Goal: Task Accomplishment & Management: Complete application form

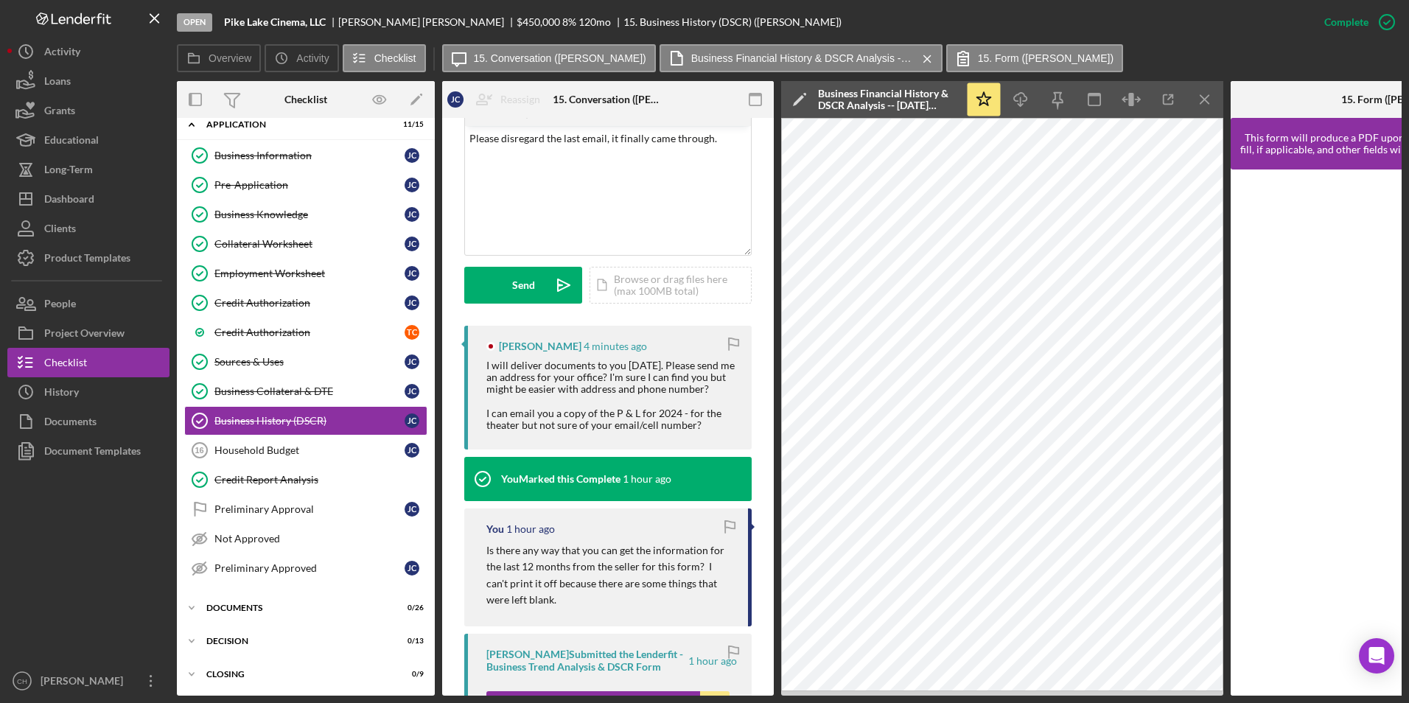
scroll to position [293, 0]
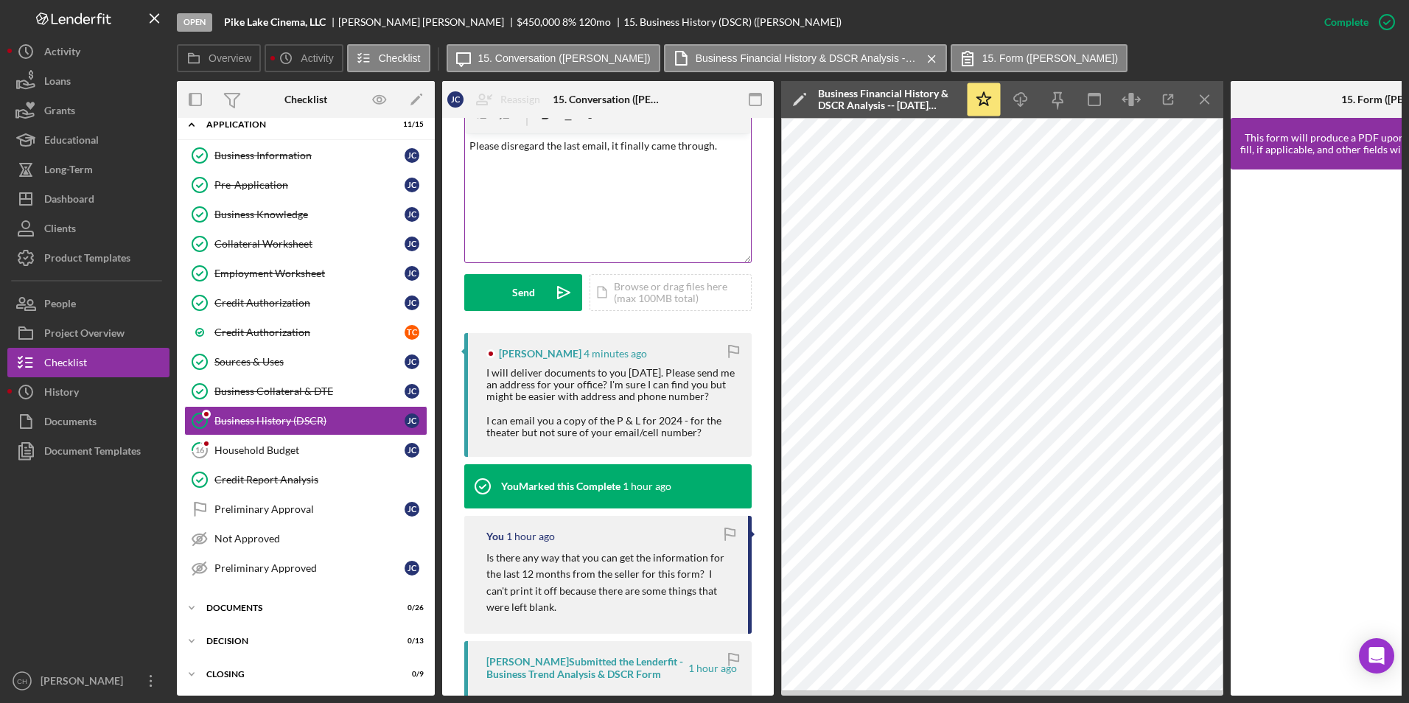
click at [505, 153] on p "Please disregard the last email, it finally came through." at bounding box center [609, 146] width 278 height 16
drag, startPoint x: 722, startPoint y: 146, endPoint x: 441, endPoint y: 146, distance: 281.6
click at [441, 146] on div "Overview Internal Workflow Stage Open Icon/Dropdown Arrow Archive (can unarchiv…" at bounding box center [789, 388] width 1225 height 615
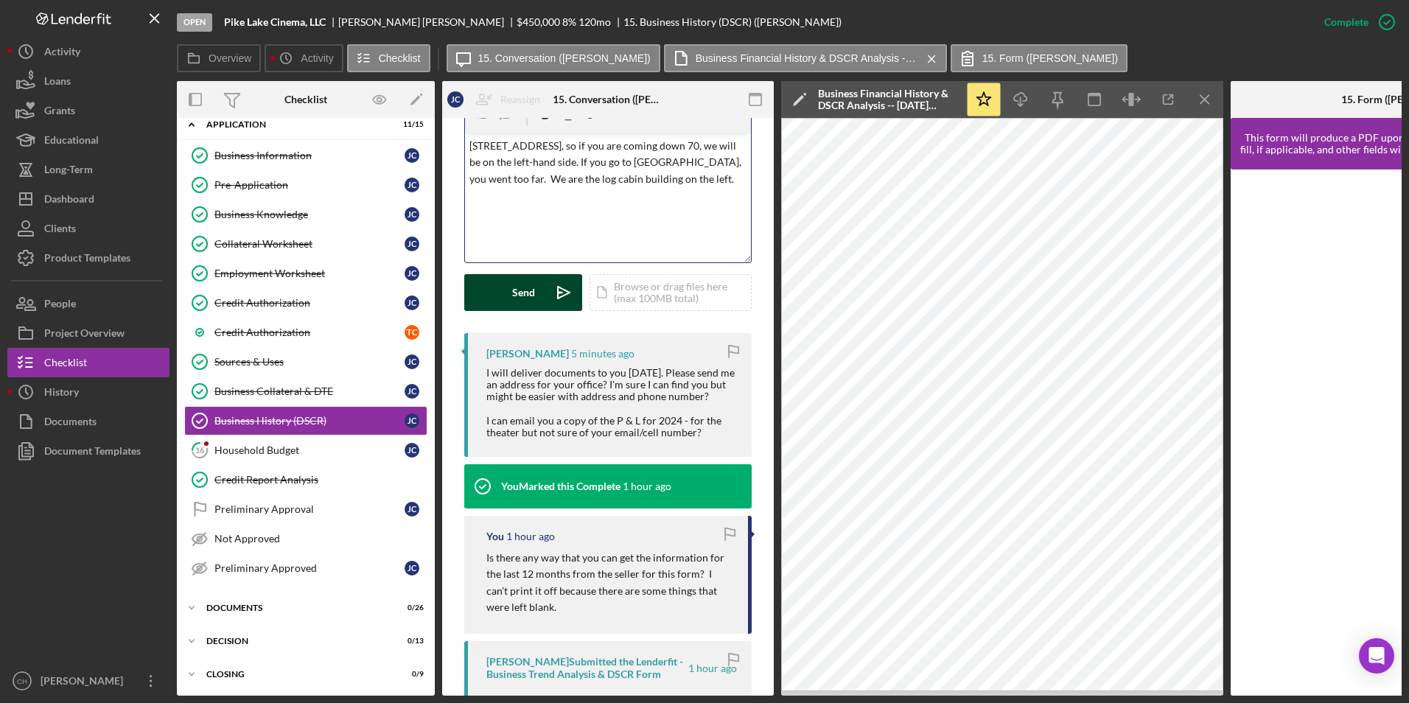
click at [509, 296] on button "Send Icon/icon-invite-send" at bounding box center [523, 292] width 118 height 37
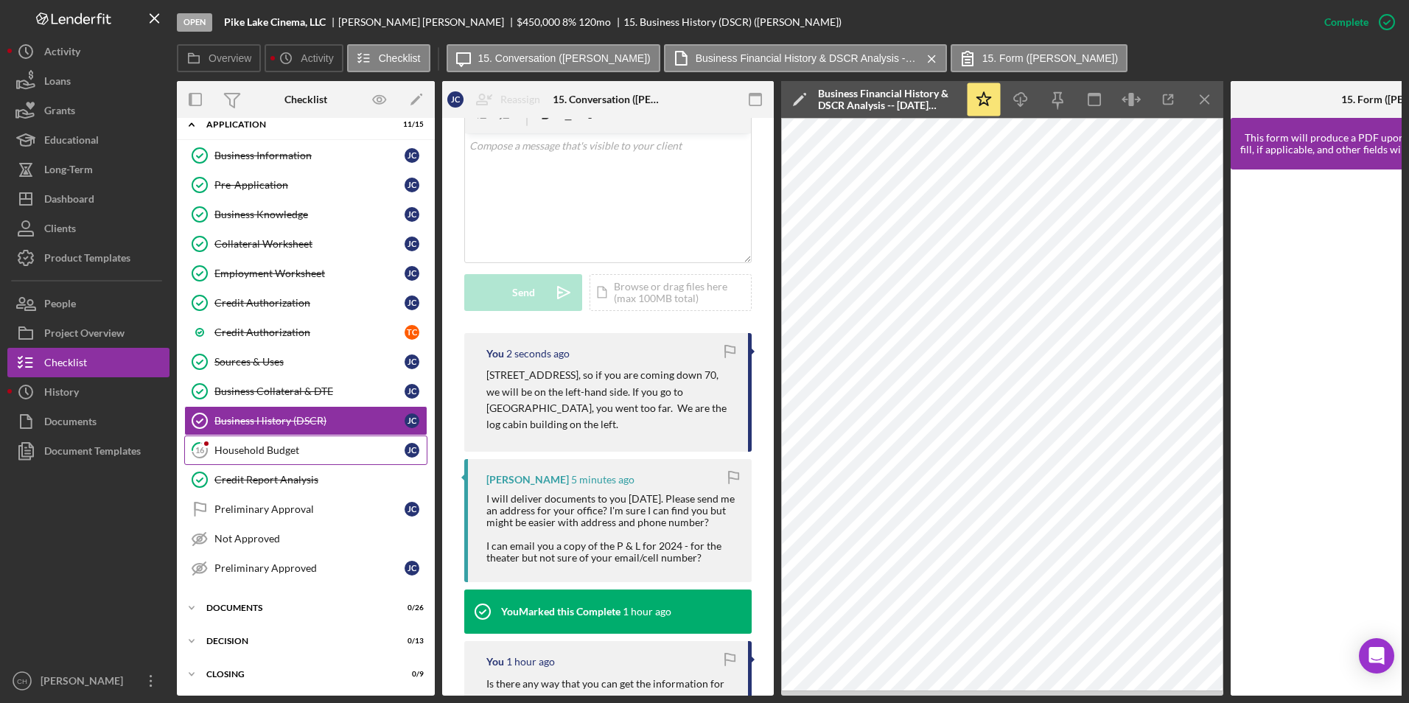
click at [259, 456] on div "Household Budget" at bounding box center [310, 451] width 190 height 12
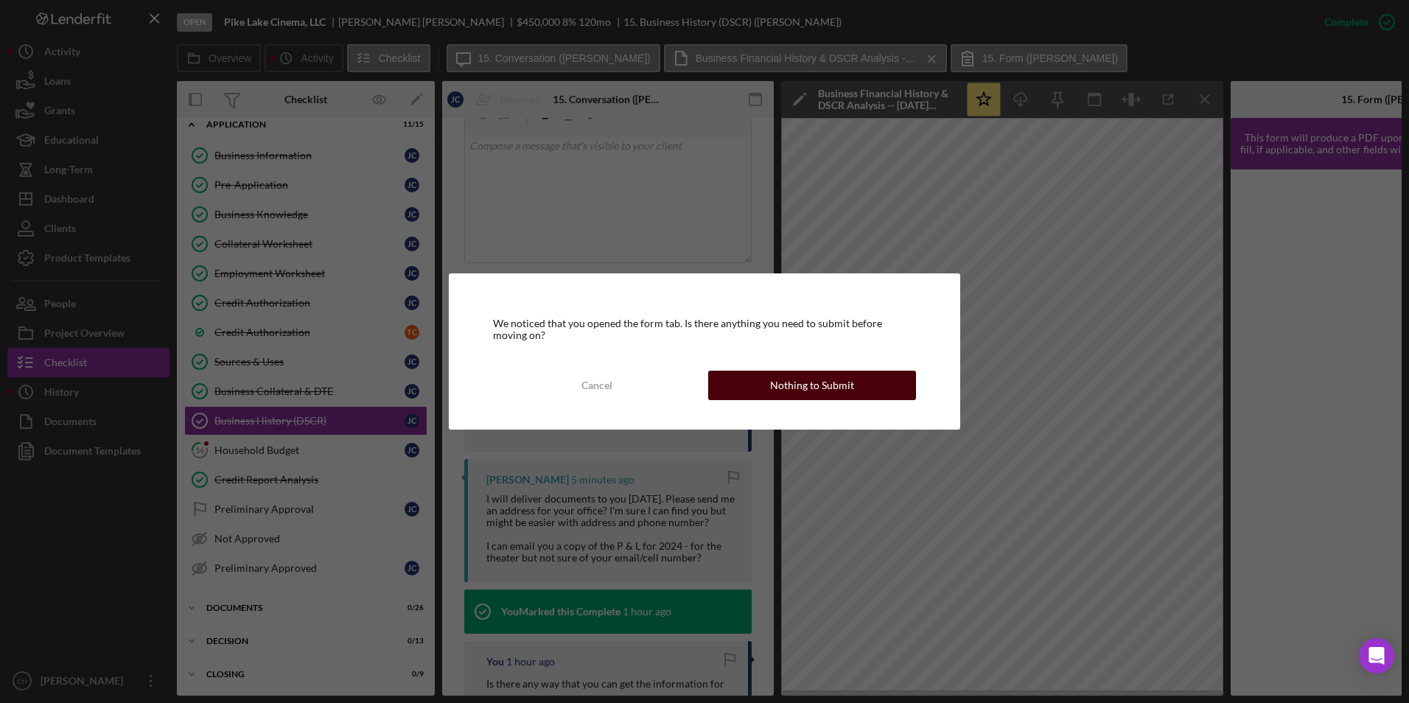
click at [759, 383] on button "Nothing to Submit" at bounding box center [812, 385] width 208 height 29
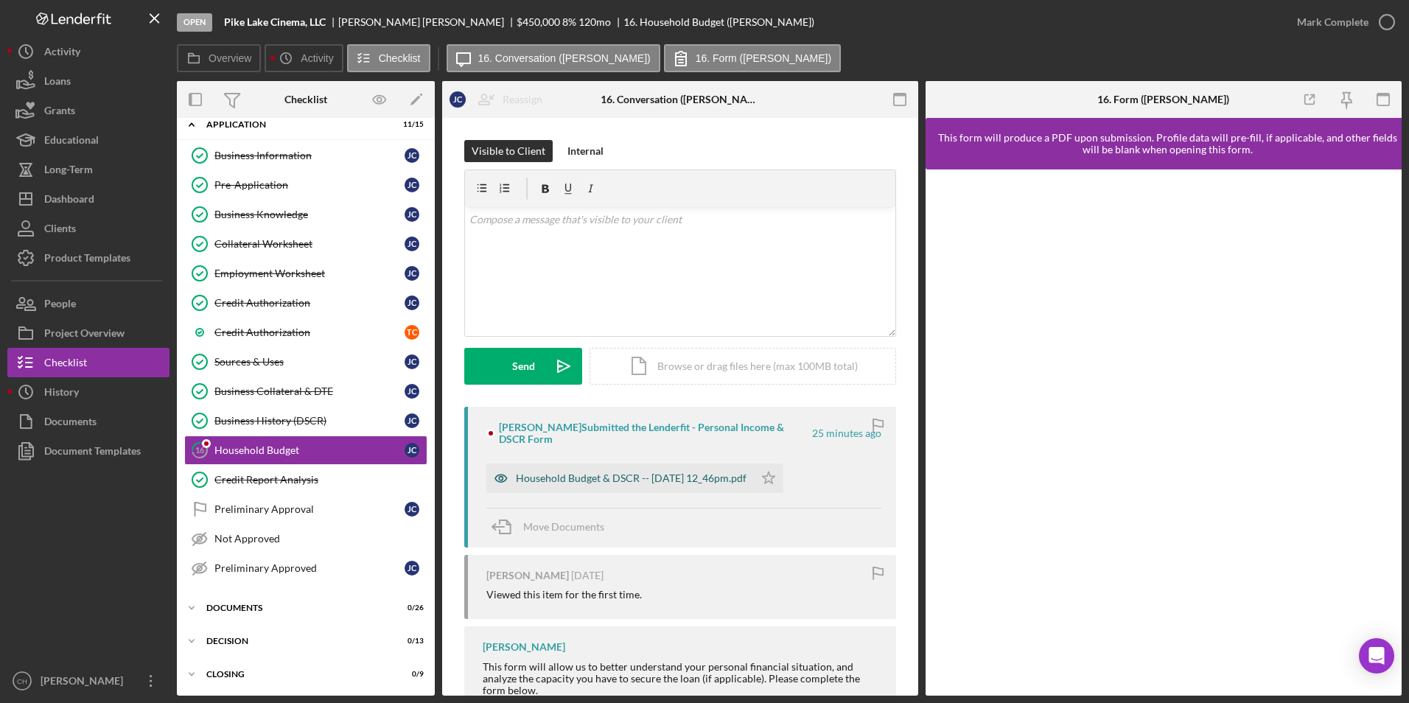
click at [568, 478] on div "Household Budget & DSCR -- [DATE] 12_46pm.pdf" at bounding box center [631, 479] width 231 height 12
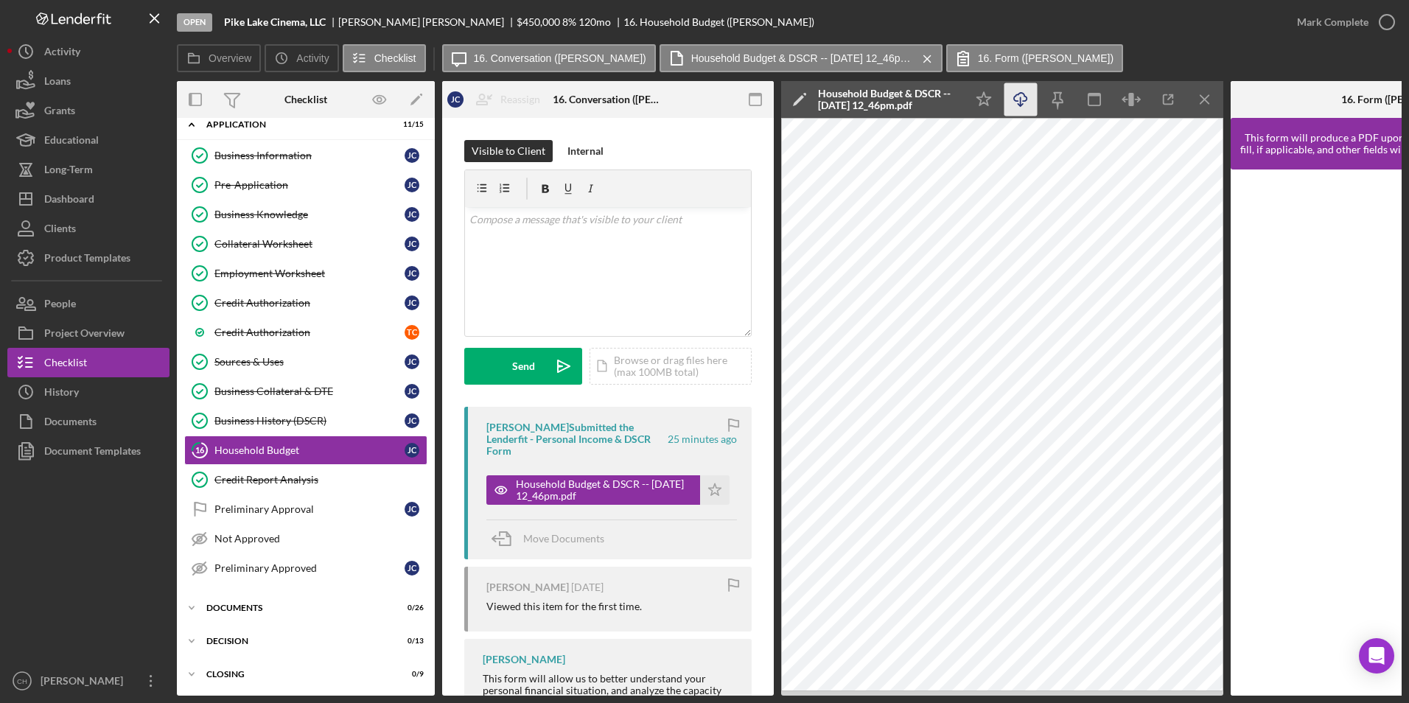
click at [1021, 97] on line "button" at bounding box center [1021, 101] width 0 height 8
click at [717, 487] on icon "Icon/Star" at bounding box center [714, 489] width 29 height 29
click at [1345, 26] on div "Mark Complete" at bounding box center [1333, 21] width 72 height 29
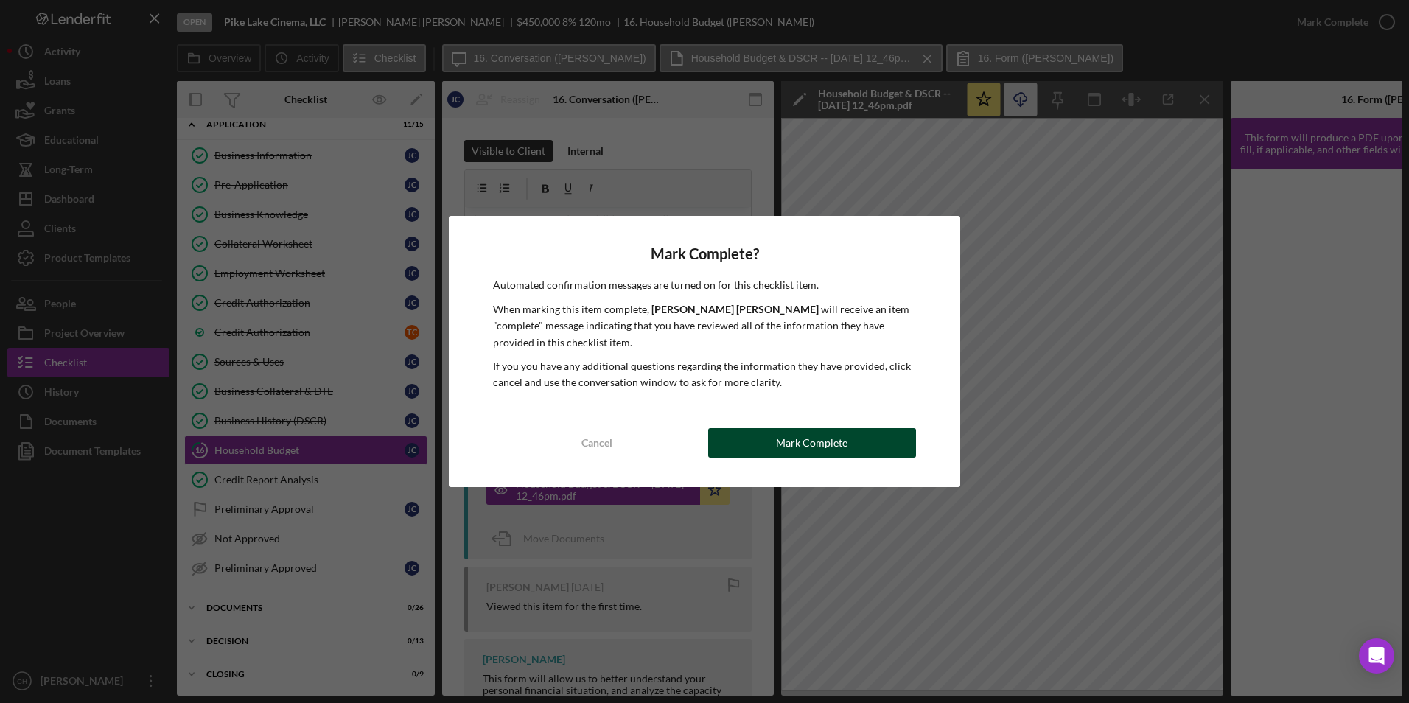
click at [836, 443] on div "Mark Complete" at bounding box center [812, 442] width 72 height 29
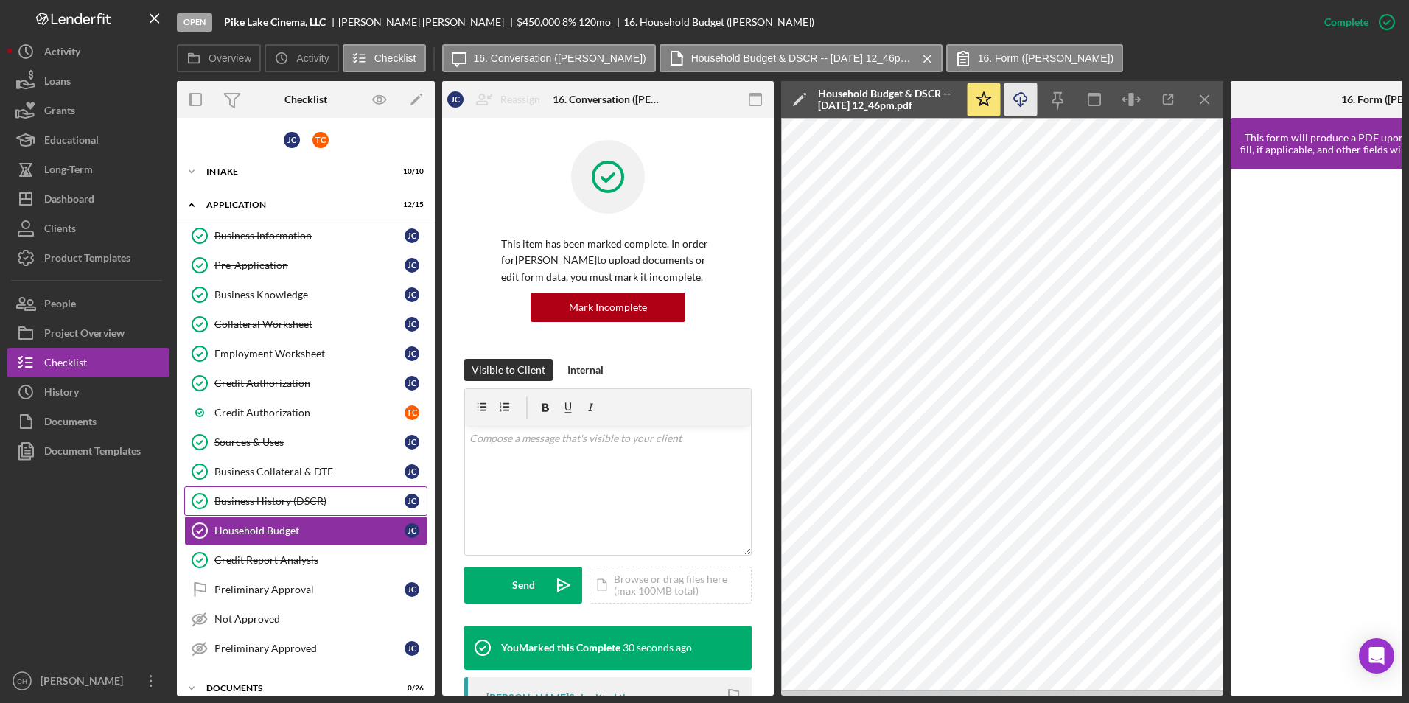
click at [277, 506] on div "Business History (DSCR)" at bounding box center [310, 501] width 190 height 12
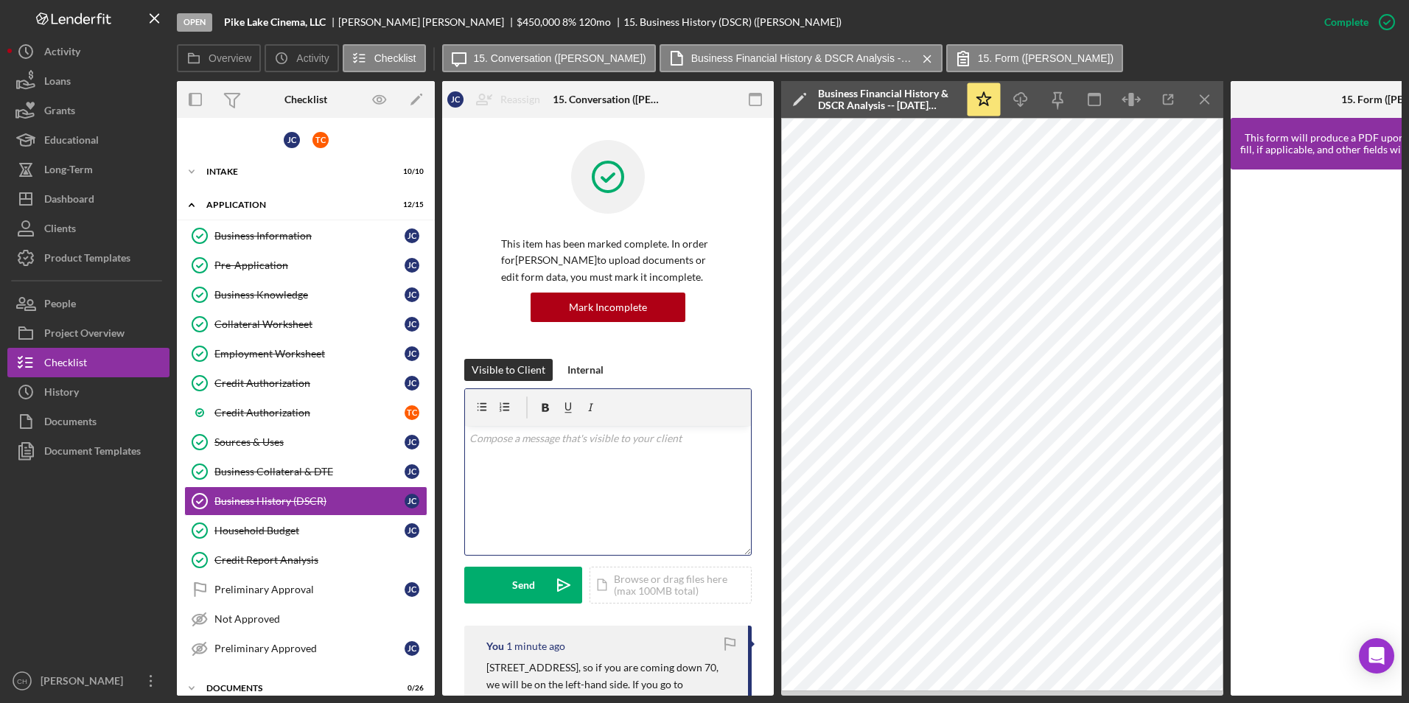
click at [487, 428] on div "v Color teal Color pink Remove color Add row above Add row below Add column bef…" at bounding box center [608, 490] width 286 height 129
click at [515, 595] on div "Send" at bounding box center [523, 585] width 23 height 37
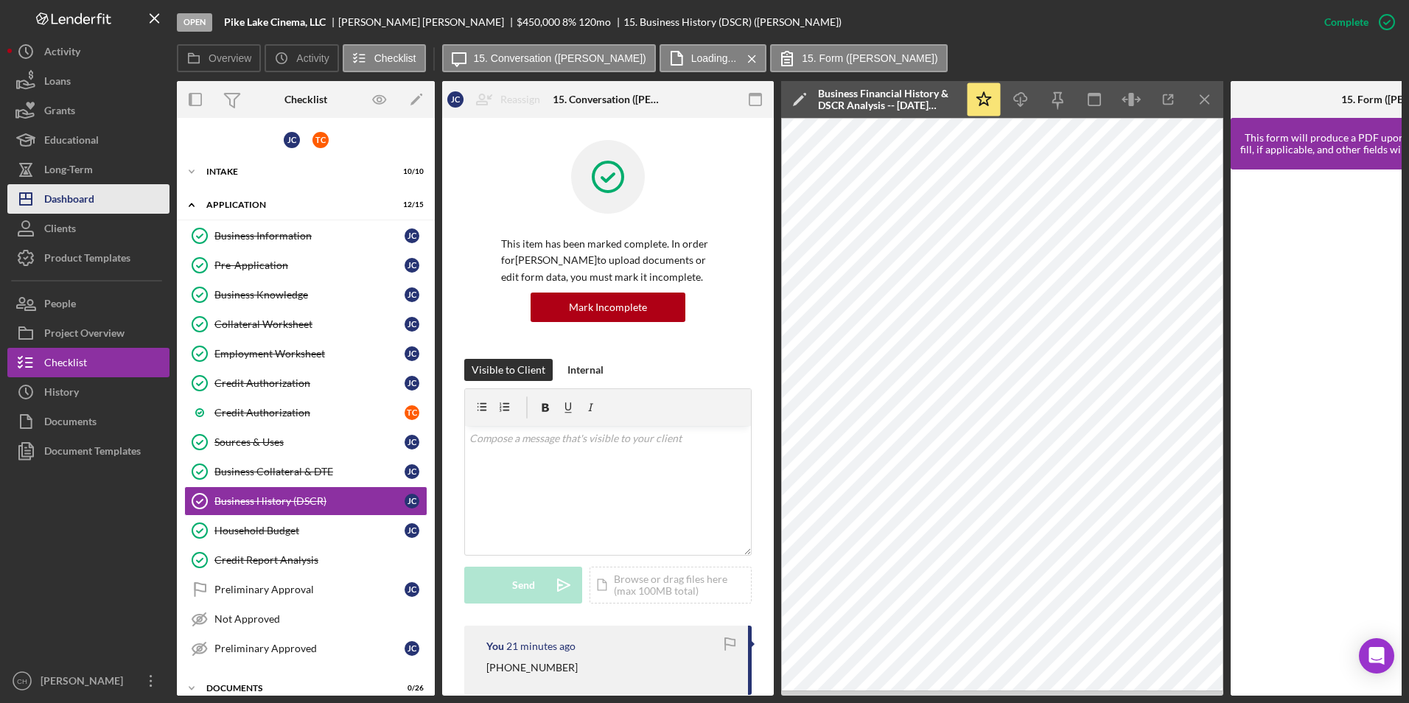
click at [60, 195] on div "Dashboard" at bounding box center [69, 200] width 50 height 33
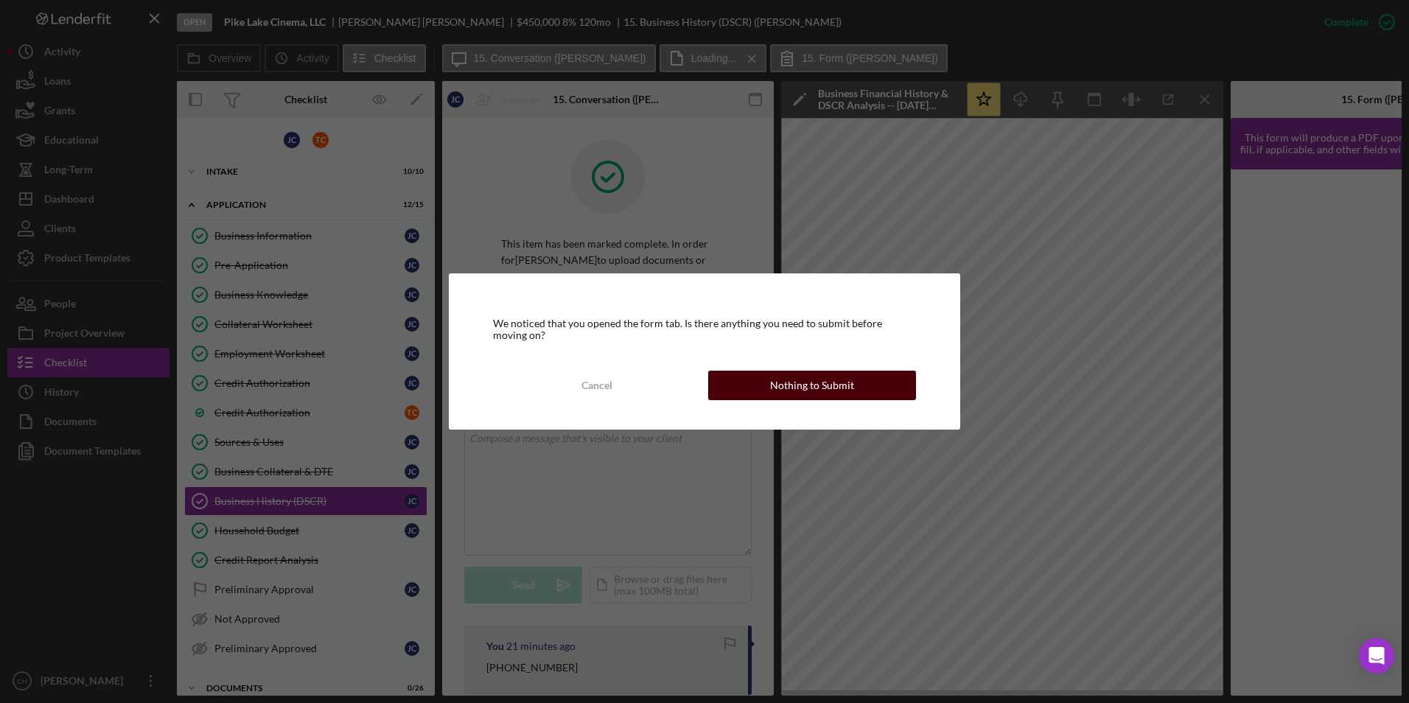
click at [752, 388] on button "Nothing to Submit" at bounding box center [812, 385] width 208 height 29
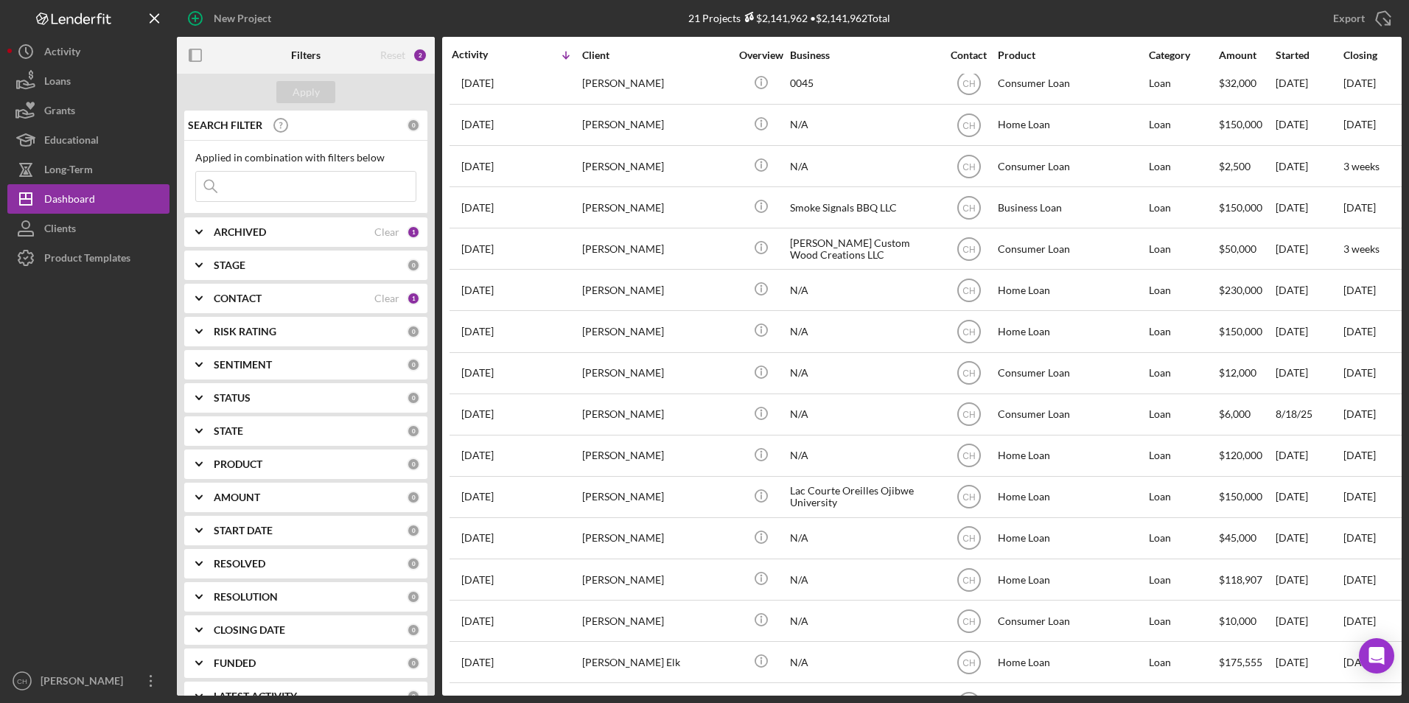
scroll to position [265, 0]
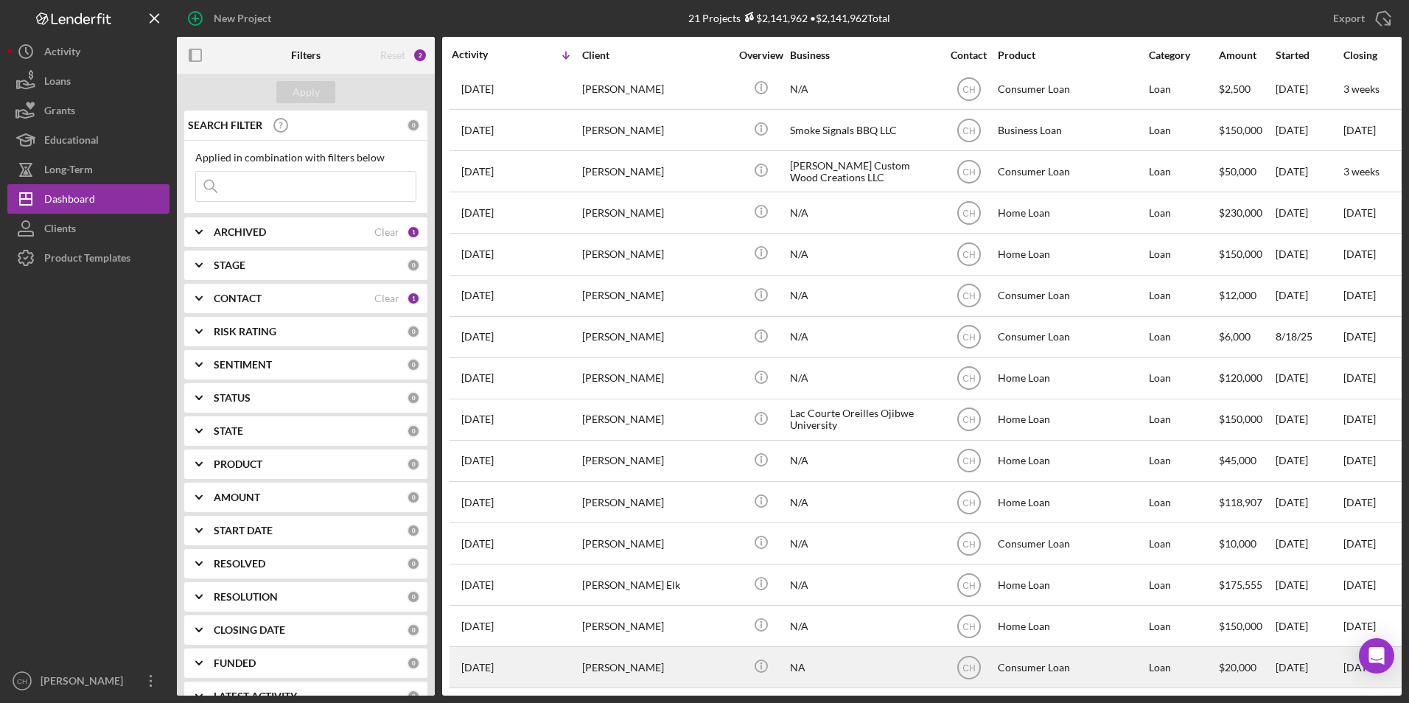
click at [736, 648] on div "Icon/Info" at bounding box center [760, 667] width 55 height 39
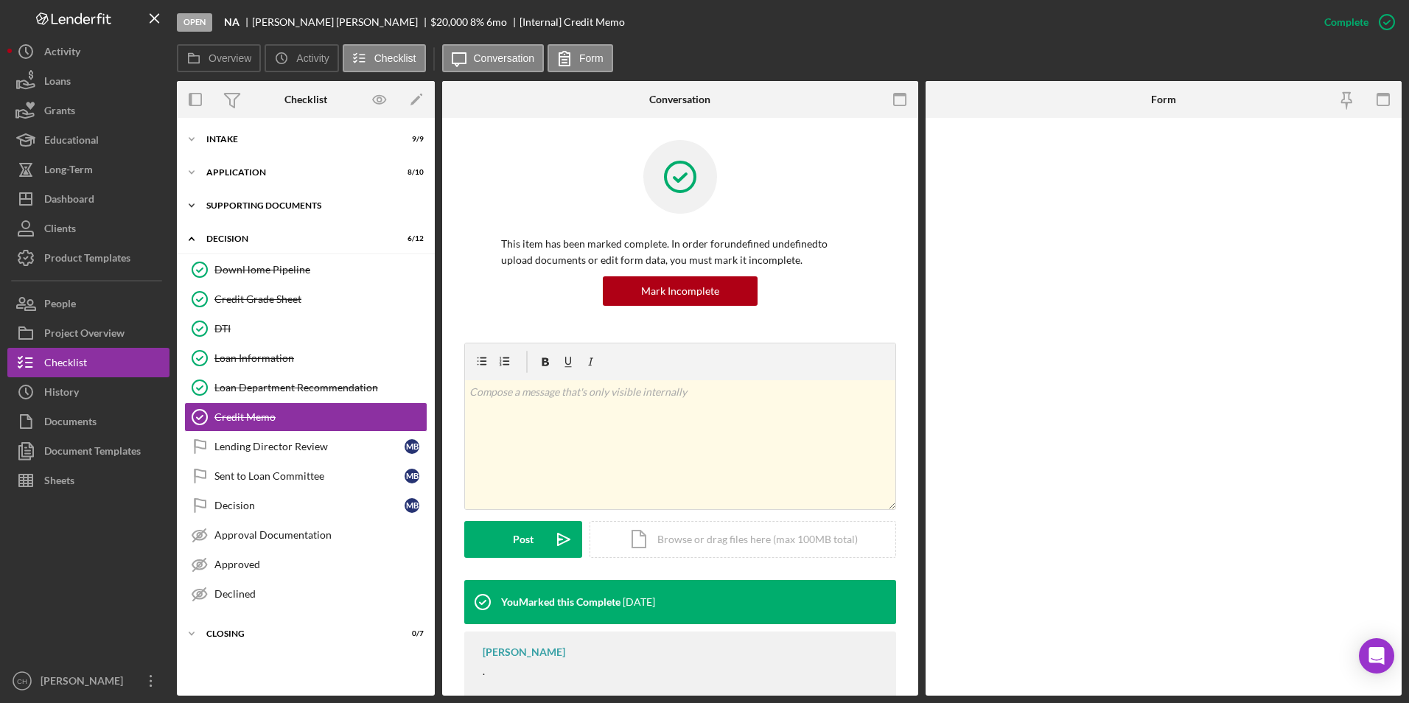
click at [245, 200] on div "Icon/Expander Supporting Documents 8 / 10" at bounding box center [306, 205] width 258 height 29
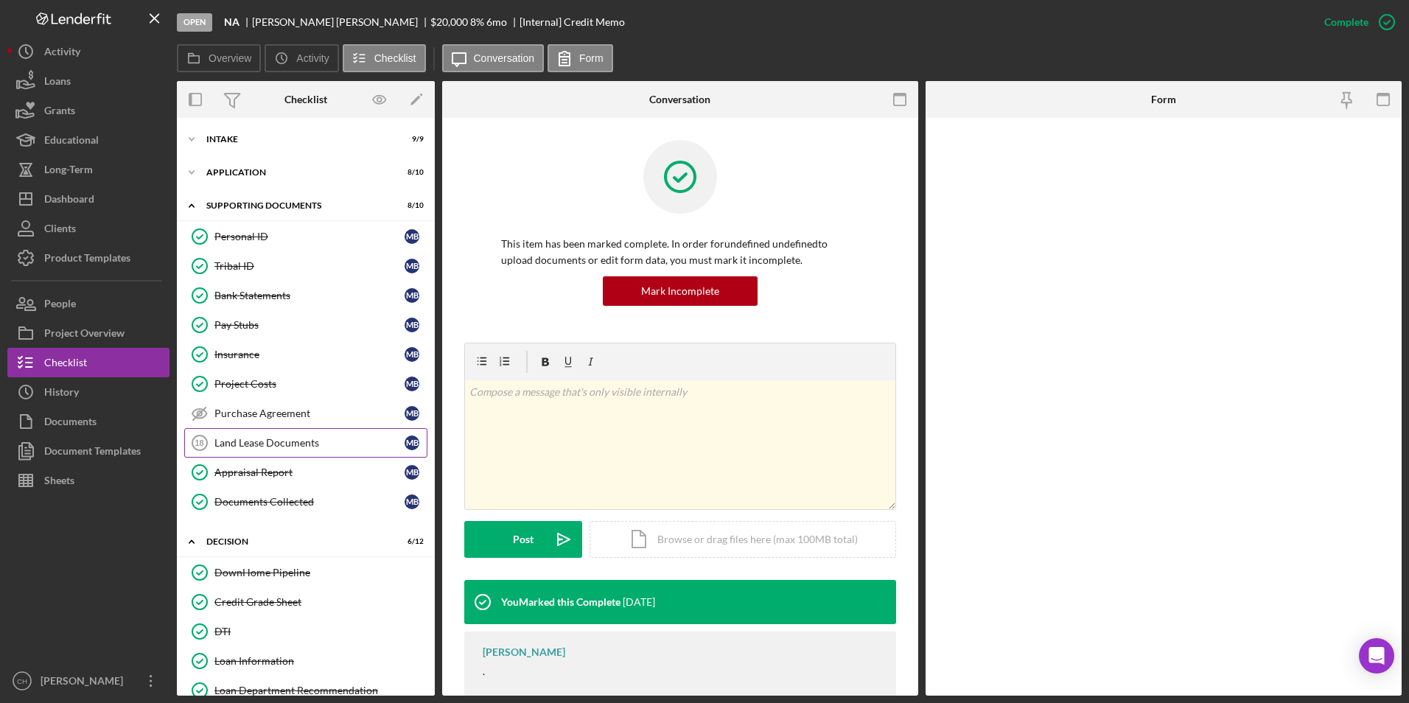
click at [259, 440] on div "Land Lease Documents" at bounding box center [310, 443] width 190 height 12
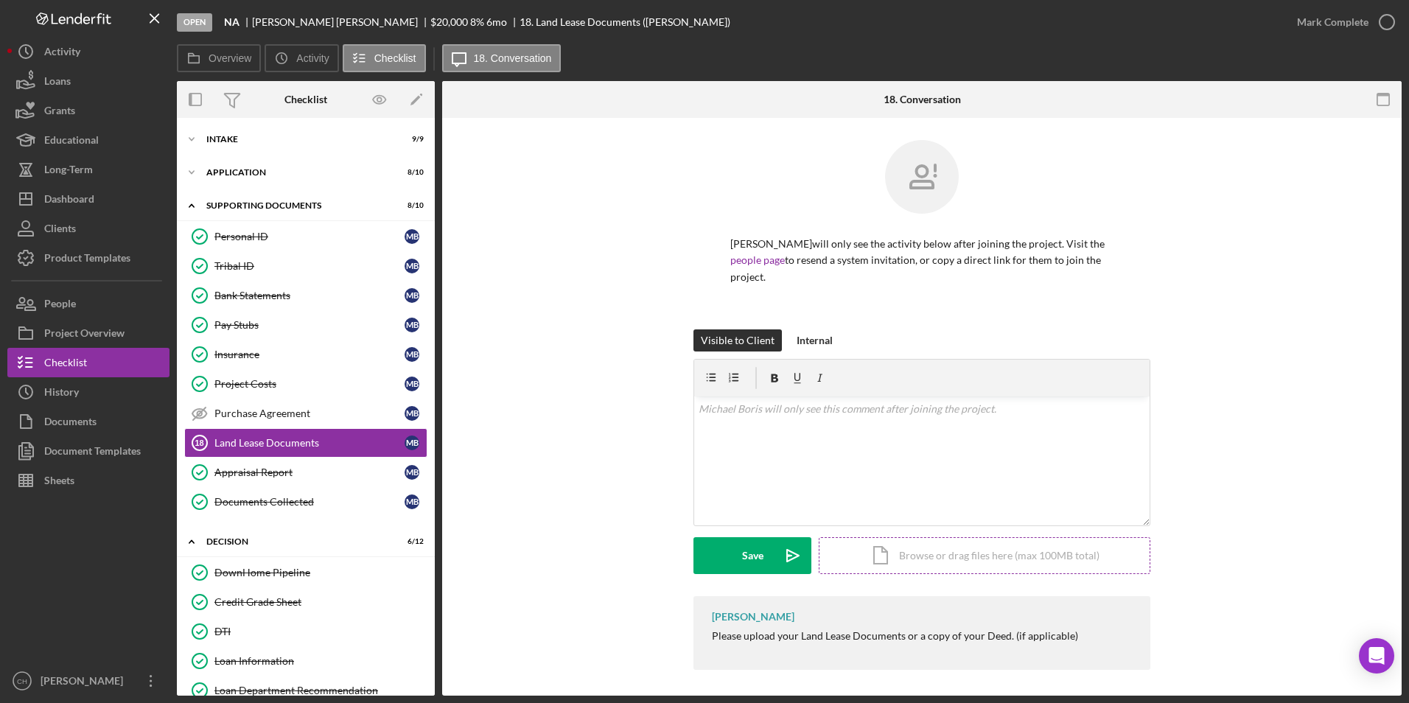
click at [958, 546] on div "Icon/Document Browse or drag files here (max 100MB total) Tap to choose files o…" at bounding box center [985, 555] width 332 height 37
click at [907, 537] on div "Icon/Document Browse or drag files here (max 100MB total) Tap to choose files o…" at bounding box center [985, 555] width 332 height 37
click at [747, 542] on div "Upload" at bounding box center [752, 555] width 33 height 37
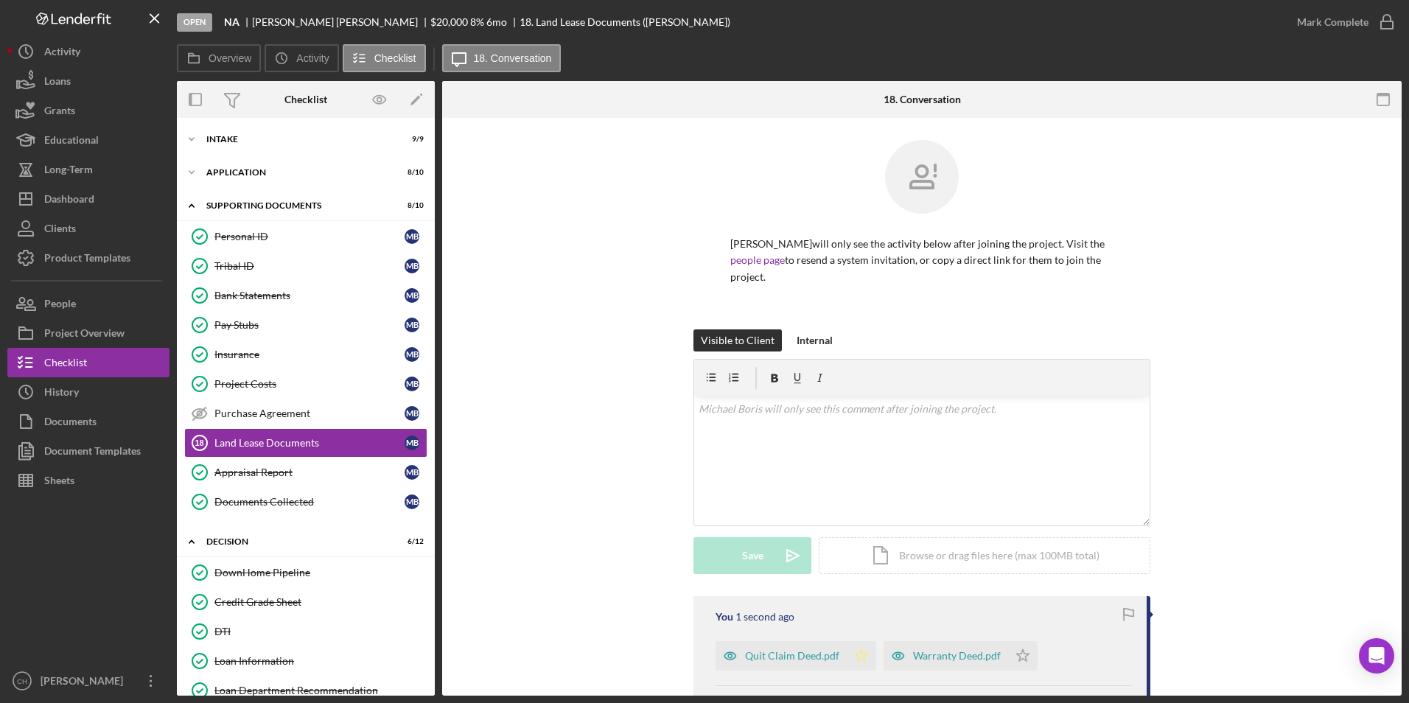
click at [856, 641] on icon "Icon/Star" at bounding box center [861, 655] width 29 height 29
click at [1014, 641] on icon "Icon/Star" at bounding box center [1022, 655] width 29 height 29
click at [1314, 24] on div "Mark Complete" at bounding box center [1333, 21] width 72 height 29
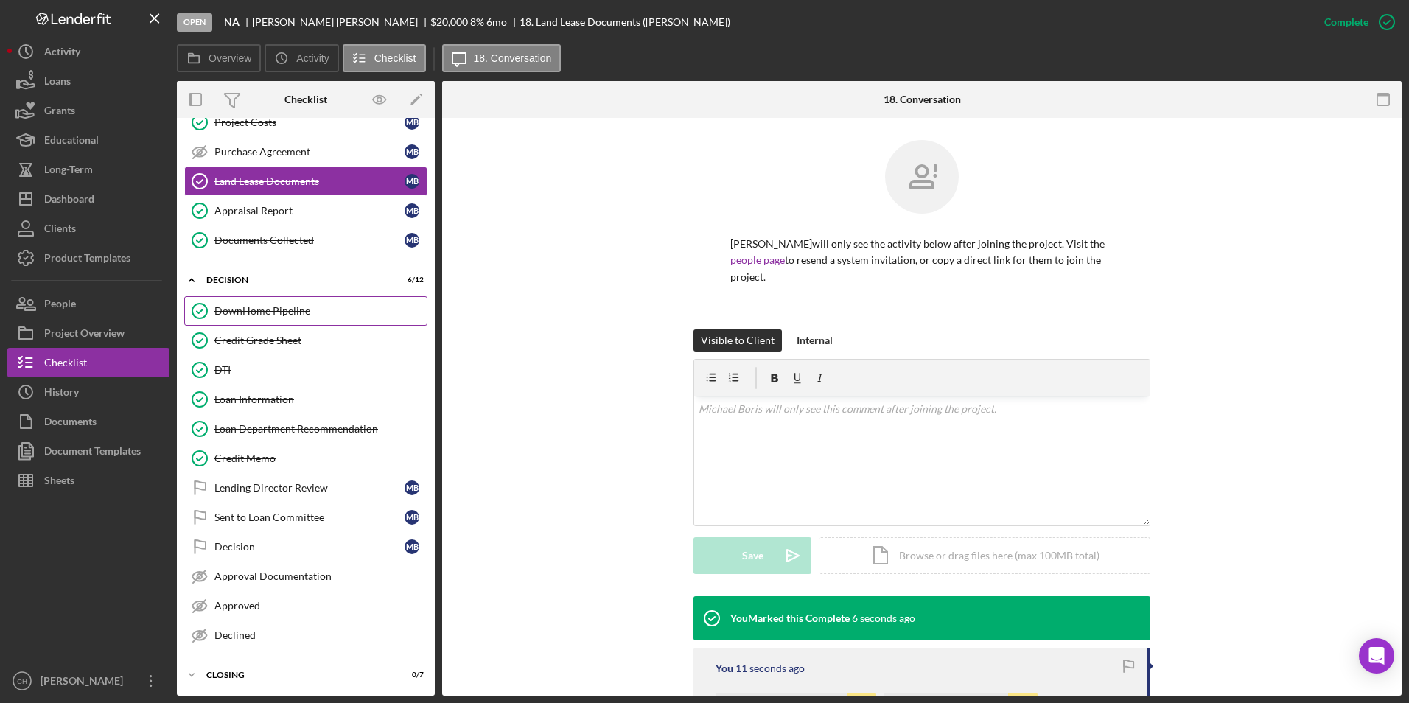
scroll to position [264, 0]
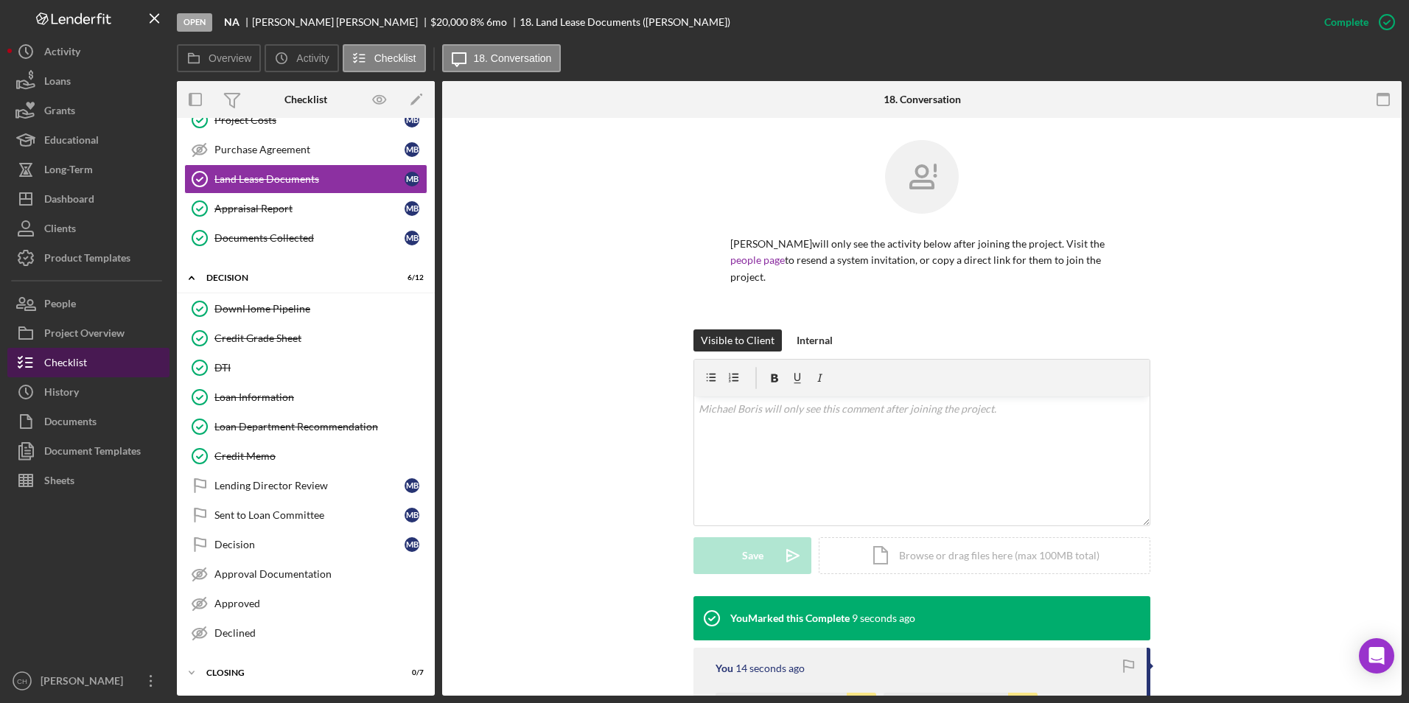
click at [102, 364] on button "Checklist" at bounding box center [88, 362] width 162 height 29
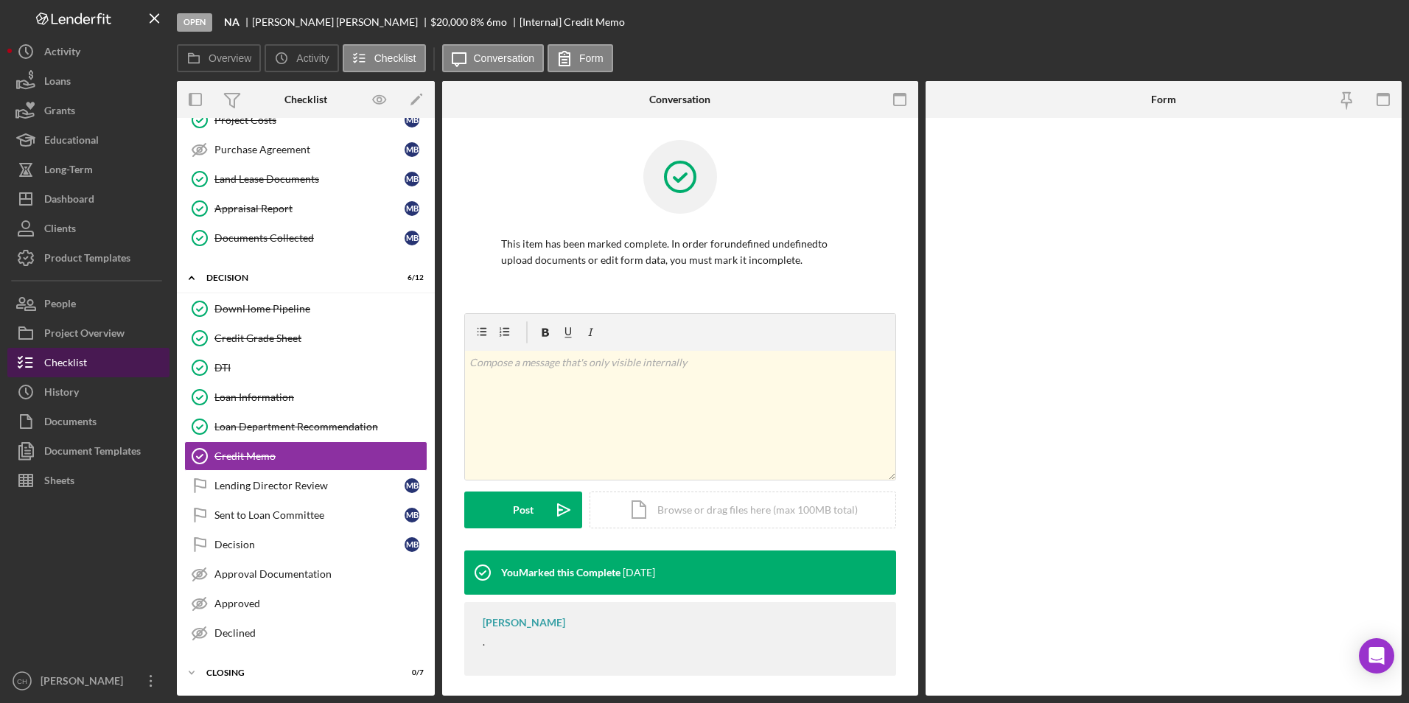
scroll to position [264, 0]
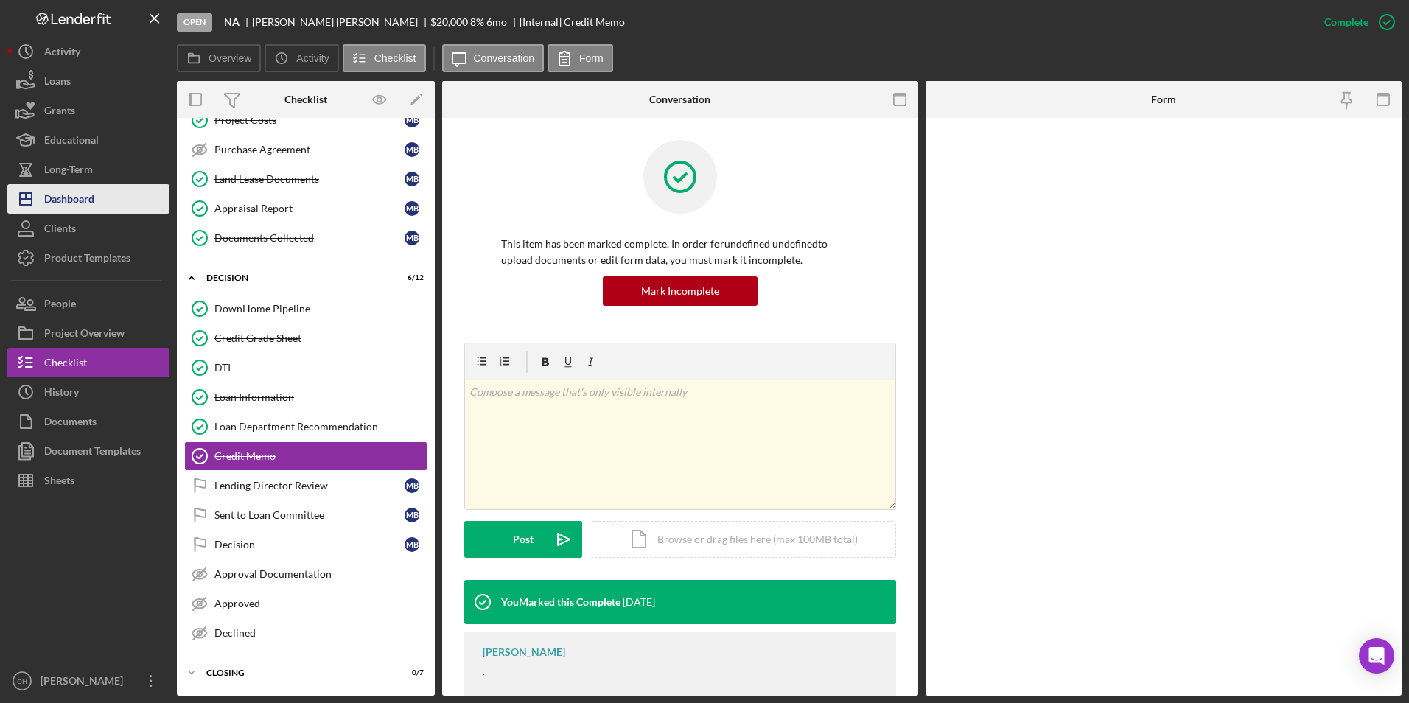
click at [63, 201] on div "Dashboard" at bounding box center [69, 200] width 50 height 33
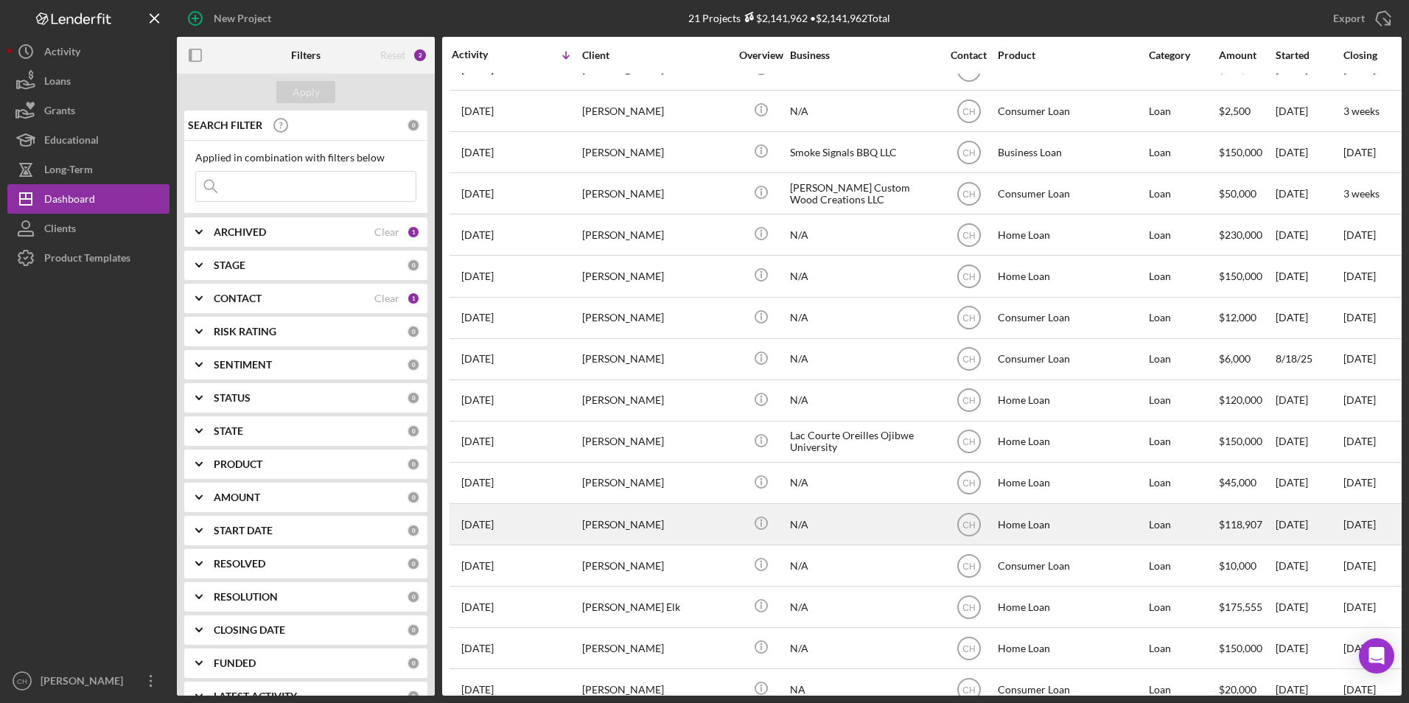
scroll to position [265, 0]
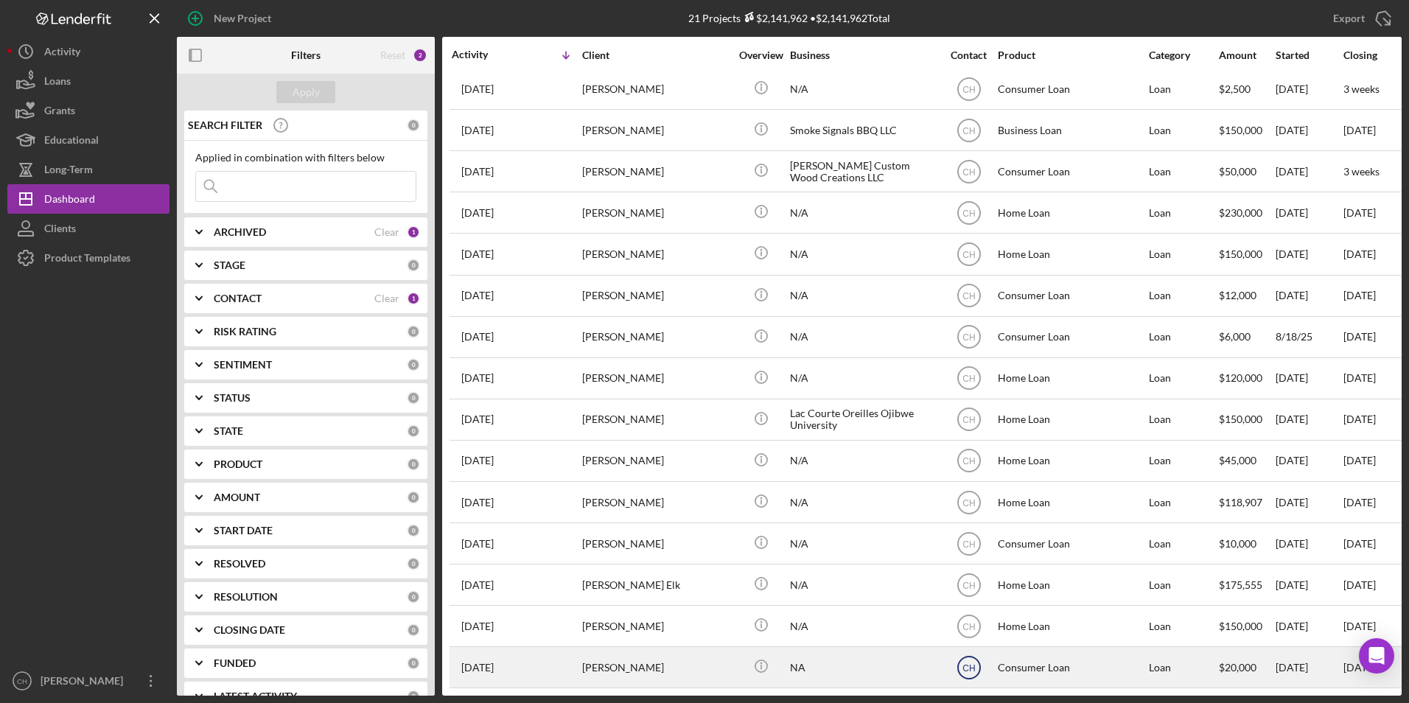
click at [963, 651] on icon "CH" at bounding box center [969, 667] width 37 height 37
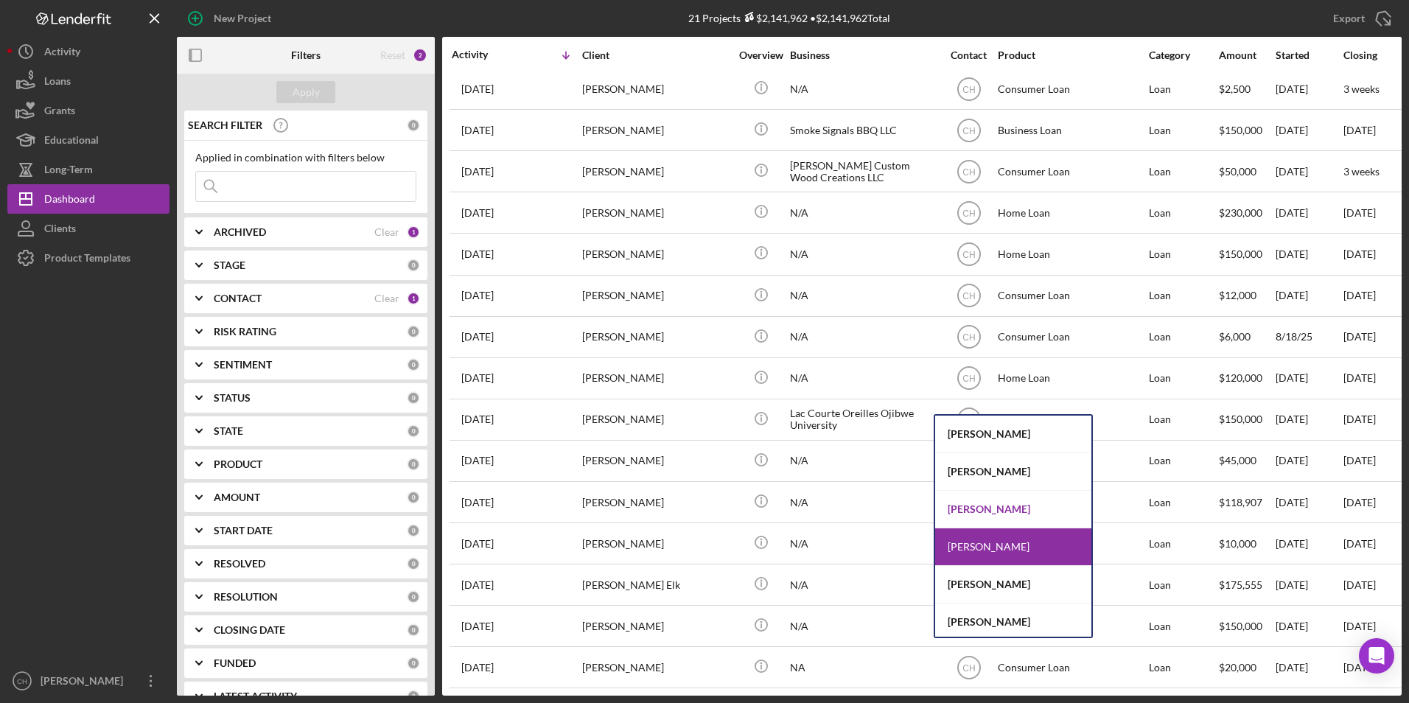
click at [965, 509] on div "[PERSON_NAME]" at bounding box center [1013, 510] width 156 height 38
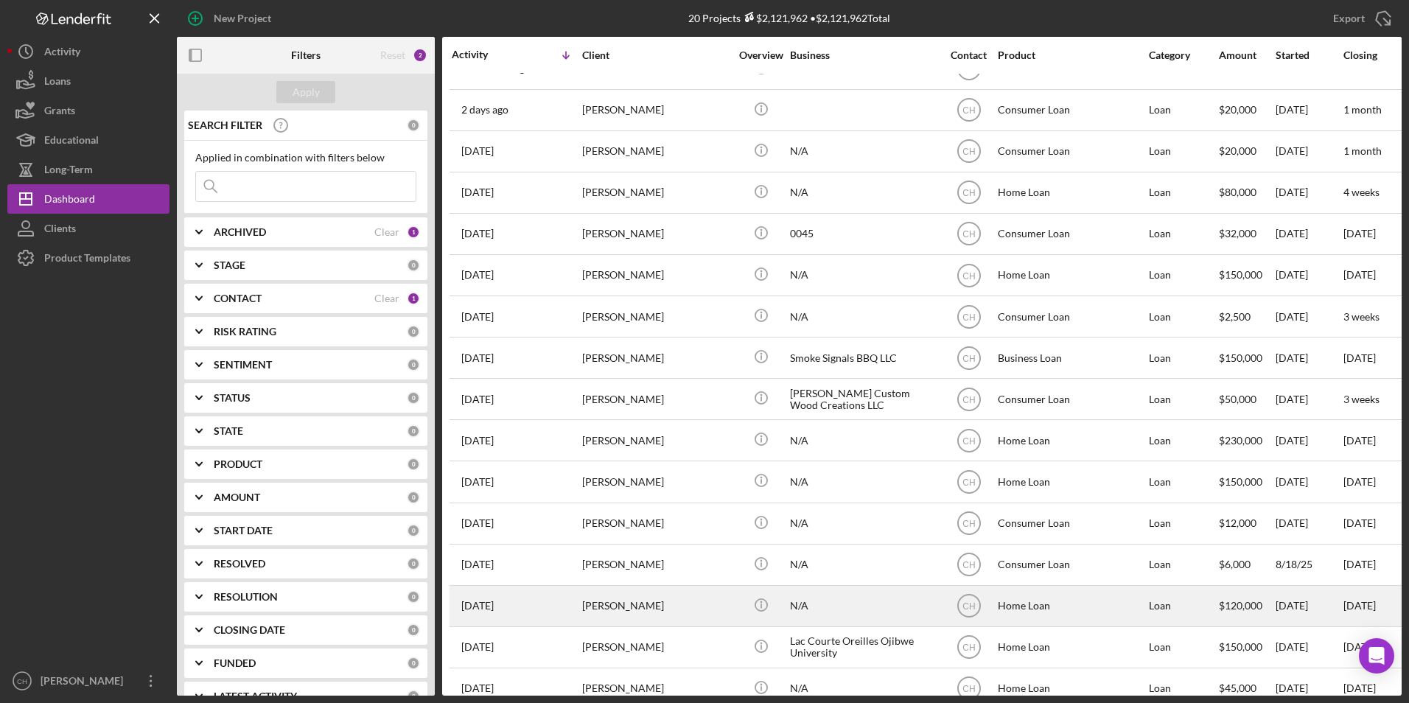
scroll to position [0, 0]
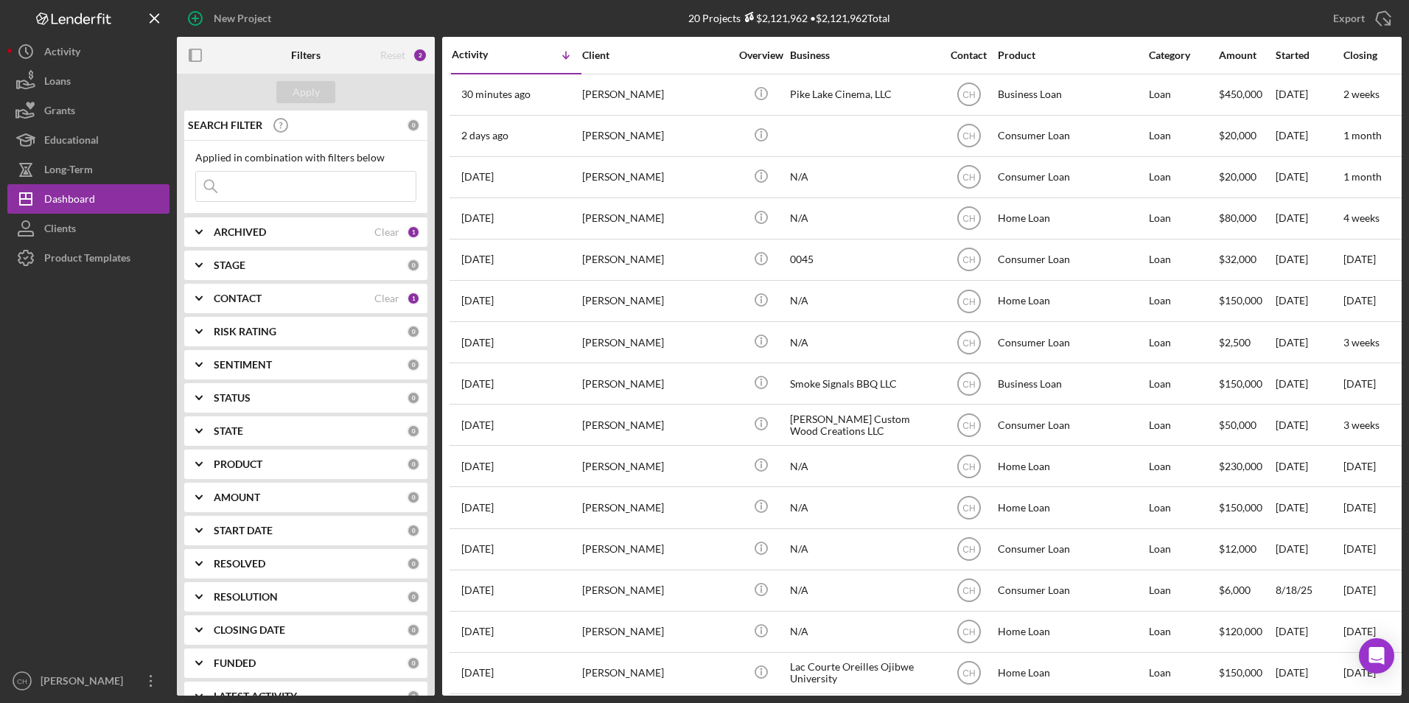
click at [254, 180] on input at bounding box center [306, 186] width 220 height 29
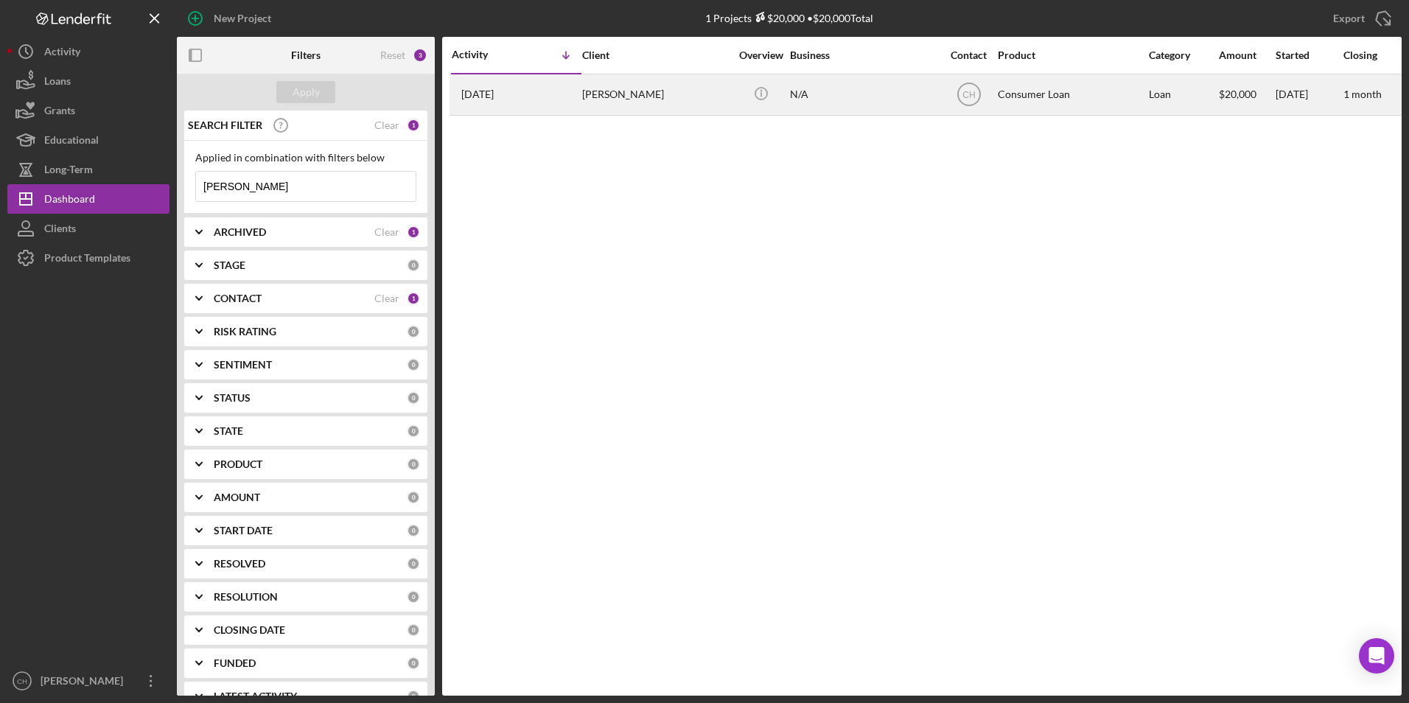
type input "[PERSON_NAME]"
click at [638, 101] on div "[PERSON_NAME]" at bounding box center [655, 94] width 147 height 39
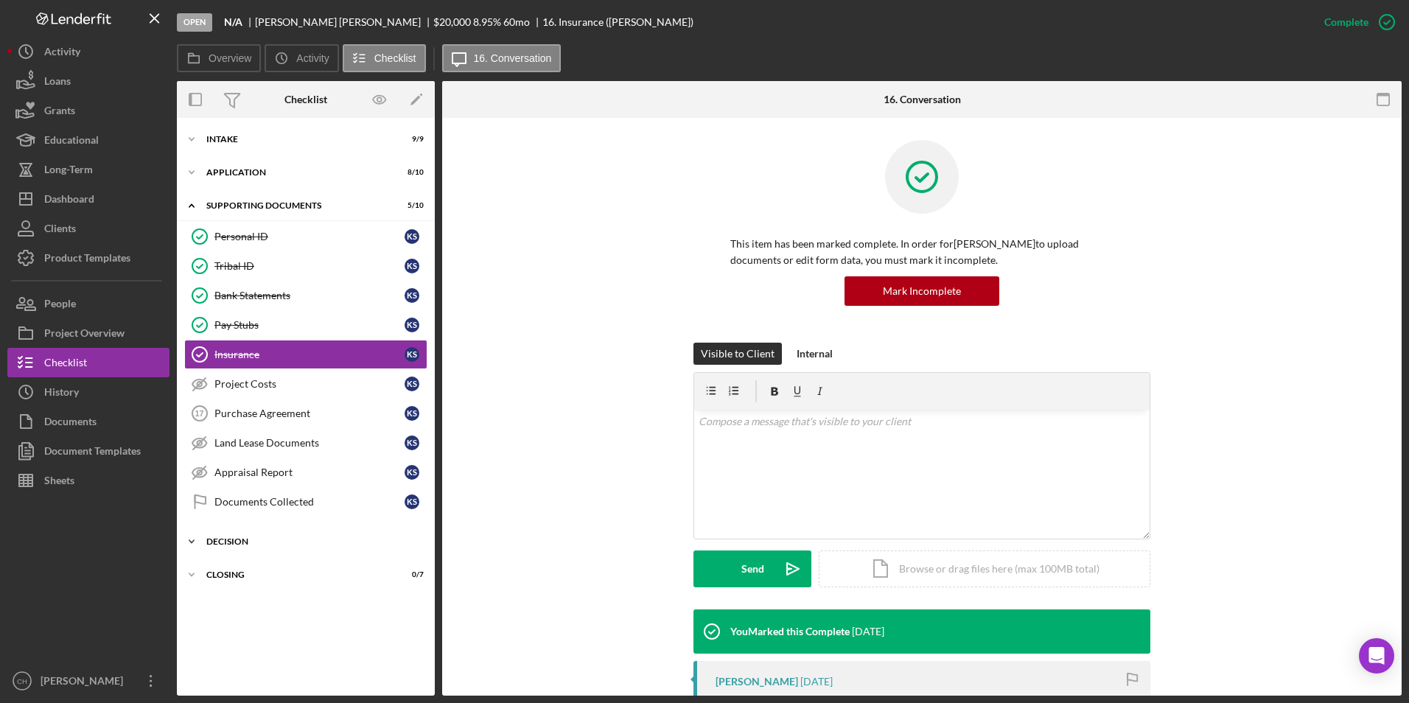
click at [236, 533] on div "Icon/Expander Decision 0 / 12" at bounding box center [306, 541] width 258 height 29
click at [246, 576] on div "DownHome Pipeline" at bounding box center [321, 573] width 212 height 12
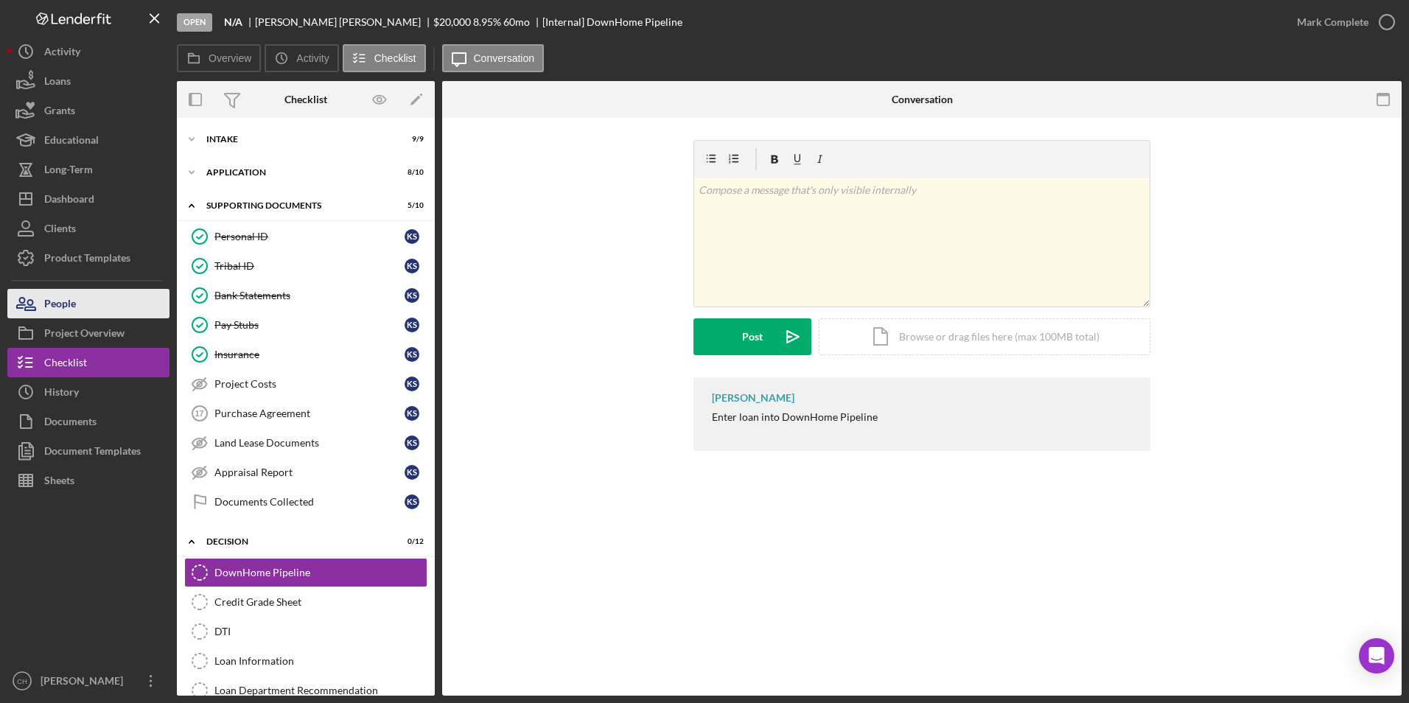
click at [117, 300] on button "People" at bounding box center [88, 303] width 162 height 29
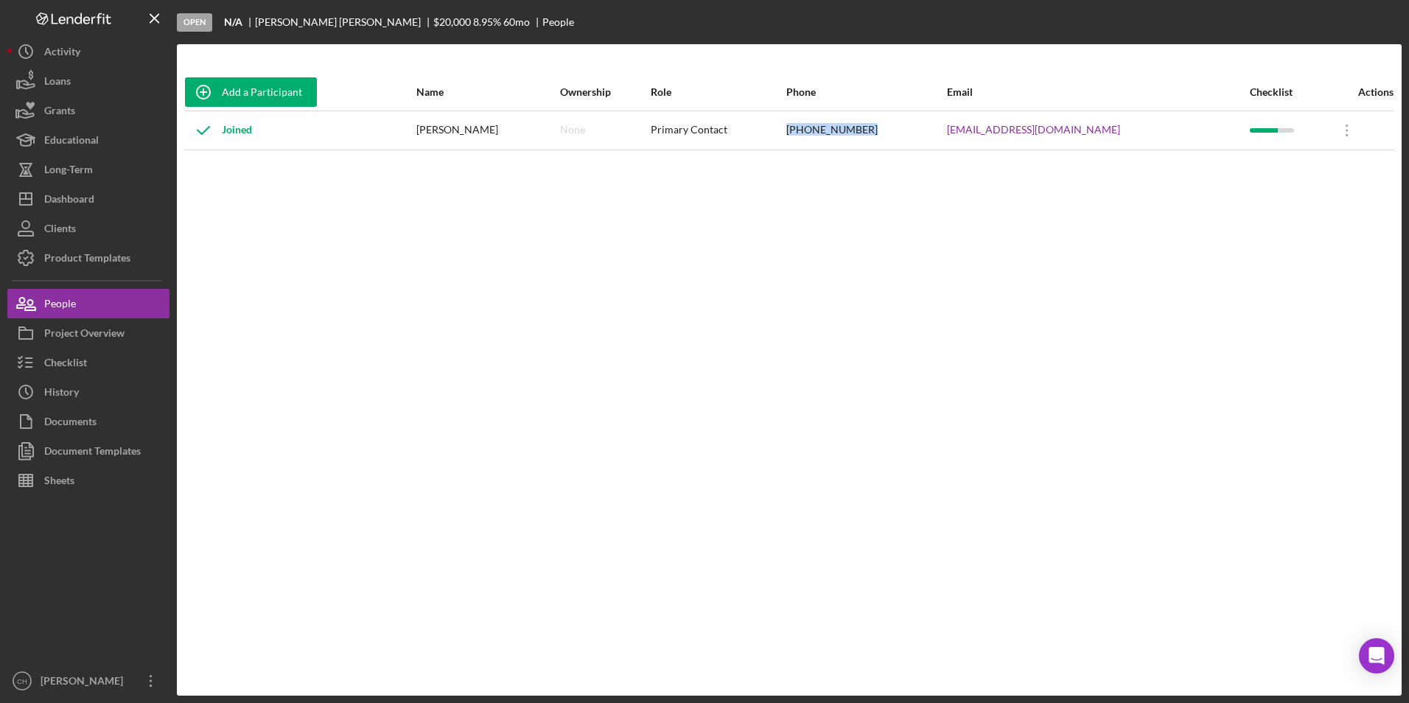
drag, startPoint x: 902, startPoint y: 131, endPoint x: 798, endPoint y: 130, distance: 103.9
click at [798, 130] on tr "Joined [PERSON_NAME] None Primary Contact [PHONE_NUMBER] [EMAIL_ADDRESS][DOMAIN…" at bounding box center [789, 130] width 1210 height 39
copy tr "[PHONE_NUMBER]"
click at [88, 207] on div "Dashboard" at bounding box center [69, 200] width 50 height 33
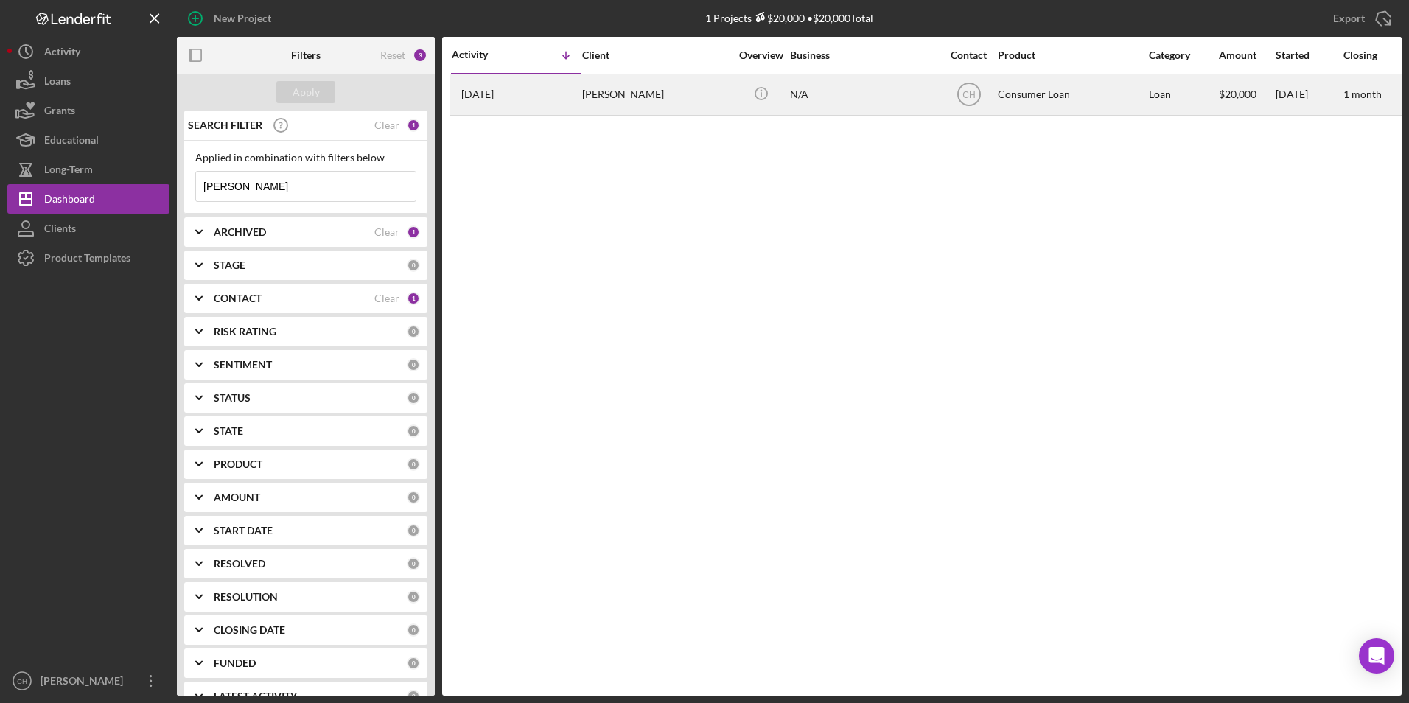
click at [664, 97] on div "[PERSON_NAME]" at bounding box center [655, 94] width 147 height 39
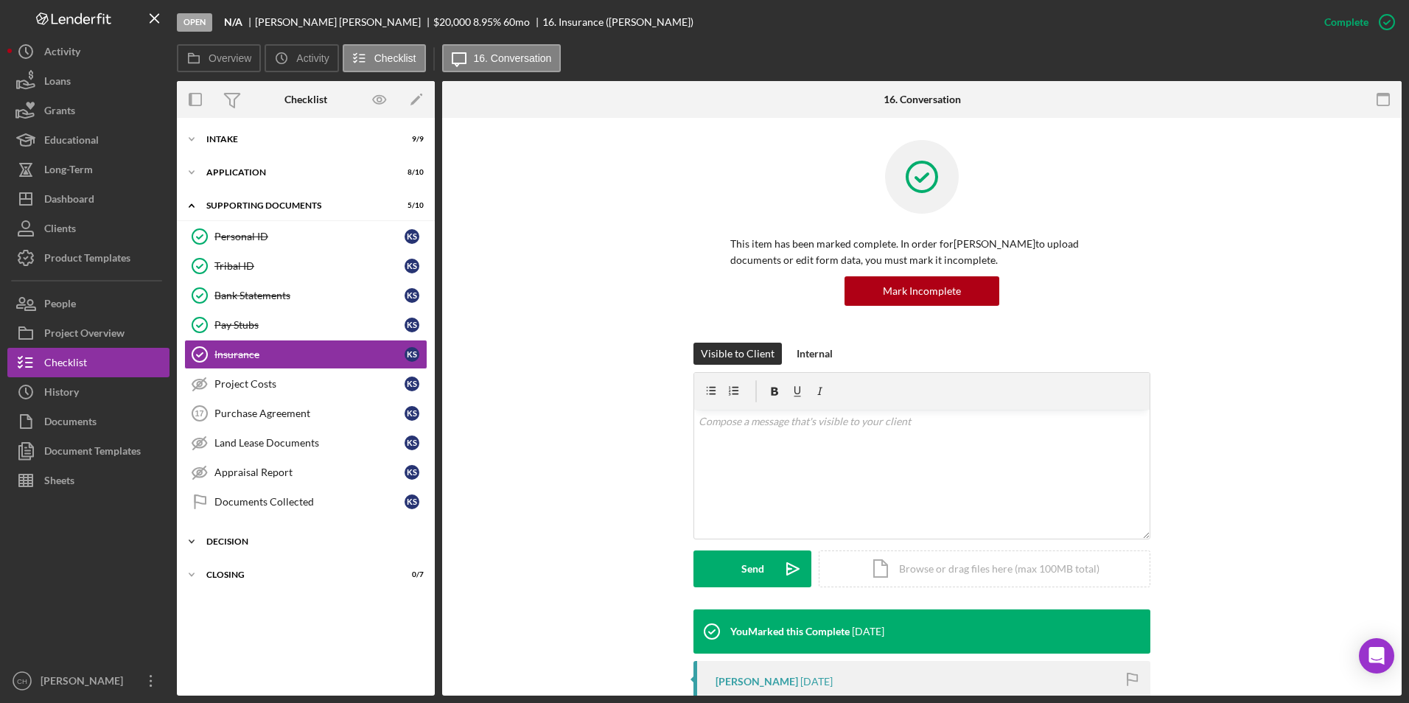
click at [219, 537] on div "Icon/Expander Decision 0 / 12" at bounding box center [306, 541] width 258 height 29
click at [230, 579] on div "DownHome Pipeline" at bounding box center [321, 573] width 212 height 12
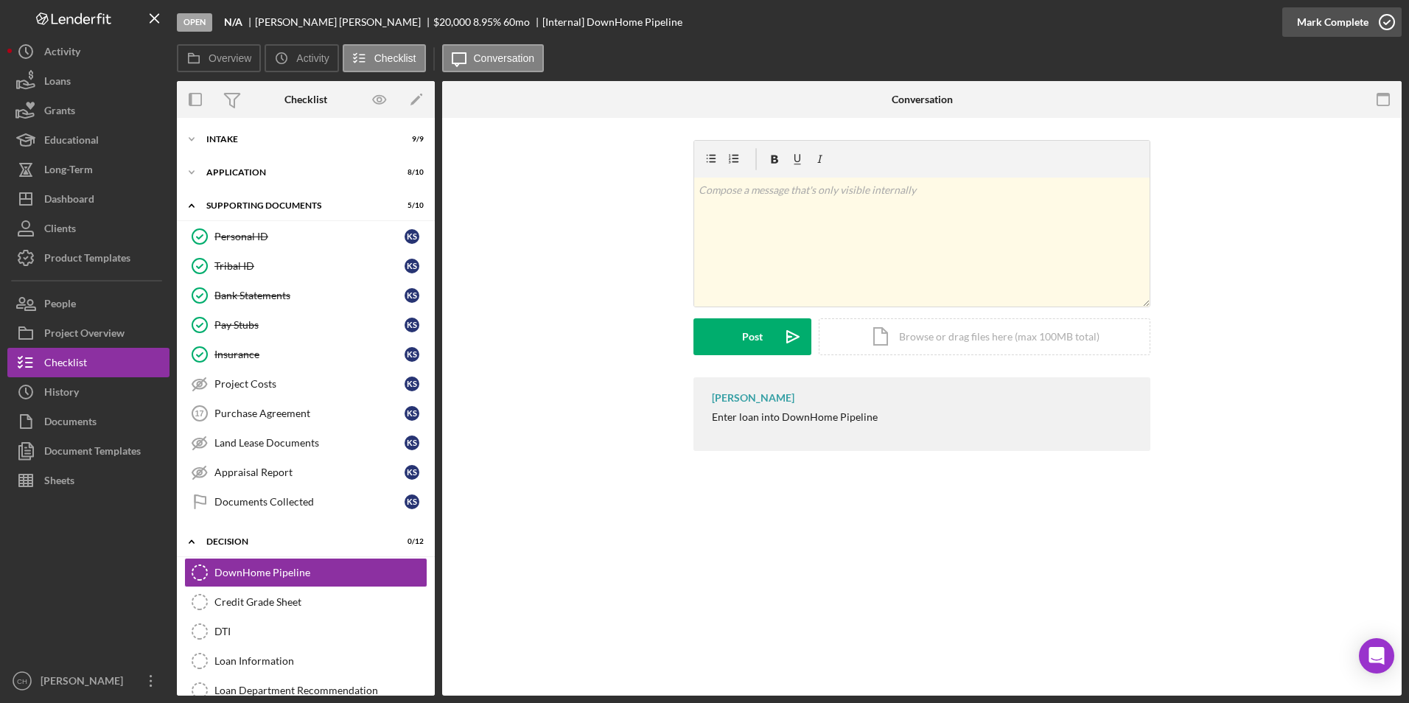
click at [1284, 22] on div "Mark Complete" at bounding box center [1342, 22] width 119 height 44
click at [1342, 18] on div "Mark Complete" at bounding box center [1333, 21] width 72 height 29
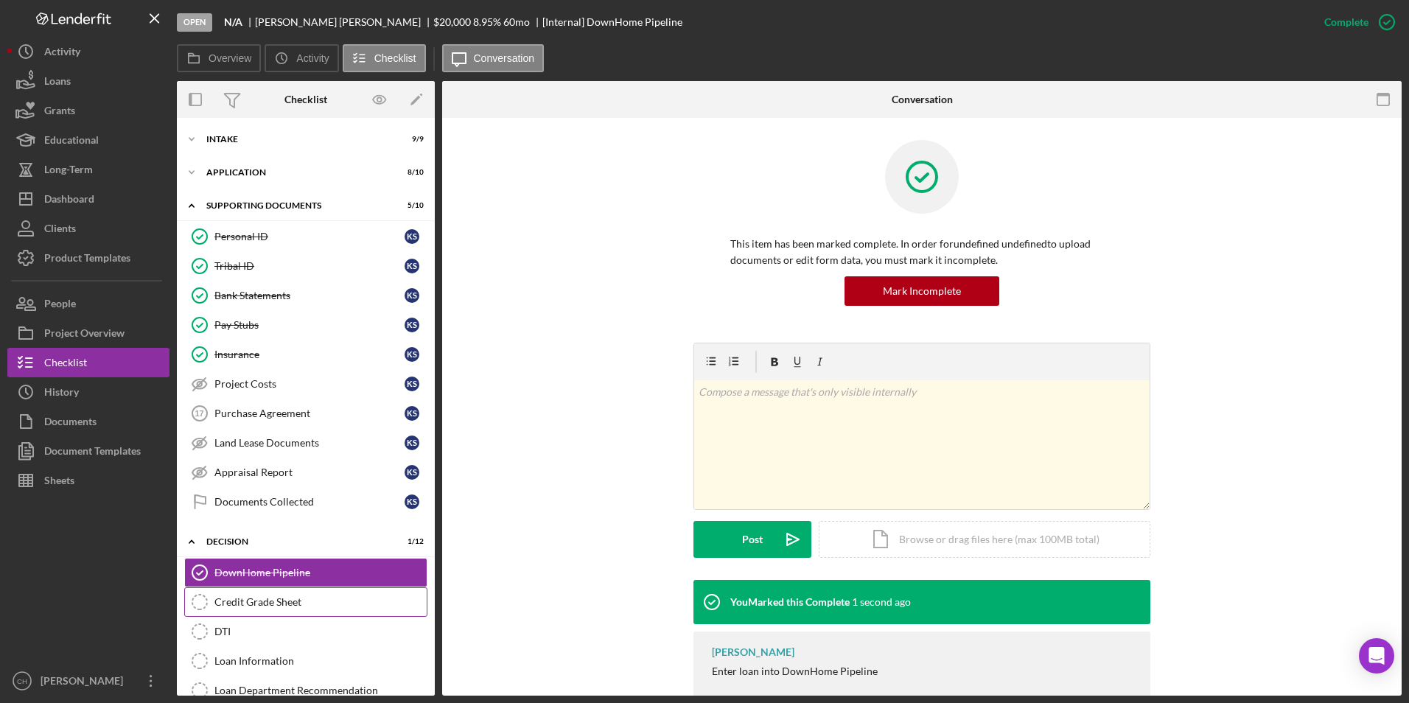
click at [242, 602] on div "Credit Grade Sheet" at bounding box center [321, 602] width 212 height 12
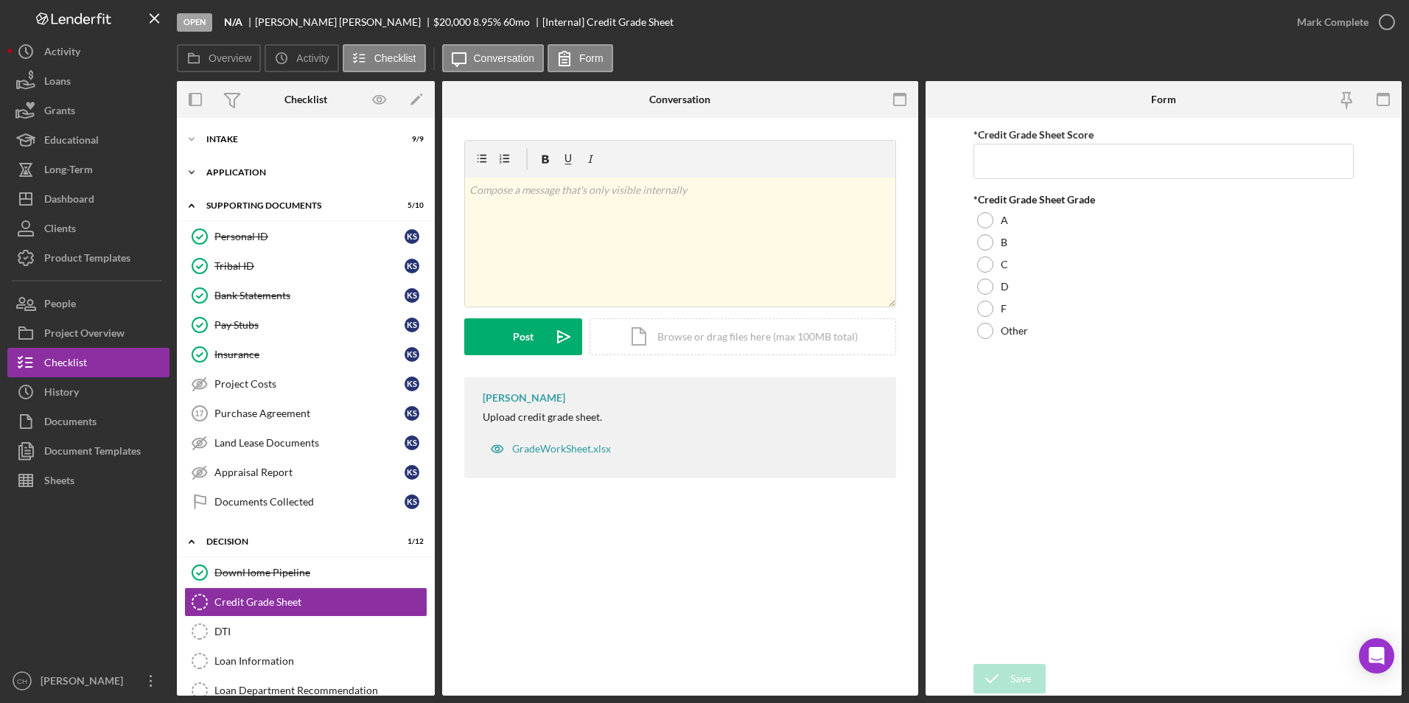
click at [239, 174] on div "Application" at bounding box center [311, 172] width 210 height 9
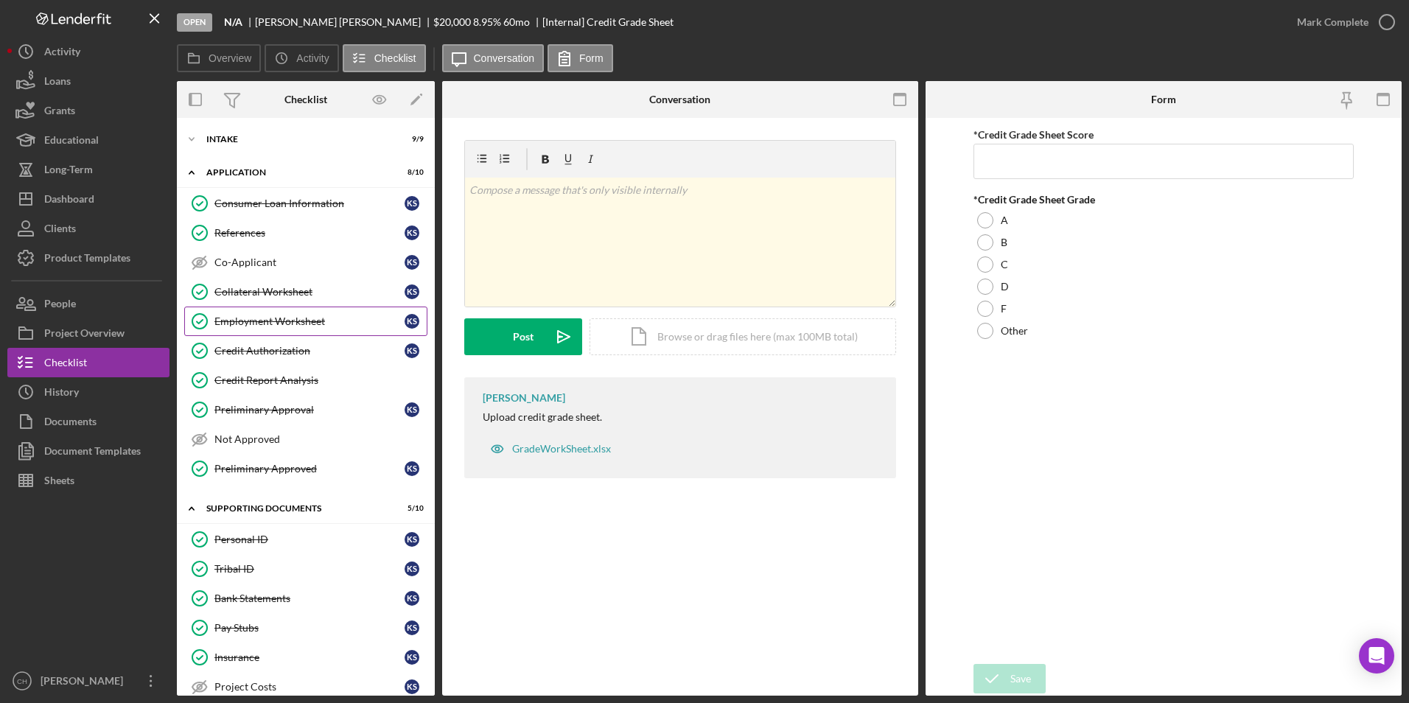
click at [239, 324] on div "Employment Worksheet" at bounding box center [310, 322] width 190 height 12
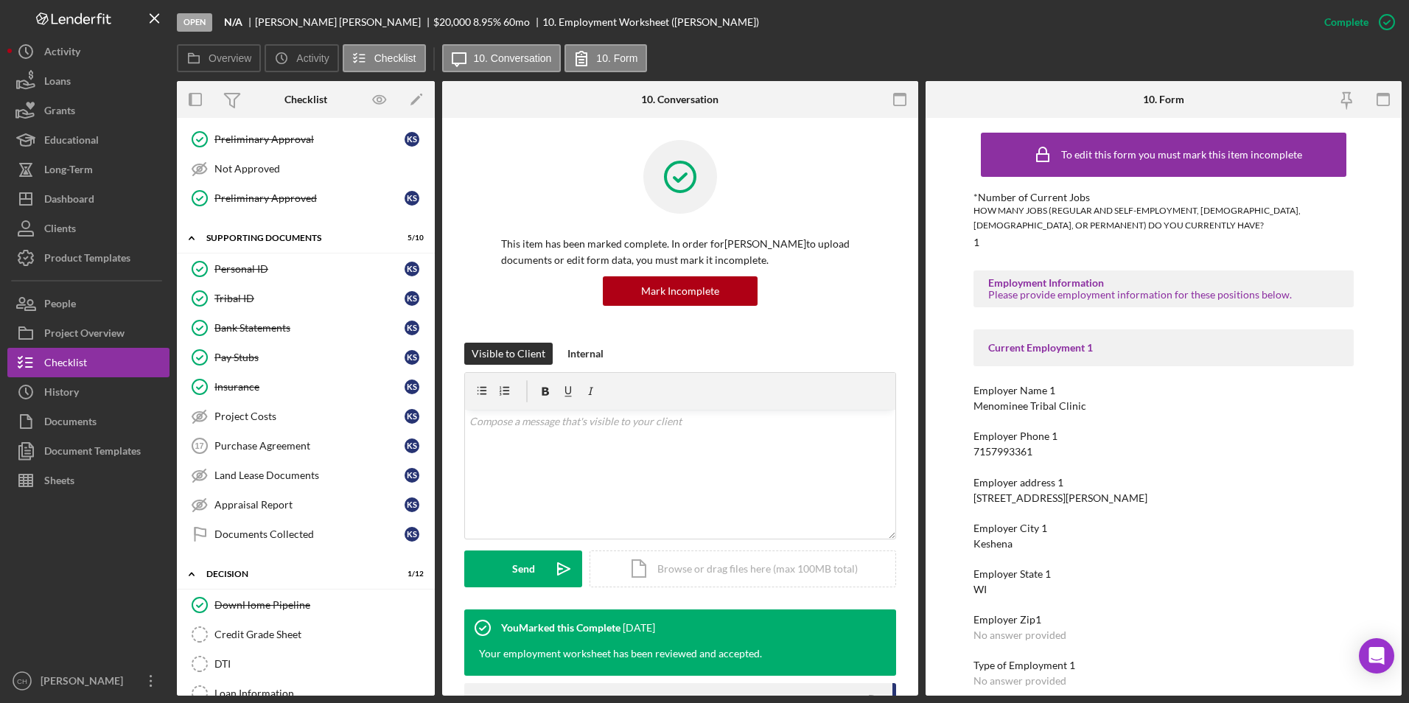
scroll to position [442, 0]
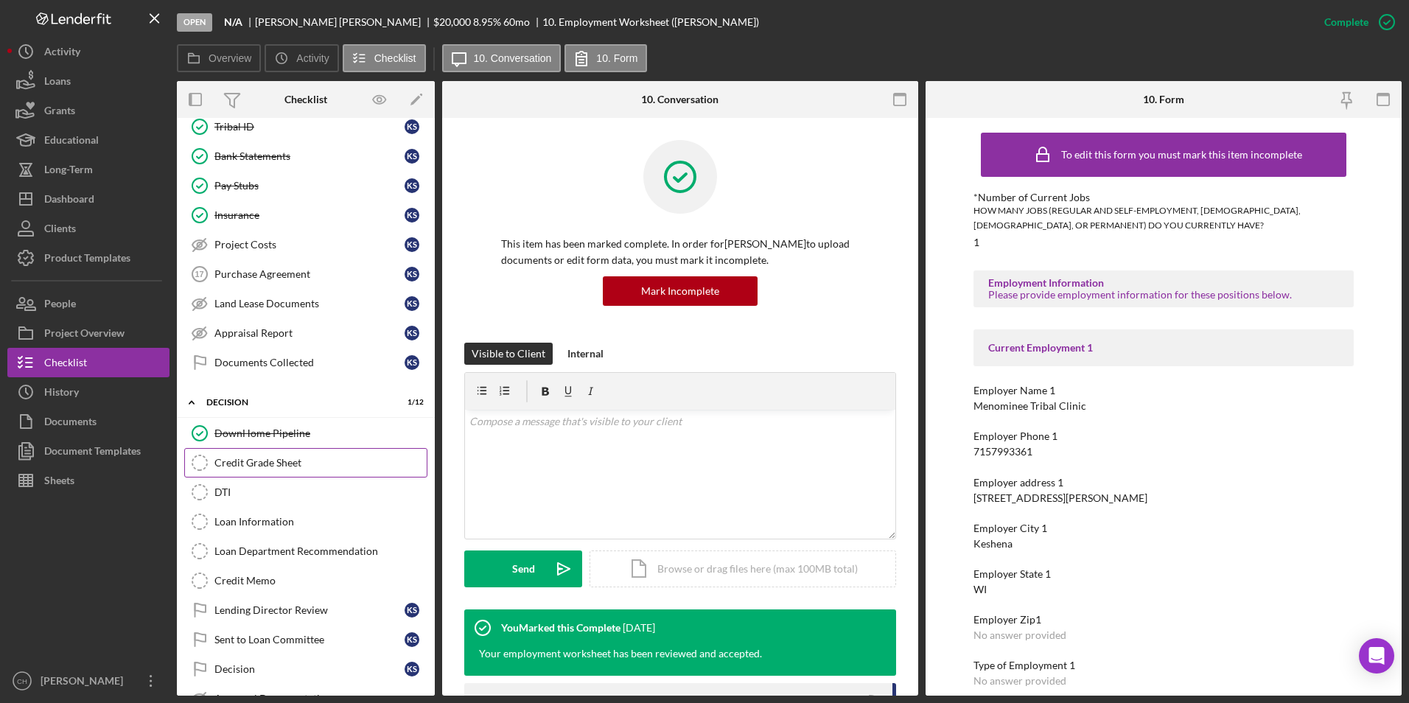
click at [262, 467] on div "Credit Grade Sheet" at bounding box center [321, 463] width 212 height 12
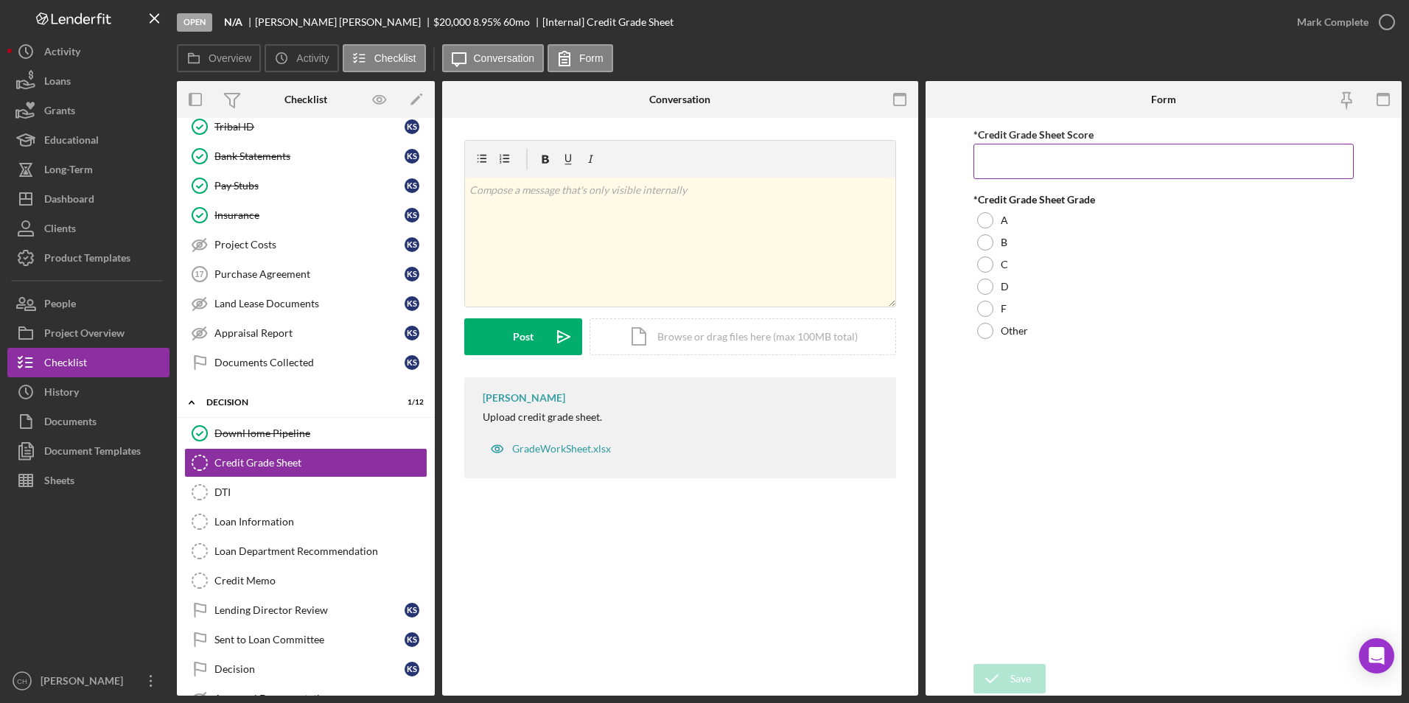
click at [1018, 157] on input "*Credit Grade Sheet Score" at bounding box center [1164, 161] width 381 height 35
type input "30"
click at [990, 242] on div at bounding box center [985, 242] width 16 height 16
click at [1025, 674] on div "Save" at bounding box center [1021, 678] width 21 height 29
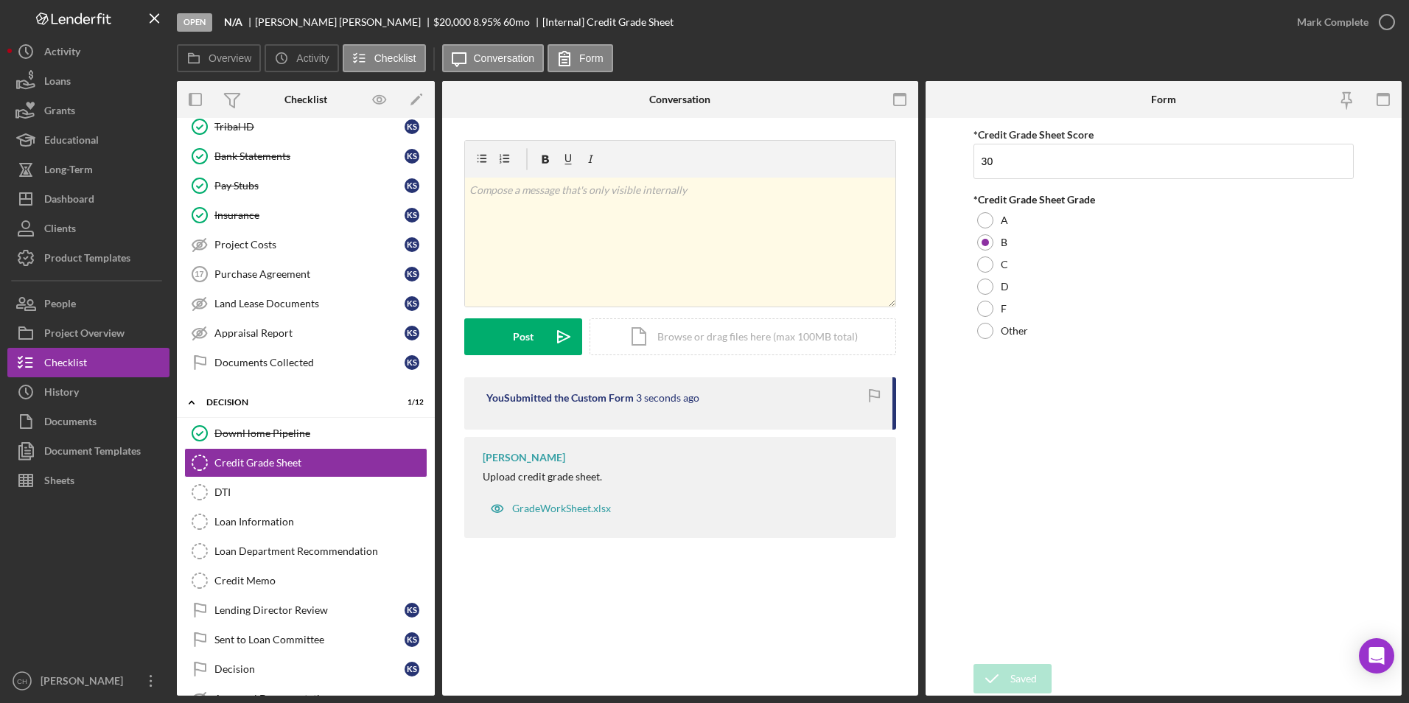
click at [1334, 13] on div "Mark Complete" at bounding box center [1333, 21] width 72 height 29
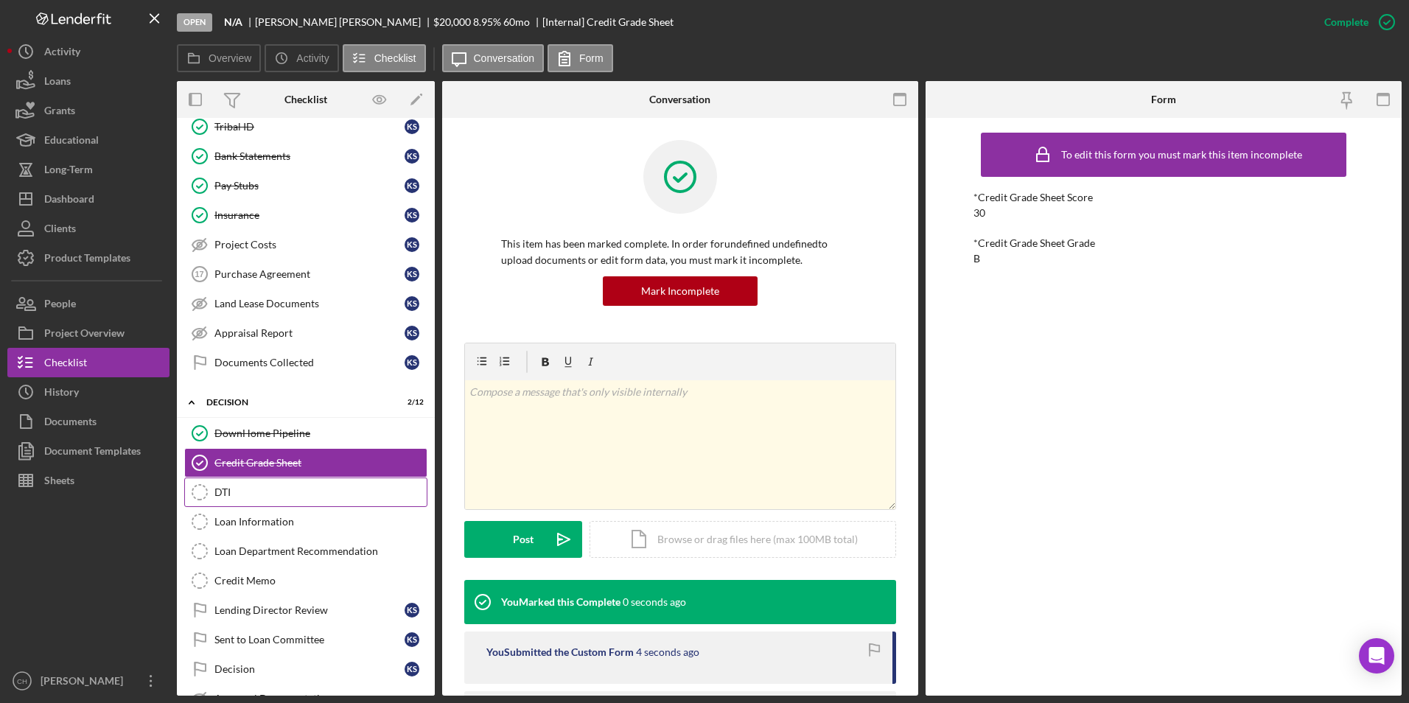
click at [232, 499] on link "DTI DTI" at bounding box center [305, 492] width 243 height 29
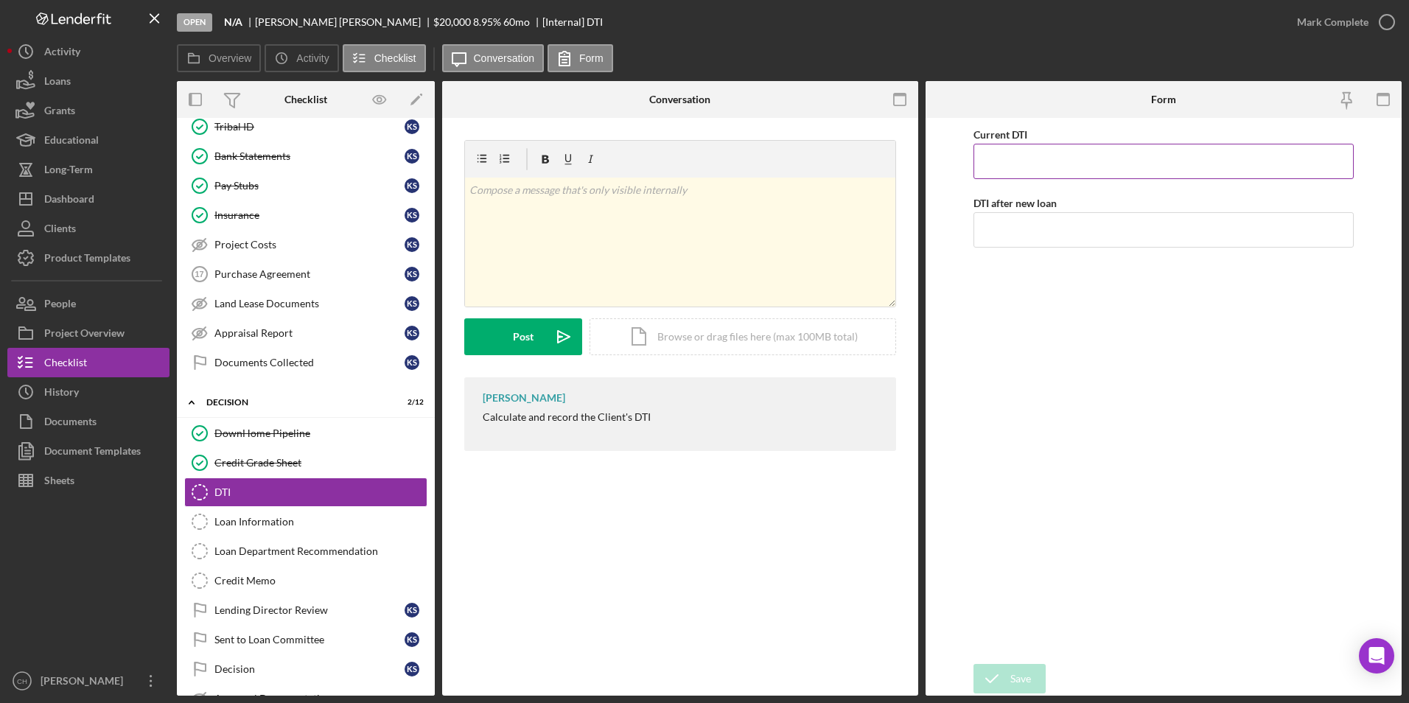
click at [1017, 165] on input "Current DTI" at bounding box center [1164, 161] width 381 height 35
type input "0.03000%"
click at [999, 238] on input "DTI after new loan" at bounding box center [1164, 229] width 381 height 35
type input "13.00000%"
click at [993, 307] on div "Current DTI 0.03000% DTI after new loan 13.00000%" at bounding box center [1164, 390] width 381 height 531
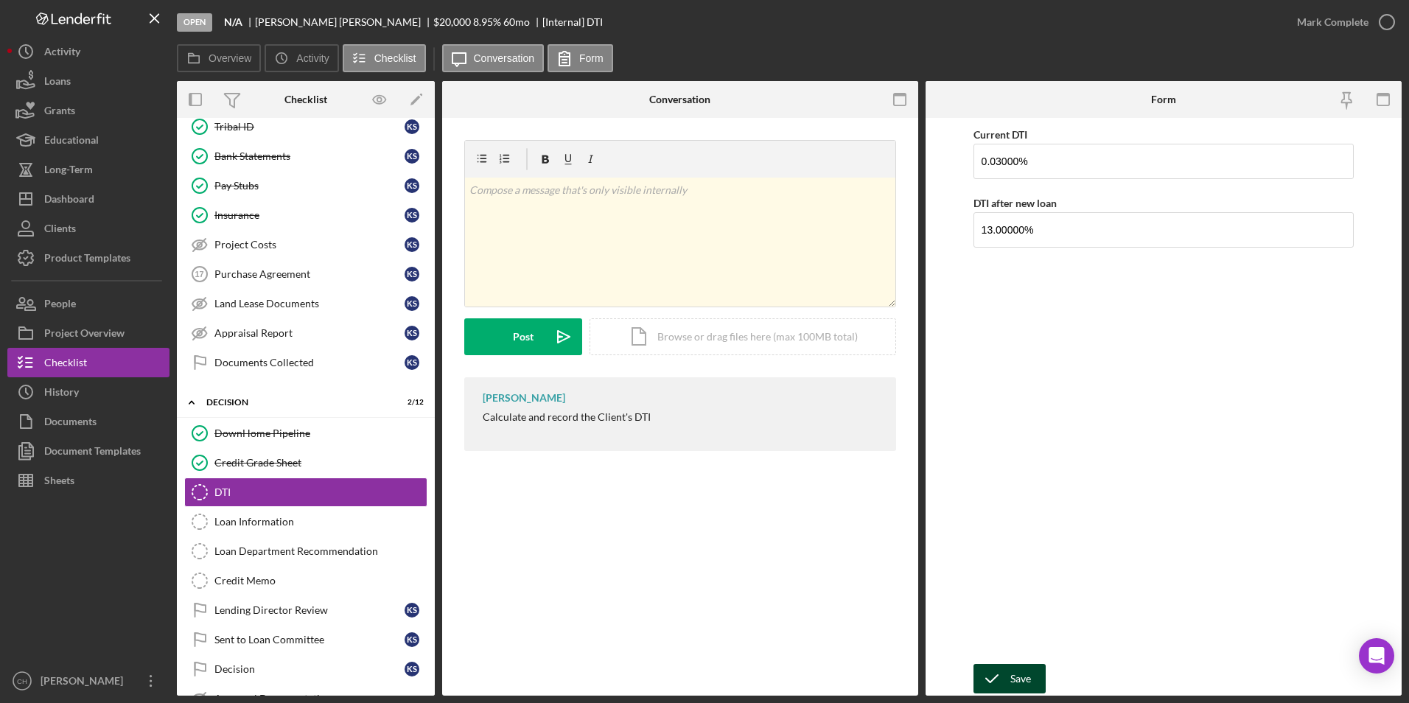
click at [1021, 666] on div "Save" at bounding box center [1021, 678] width 21 height 29
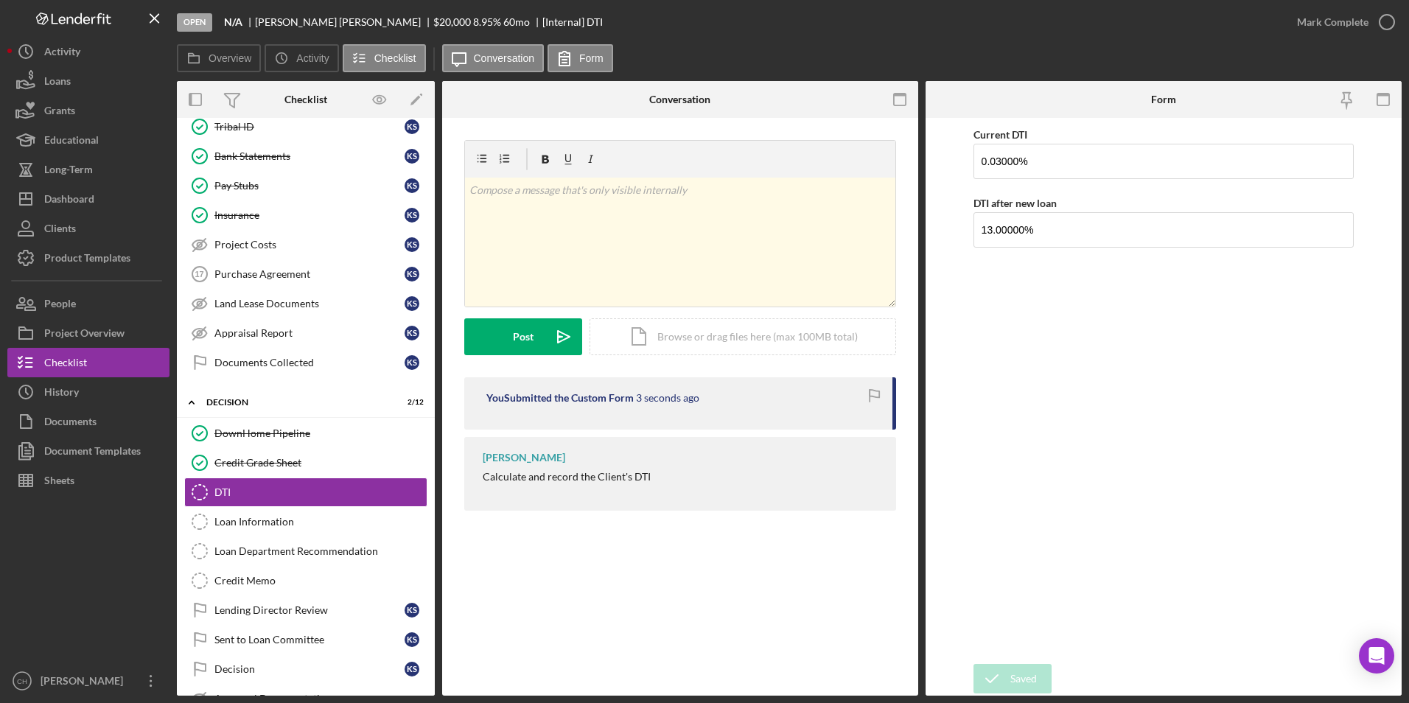
click at [1311, 25] on div "Mark Complete" at bounding box center [1333, 21] width 72 height 29
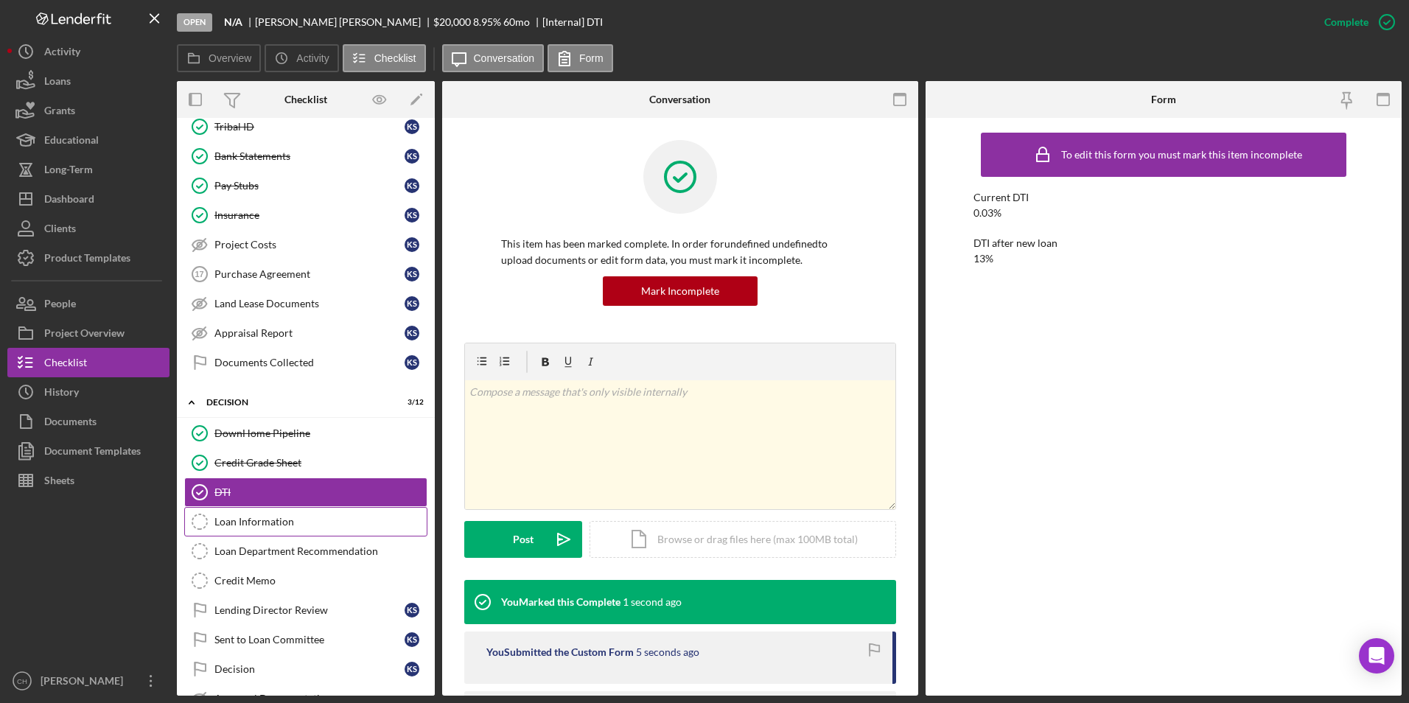
click at [244, 528] on div "Loan Information" at bounding box center [321, 522] width 212 height 12
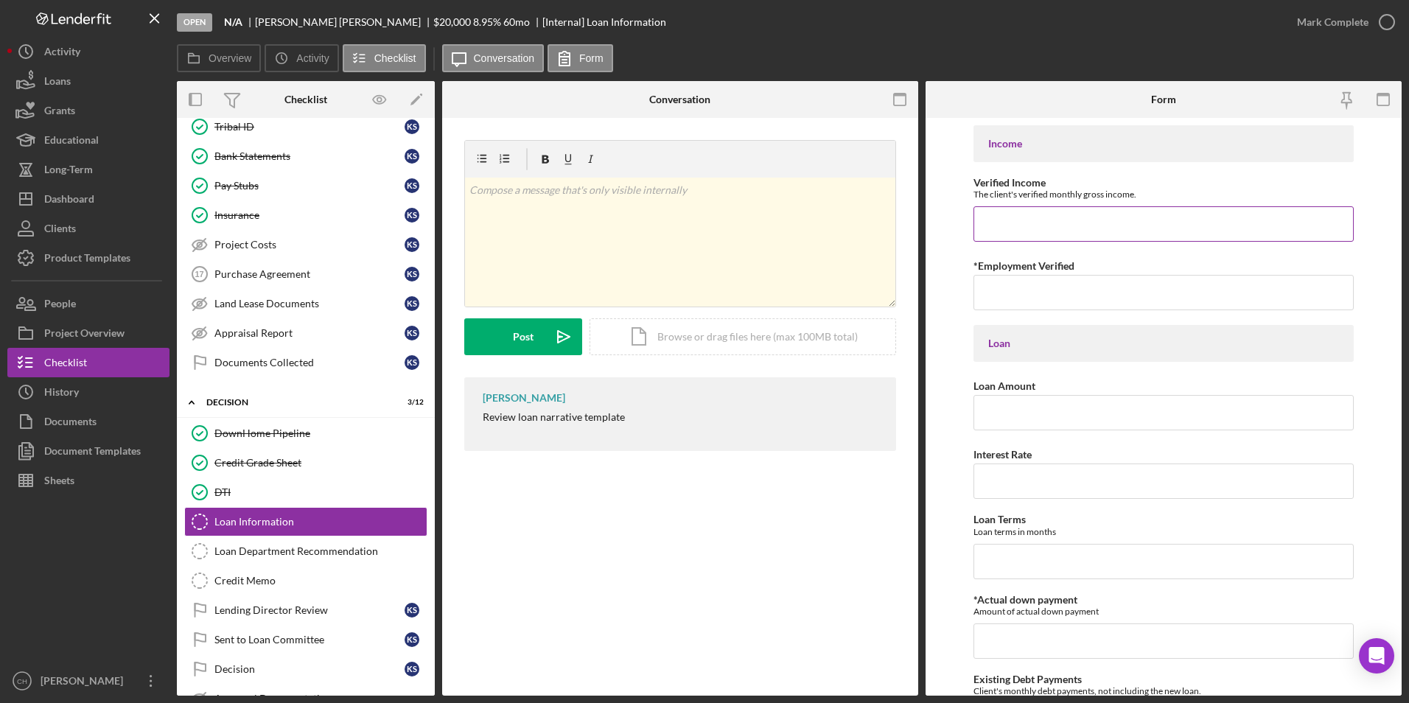
click at [1013, 234] on input "Verified Income" at bounding box center [1164, 223] width 381 height 35
type input "$1"
type input "$5,502.40"
type input "10/3 start date [DATE], by [PERSON_NAME]"
click at [1025, 420] on input "Loan Amount" at bounding box center [1164, 412] width 381 height 35
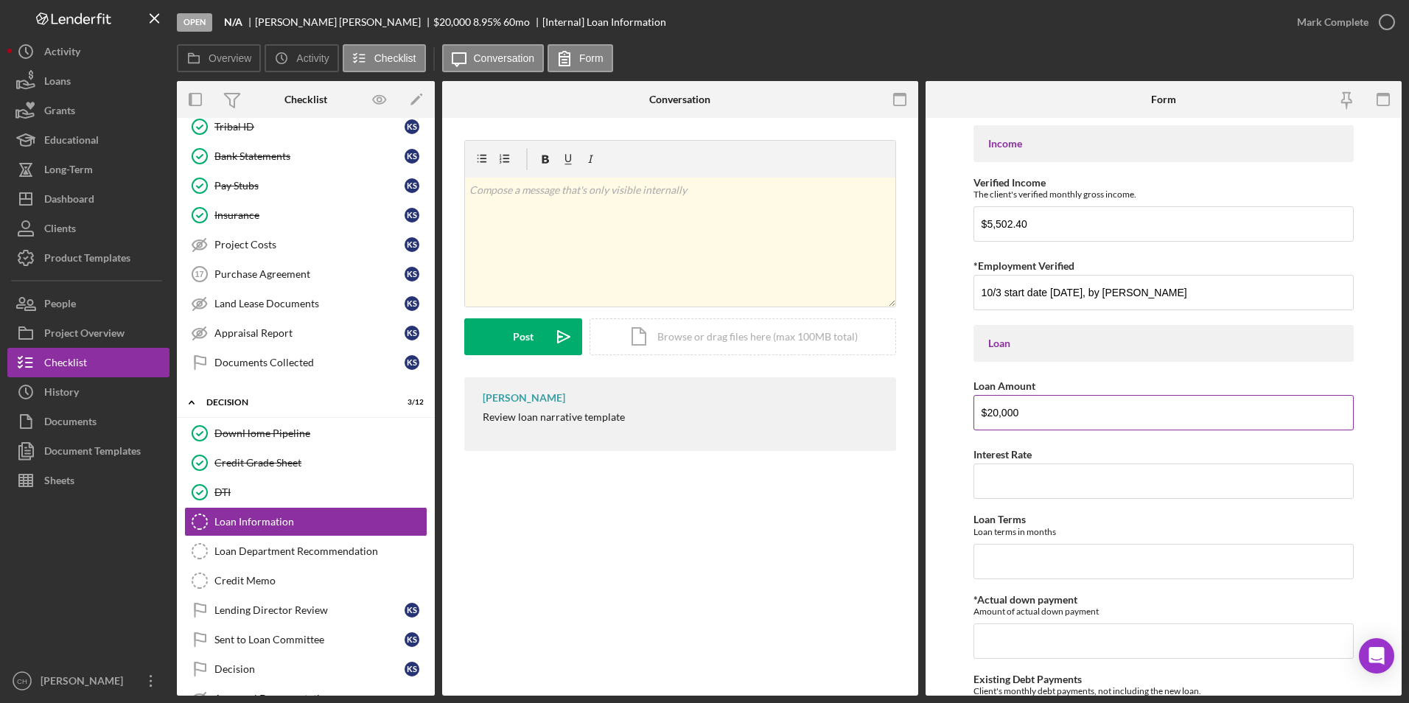
type input "$20,000"
click at [1002, 558] on input "Loan Terms" at bounding box center [1164, 561] width 381 height 35
type input "6.84000%"
type input "48"
type input "$0"
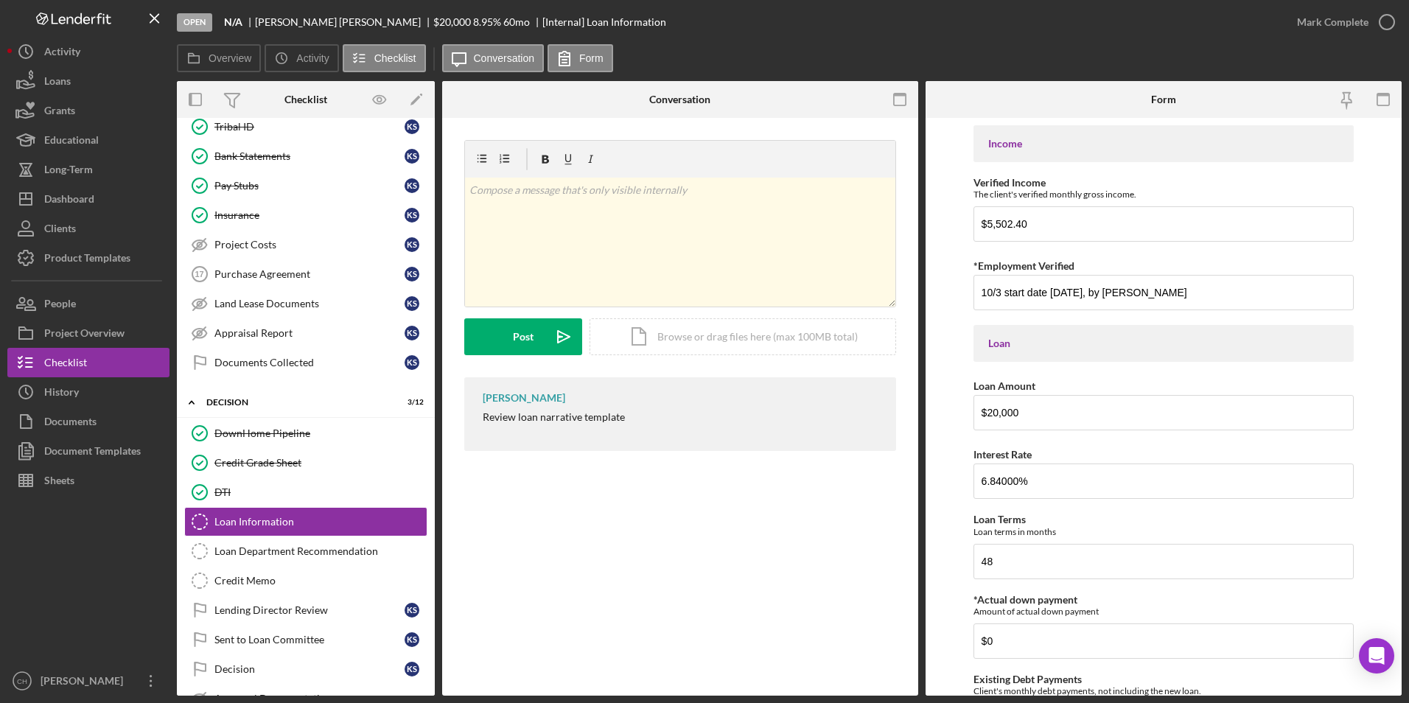
scroll to position [314, 0]
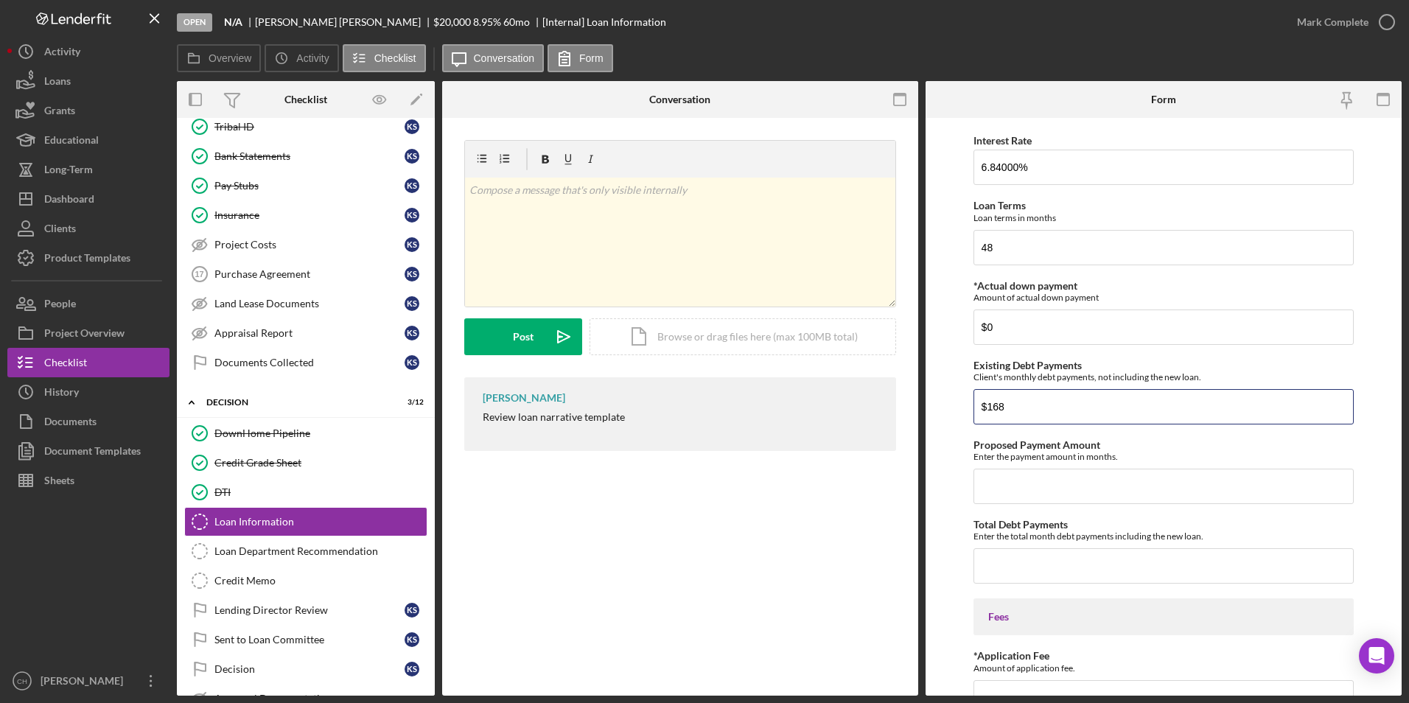
type input "$168"
type input "$491.76"
click at [998, 562] on input "Total Debt Payments" at bounding box center [1164, 565] width 381 height 35
type input "$1"
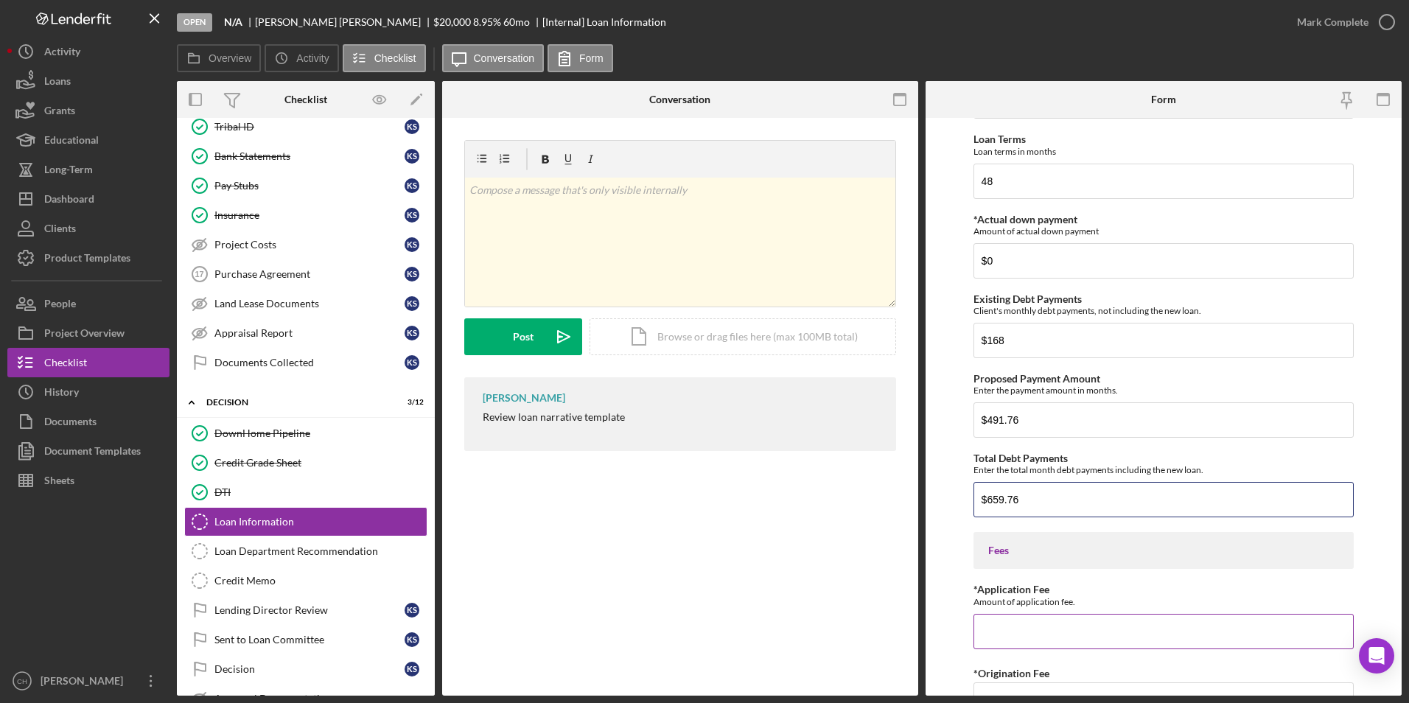
scroll to position [461, 0]
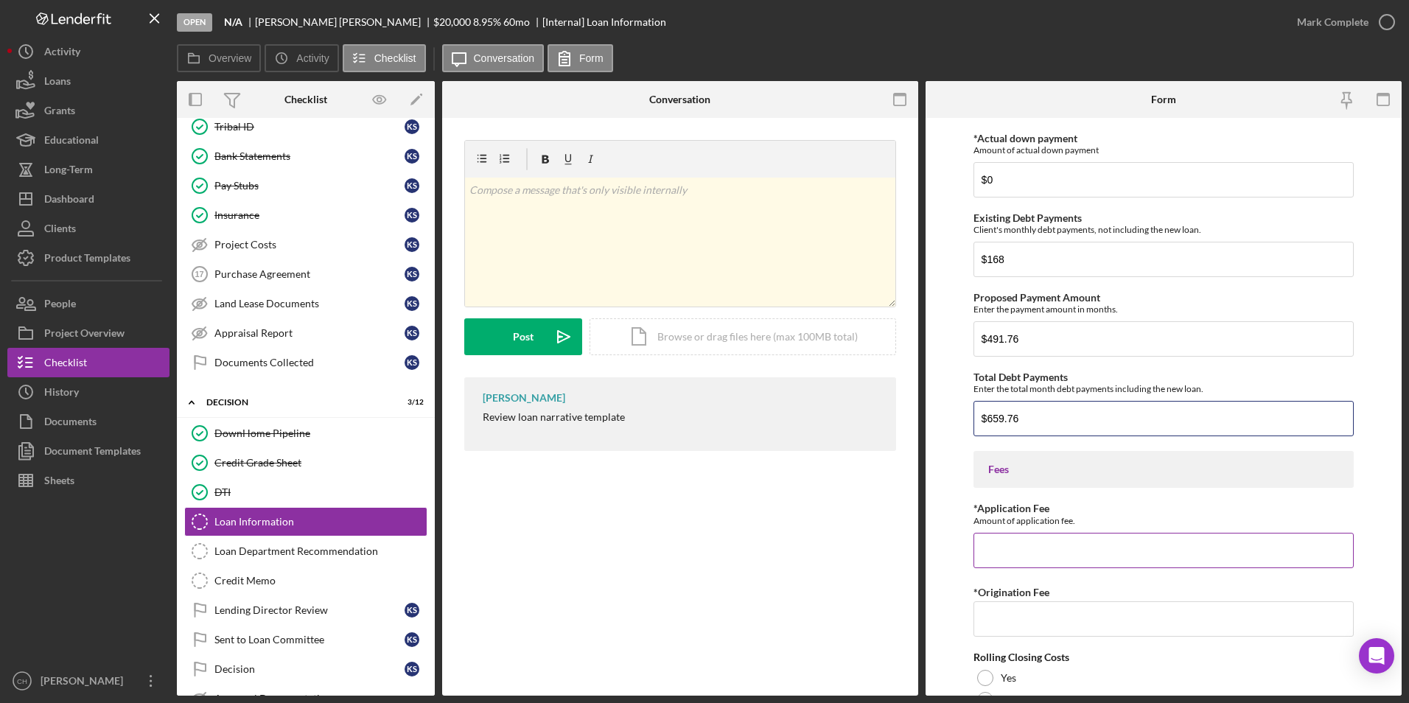
type input "$659.76"
click at [1065, 531] on div "*Application Fee Amount of application fee." at bounding box center [1164, 535] width 381 height 65
click at [1023, 537] on input "*Application Fee" at bounding box center [1164, 550] width 381 height 35
type input "$50.00"
type input "$600"
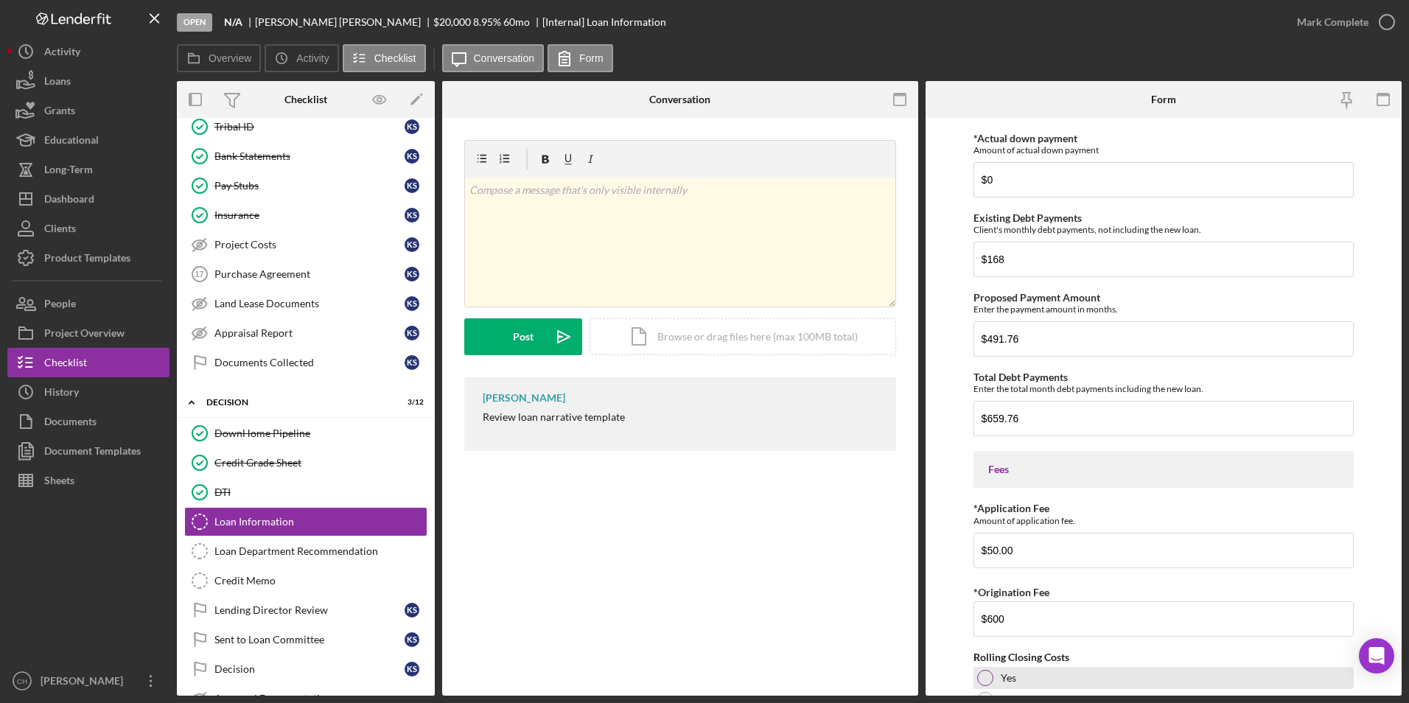
click at [989, 682] on div at bounding box center [985, 678] width 16 height 16
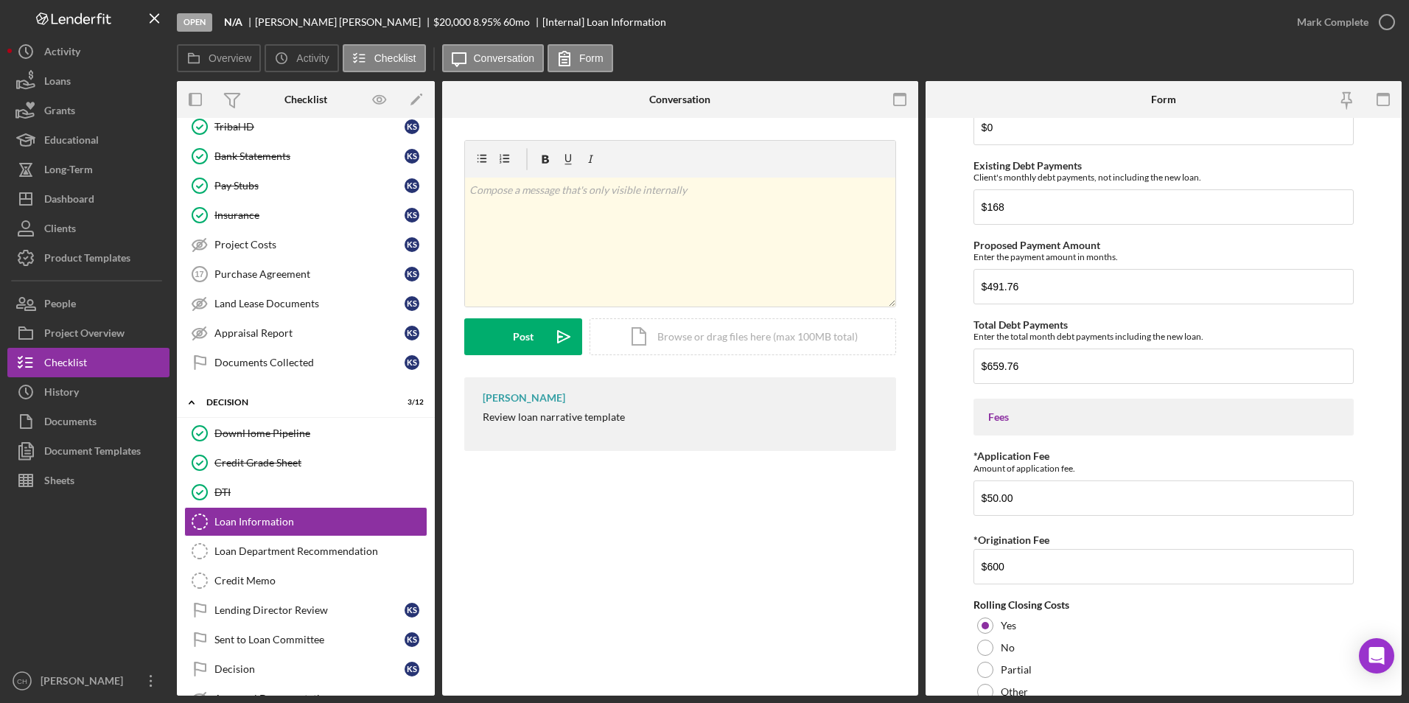
scroll to position [756, 0]
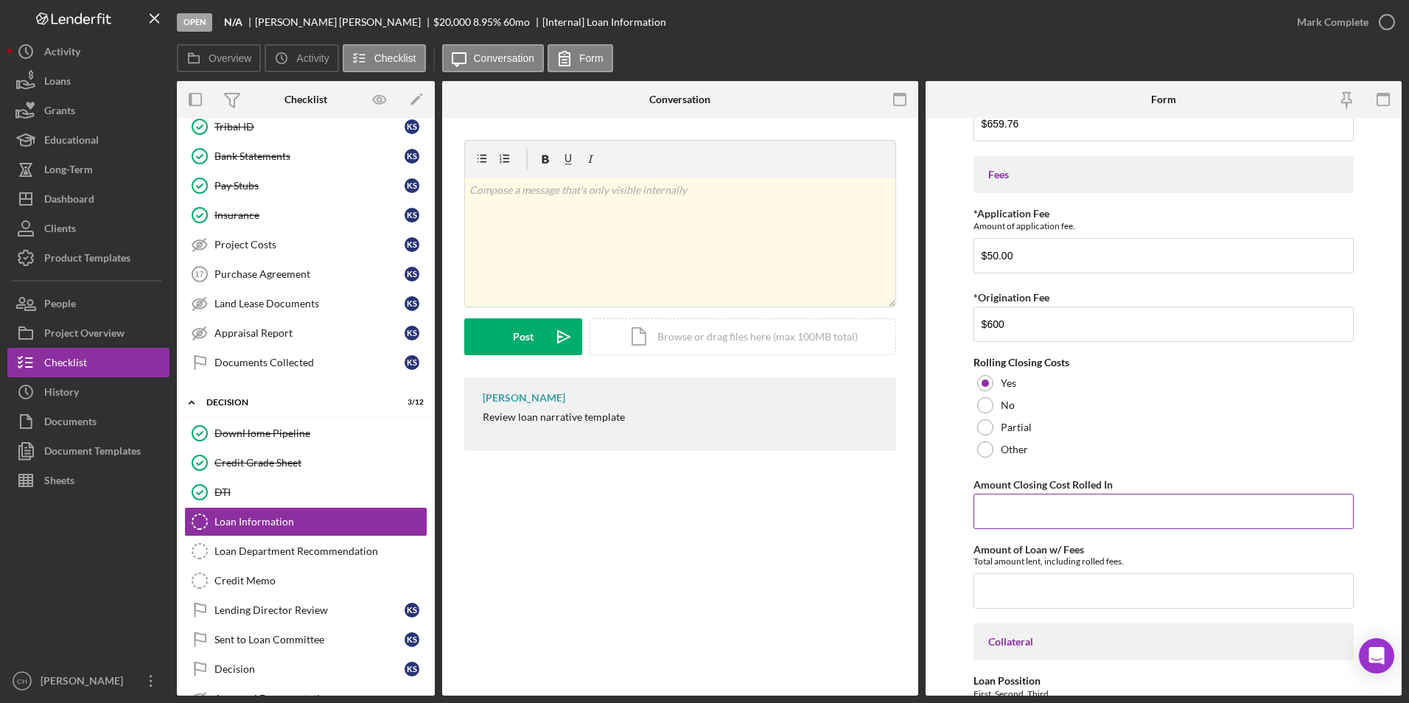
click at [989, 504] on input "Amount Closing Cost Rolled In" at bounding box center [1164, 511] width 381 height 35
type input "$600"
click at [992, 582] on input "Amount of Loan w/ Fees" at bounding box center [1164, 591] width 381 height 35
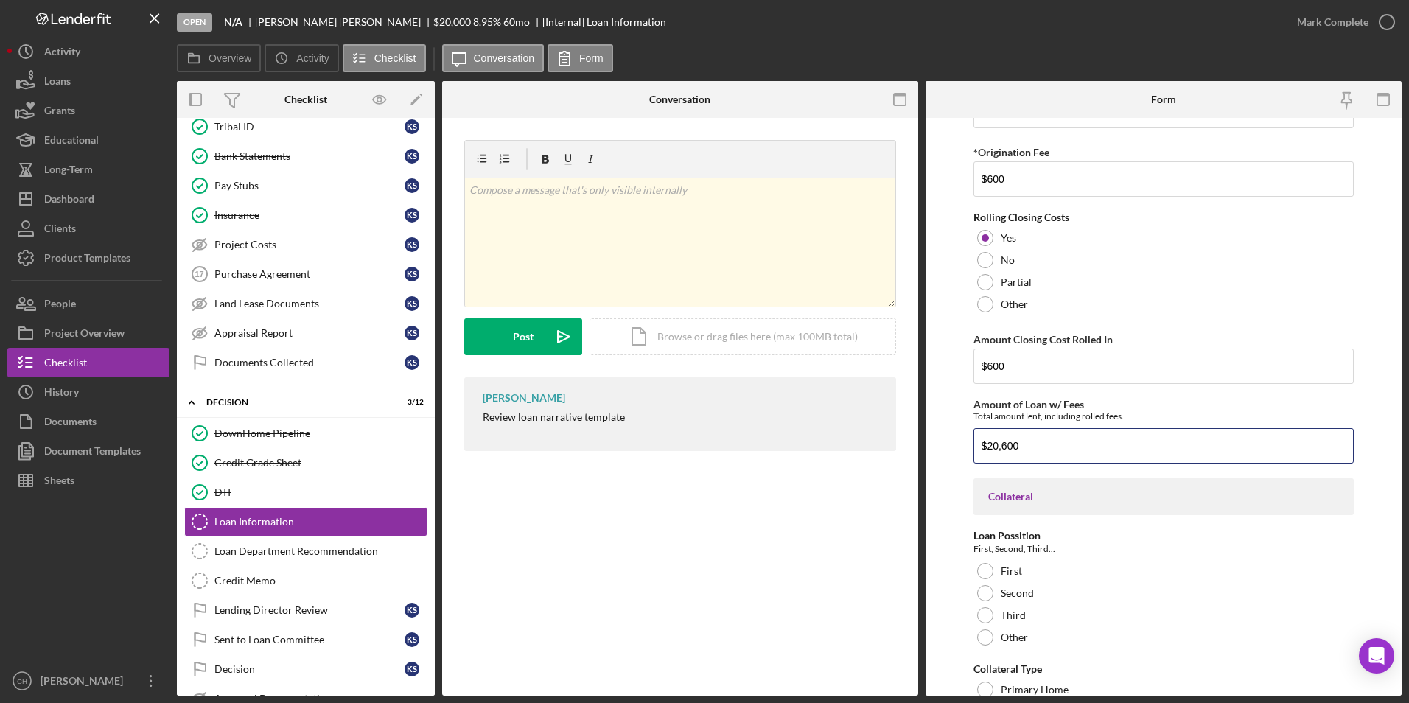
scroll to position [904, 0]
type input "$20,600"
click at [981, 569] on div at bounding box center [985, 569] width 16 height 16
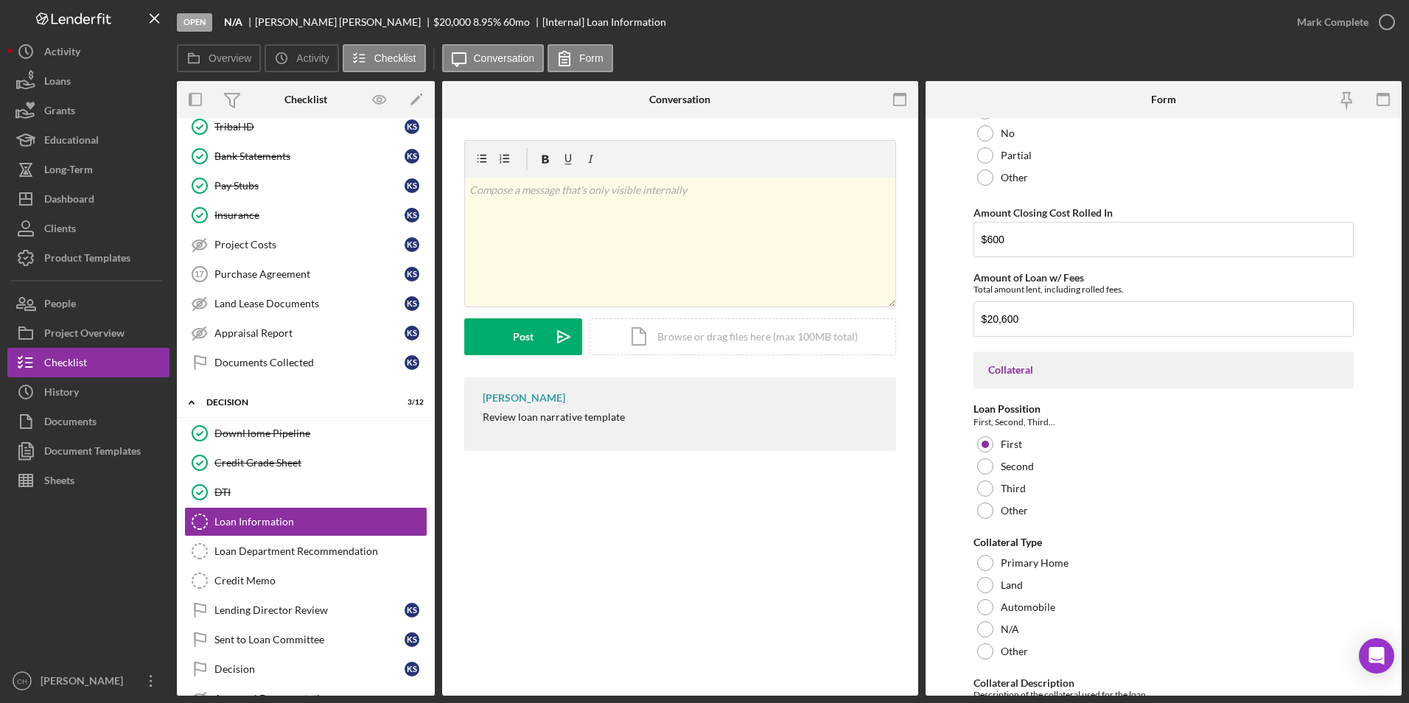
scroll to position [1125, 0]
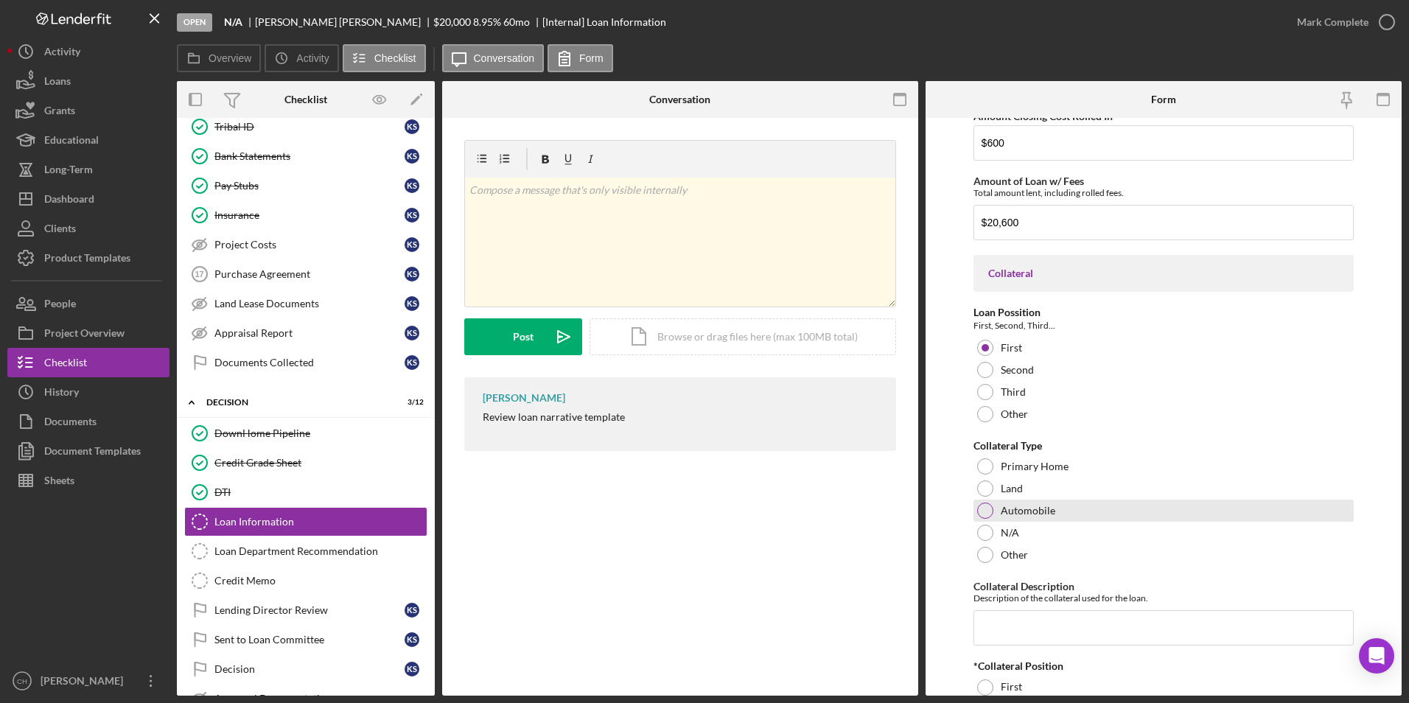
click at [982, 507] on div at bounding box center [985, 511] width 16 height 16
click at [979, 627] on input "Collateral Description" at bounding box center [1164, 627] width 381 height 35
type input "C"
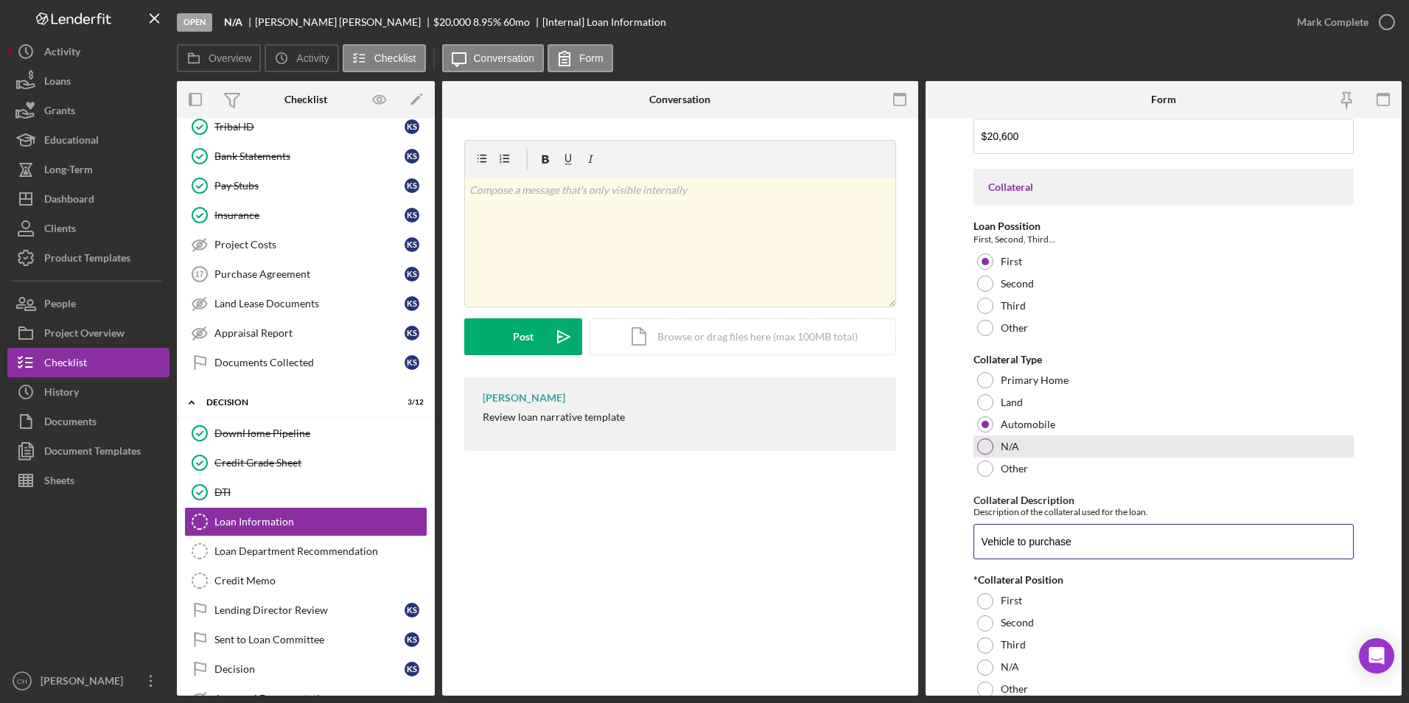
scroll to position [1272, 0]
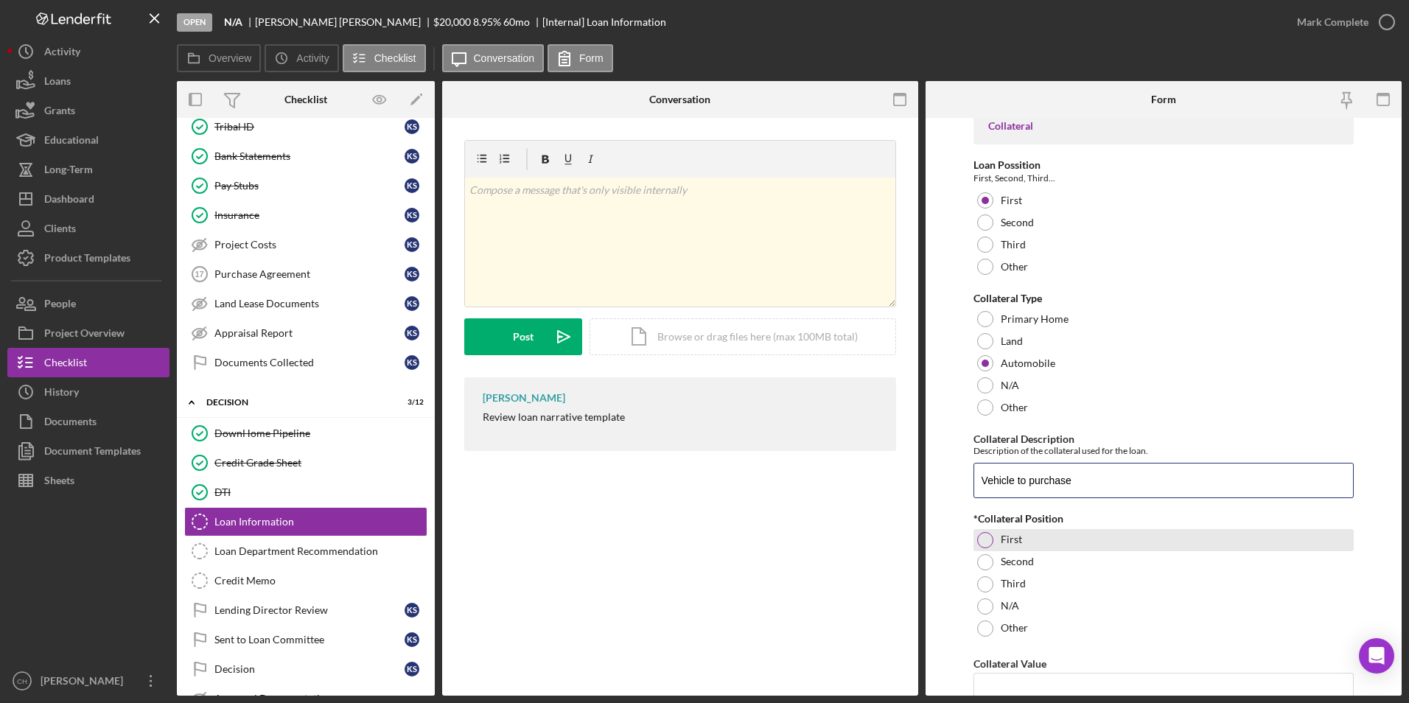
type input "Vehicle to purchase"
click at [989, 539] on div at bounding box center [985, 540] width 16 height 16
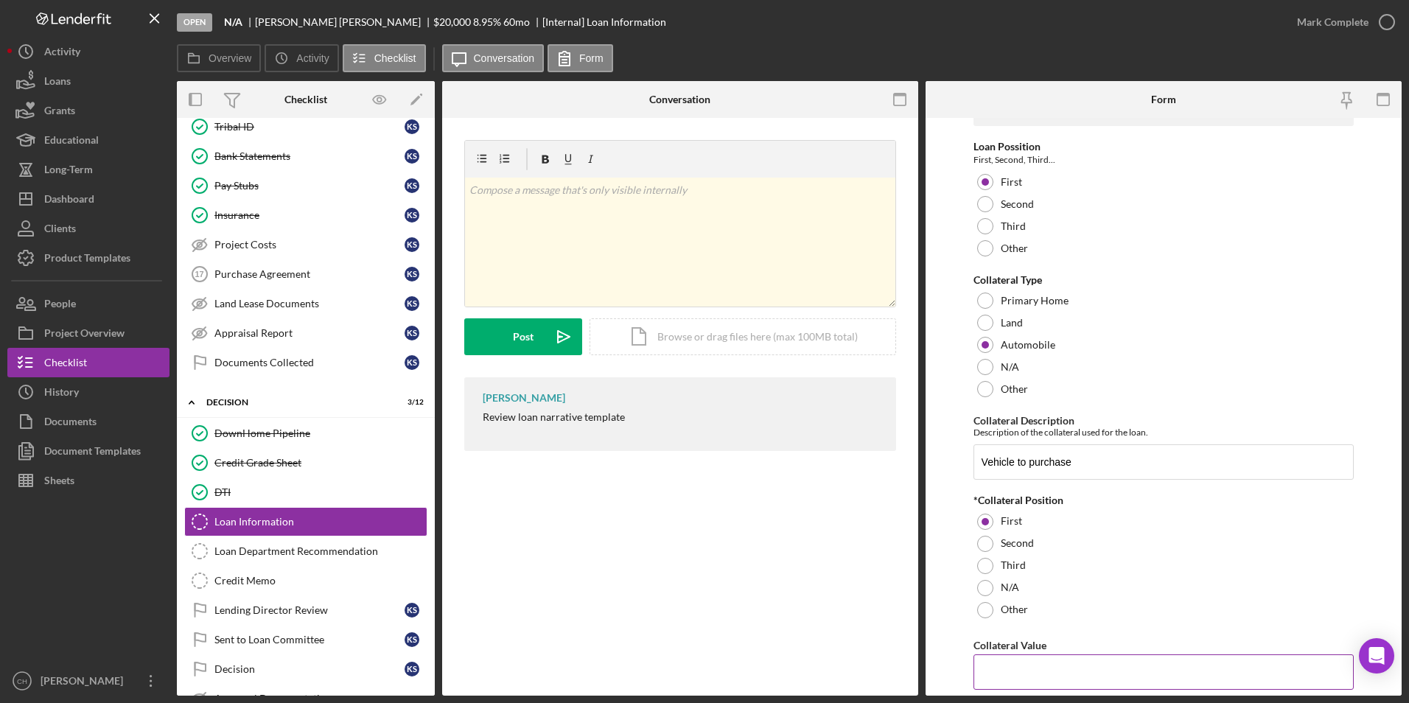
scroll to position [1346, 0]
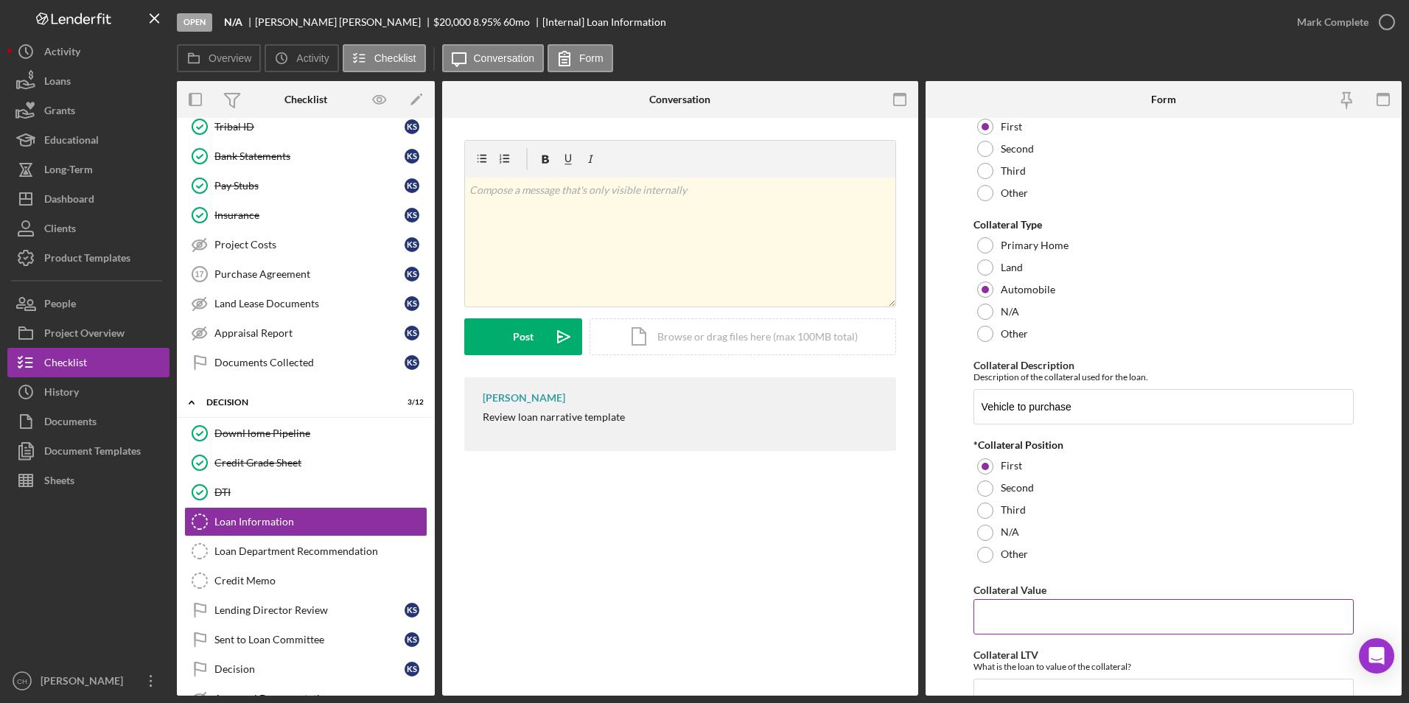
click at [1011, 617] on input "Collateral Value" at bounding box center [1164, 616] width 381 height 35
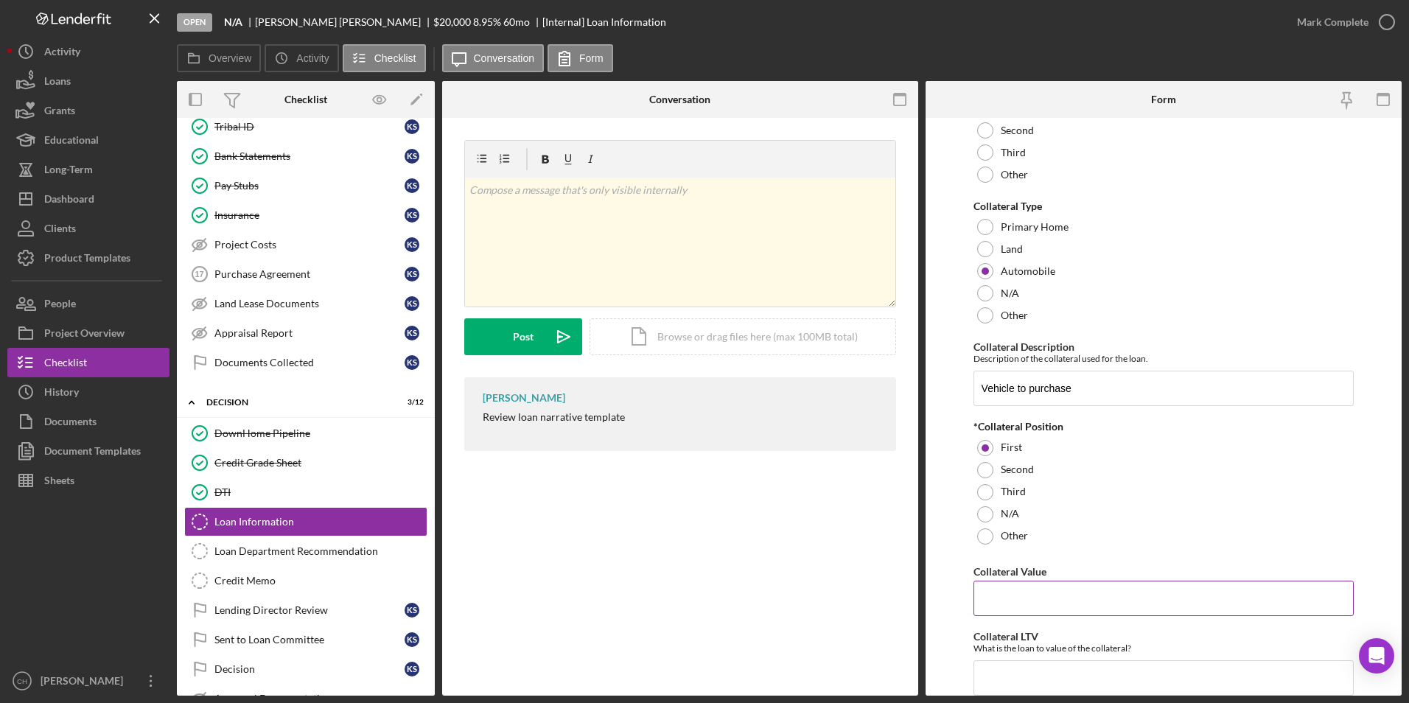
scroll to position [1756, 0]
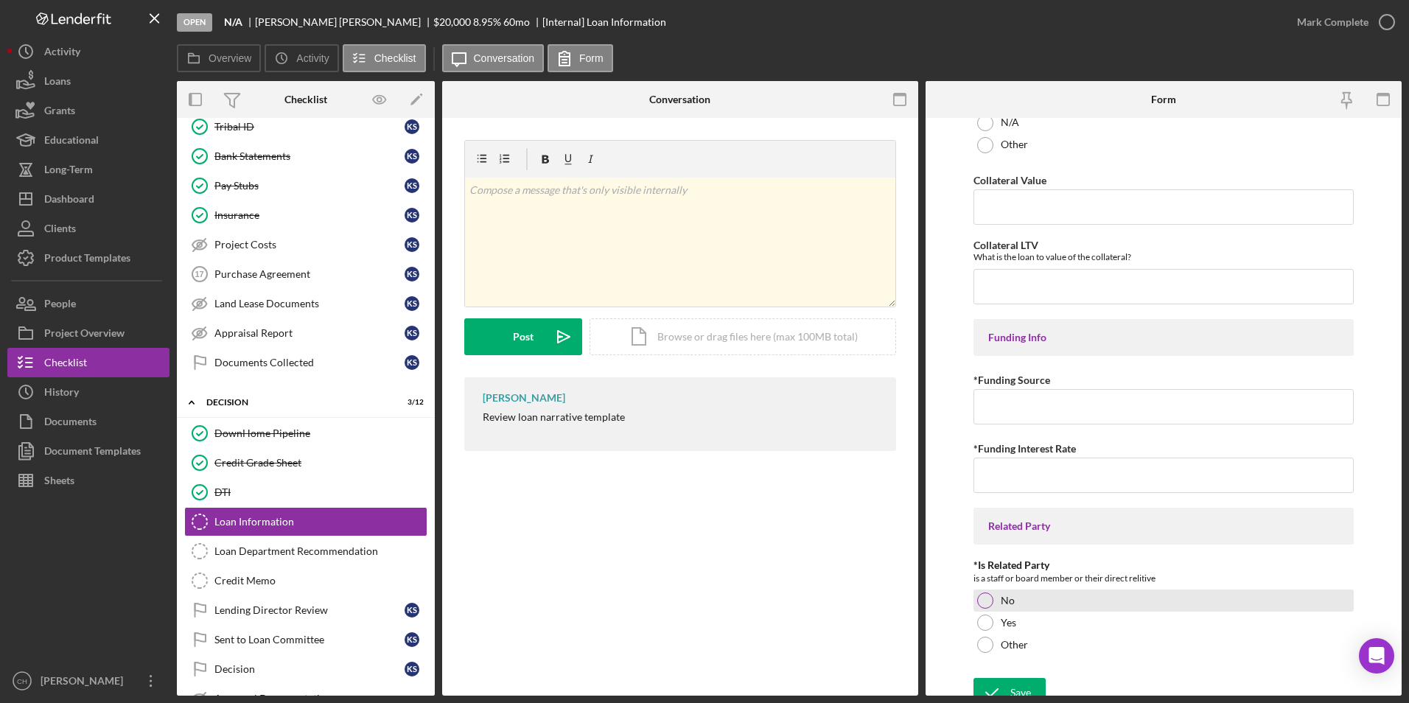
click at [992, 601] on div "No" at bounding box center [1164, 601] width 381 height 22
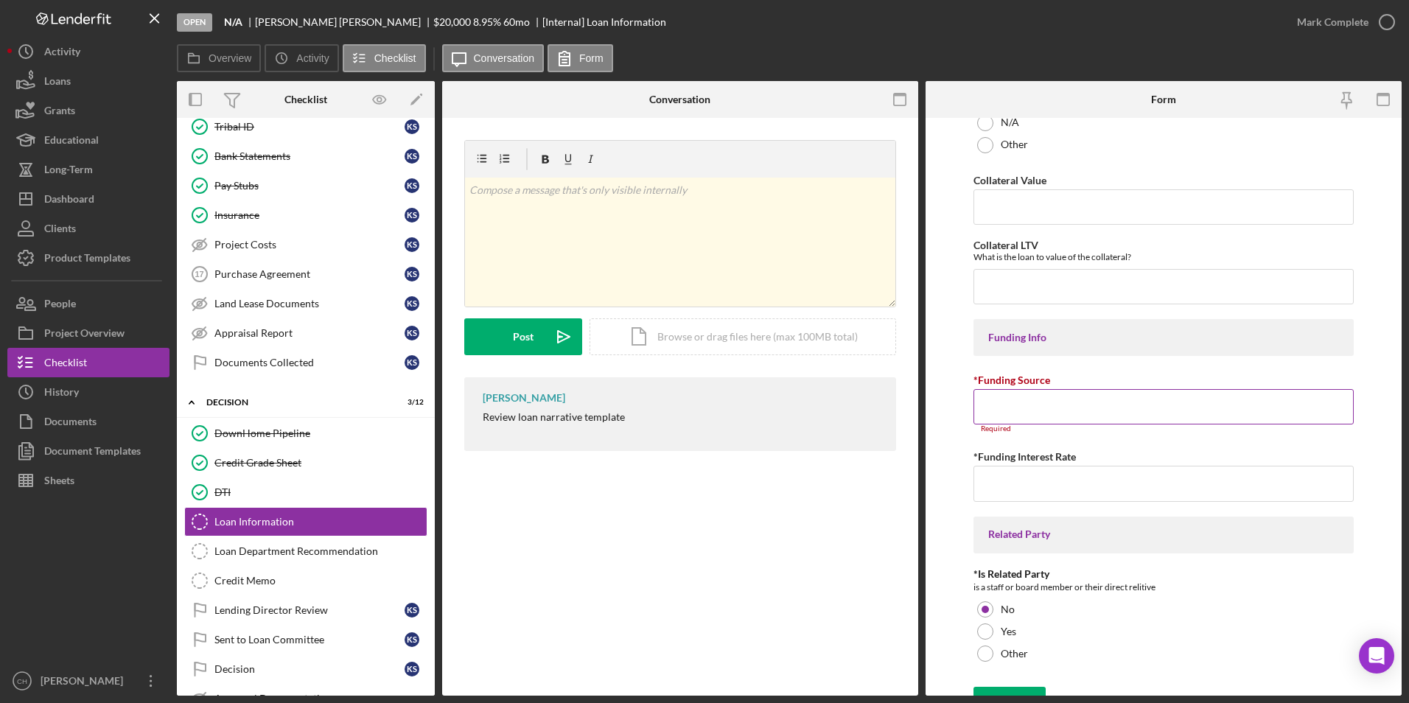
click at [1020, 411] on input "*Funding Source" at bounding box center [1164, 406] width 381 height 35
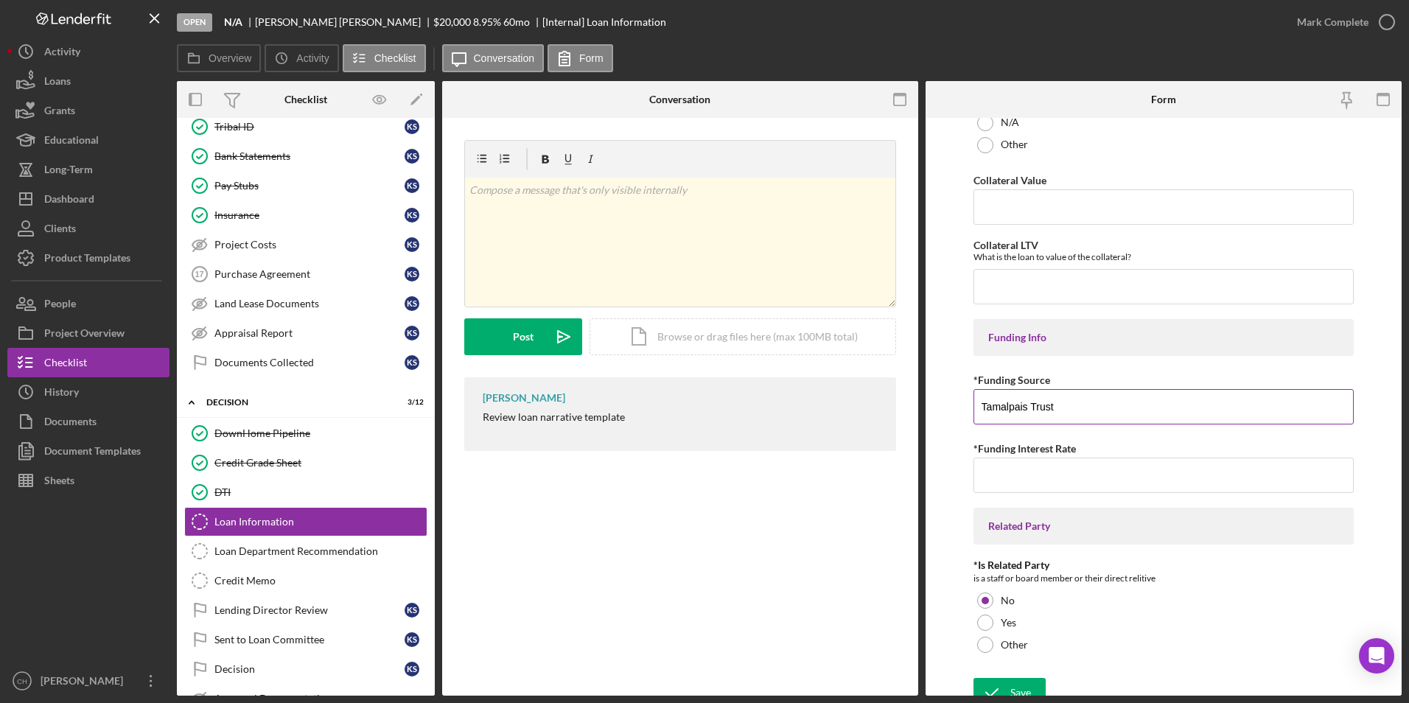
type input "Tamalpais Trust"
type input "3.00000%"
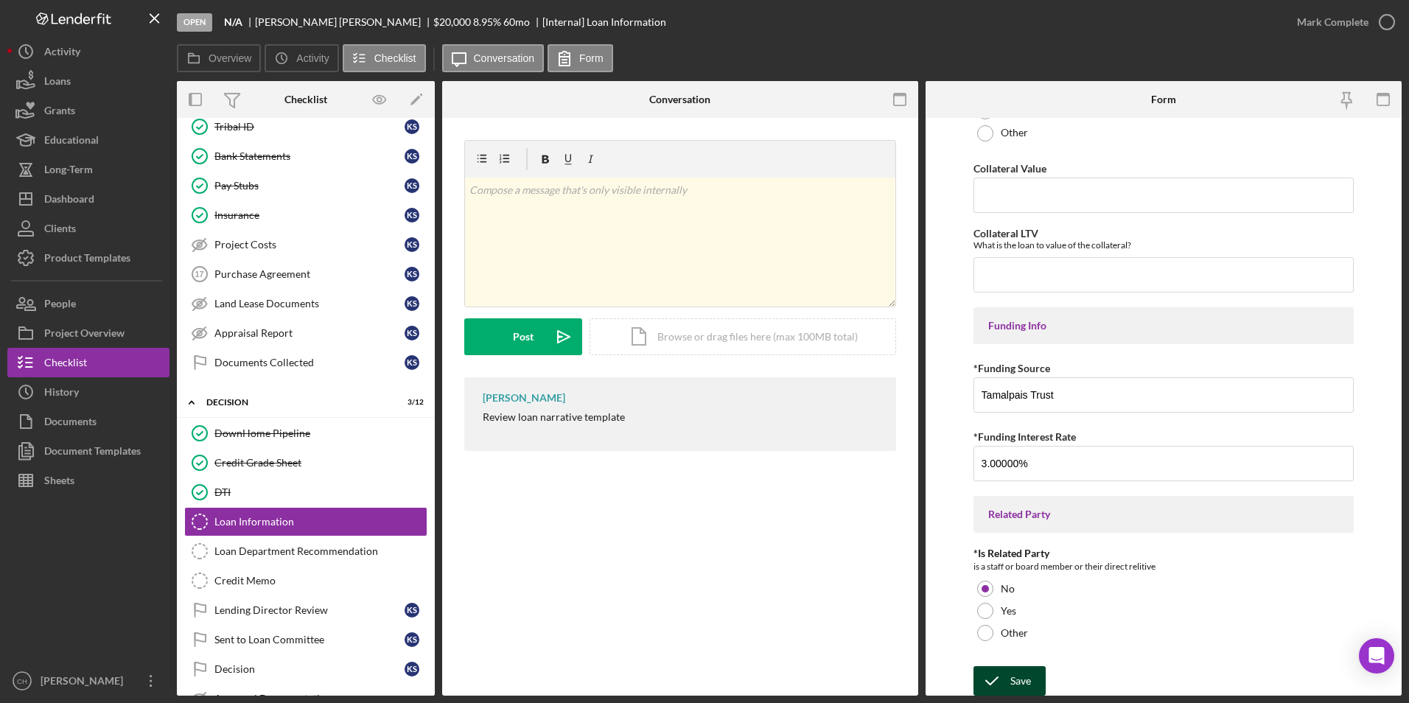
click at [1014, 684] on div "Save" at bounding box center [1021, 680] width 21 height 29
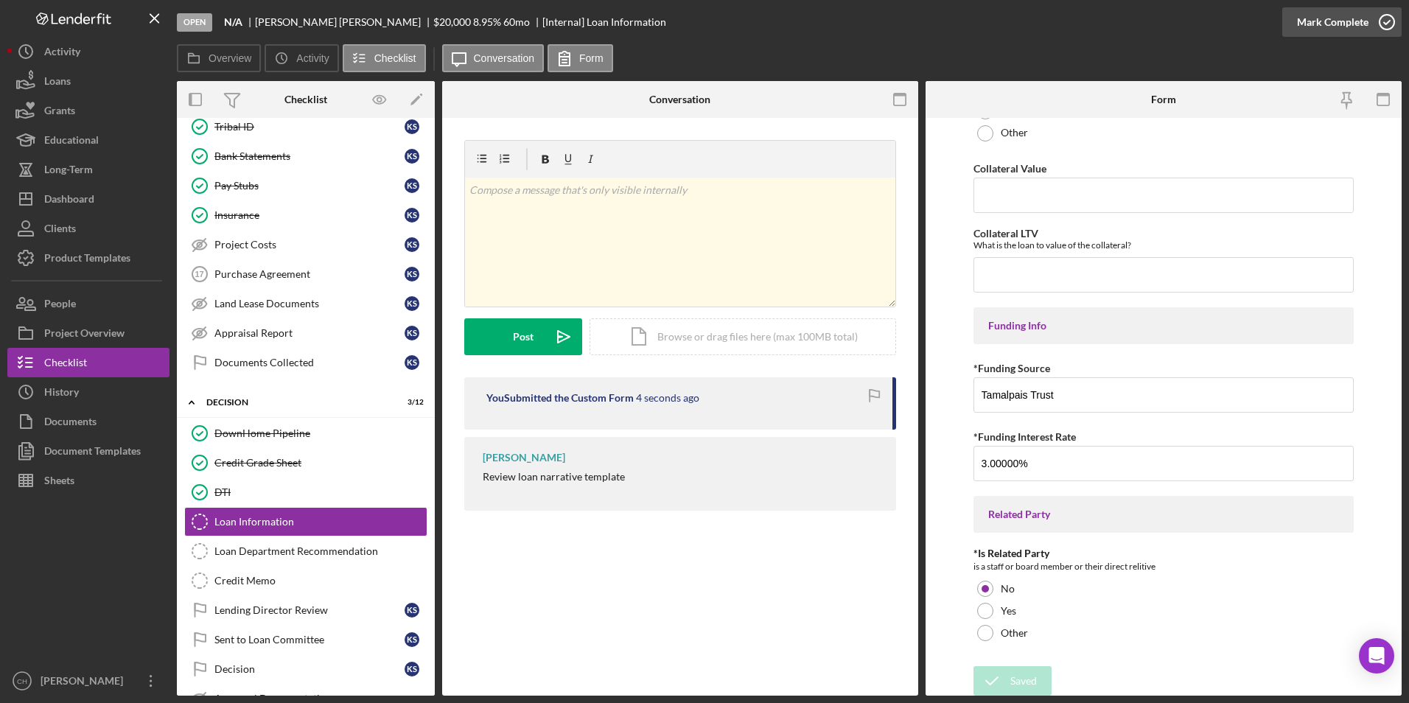
click at [1325, 26] on div "Mark Complete" at bounding box center [1333, 21] width 72 height 29
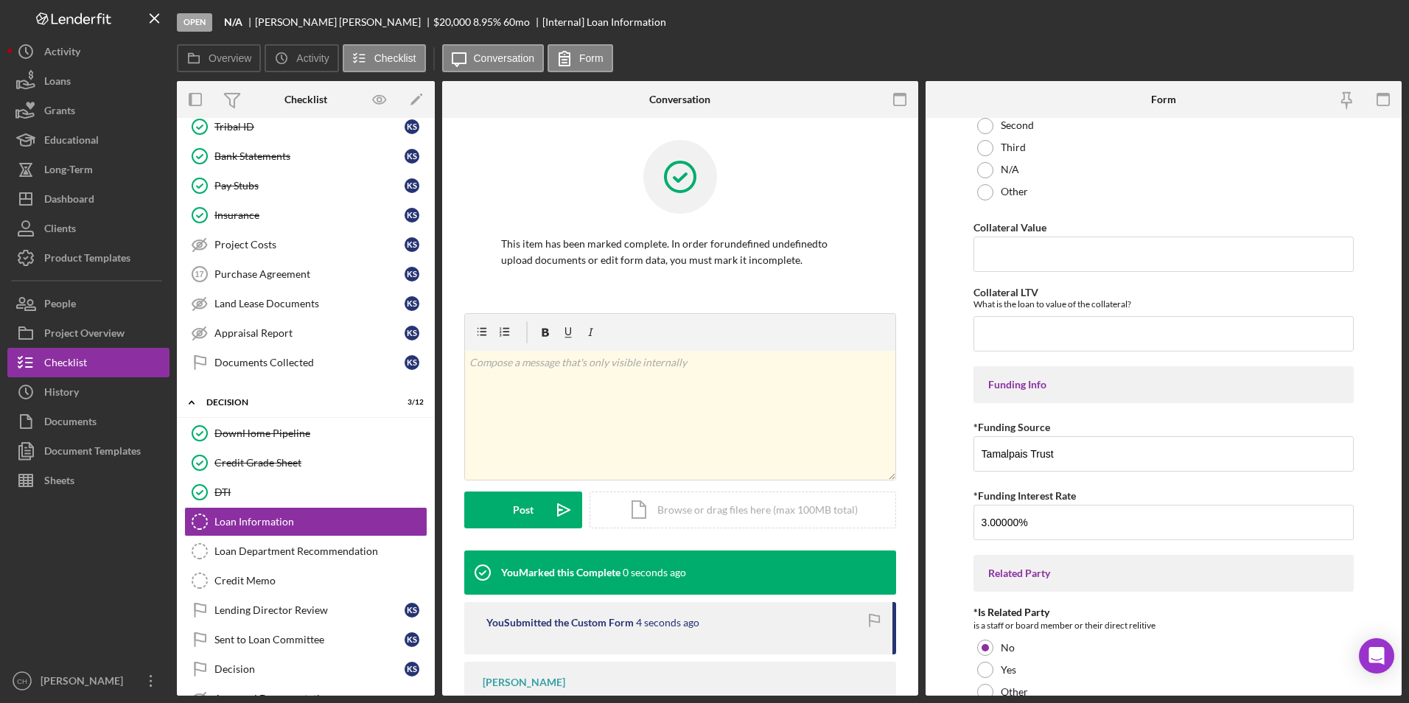
scroll to position [1827, 0]
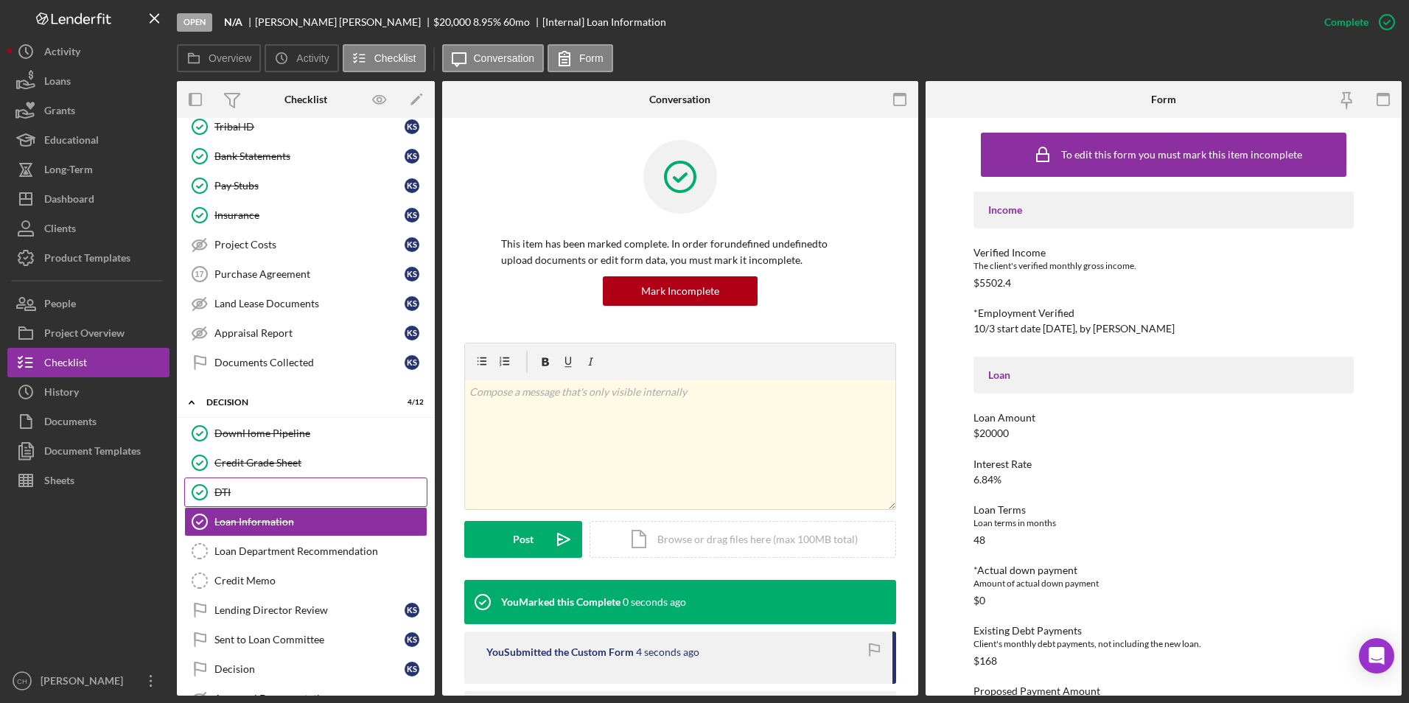
click at [239, 487] on div "DTI" at bounding box center [321, 493] width 212 height 12
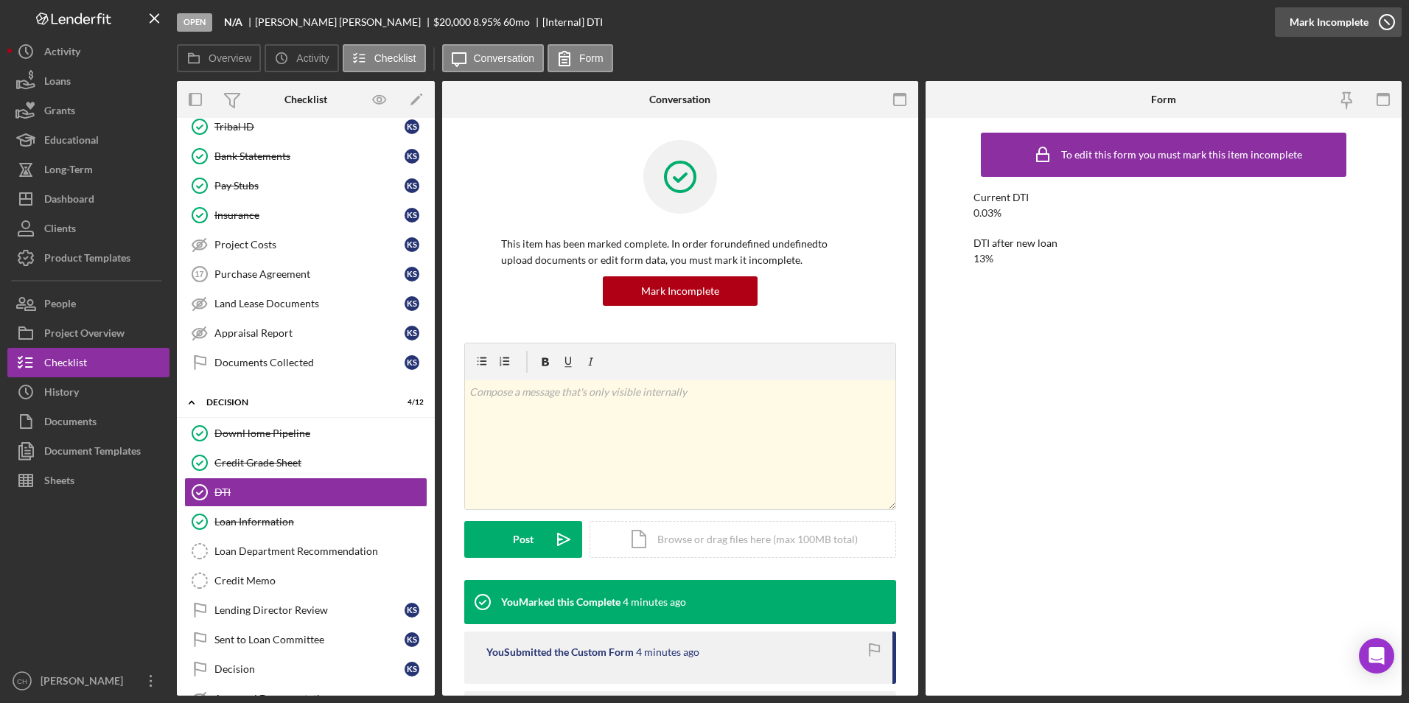
click at [1341, 22] on div "Mark Incomplete" at bounding box center [1329, 21] width 79 height 29
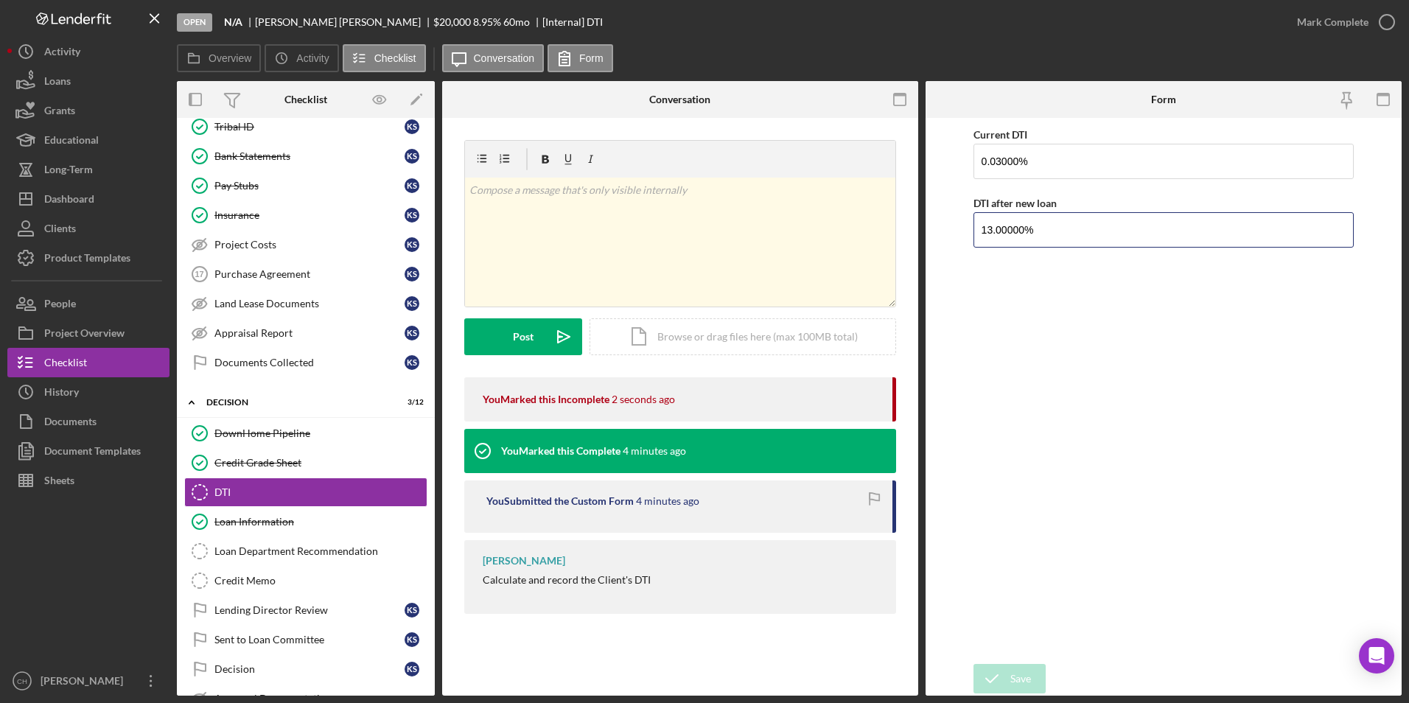
drag, startPoint x: 1059, startPoint y: 227, endPoint x: 924, endPoint y: 229, distance: 134.9
click at [924, 229] on div "Overview Internal Workflow Stage Open Icon/Dropdown Arrow Archive (can unarchiv…" at bounding box center [789, 388] width 1225 height 615
type input "12.00000%"
click at [1019, 677] on div "Save" at bounding box center [1021, 678] width 21 height 29
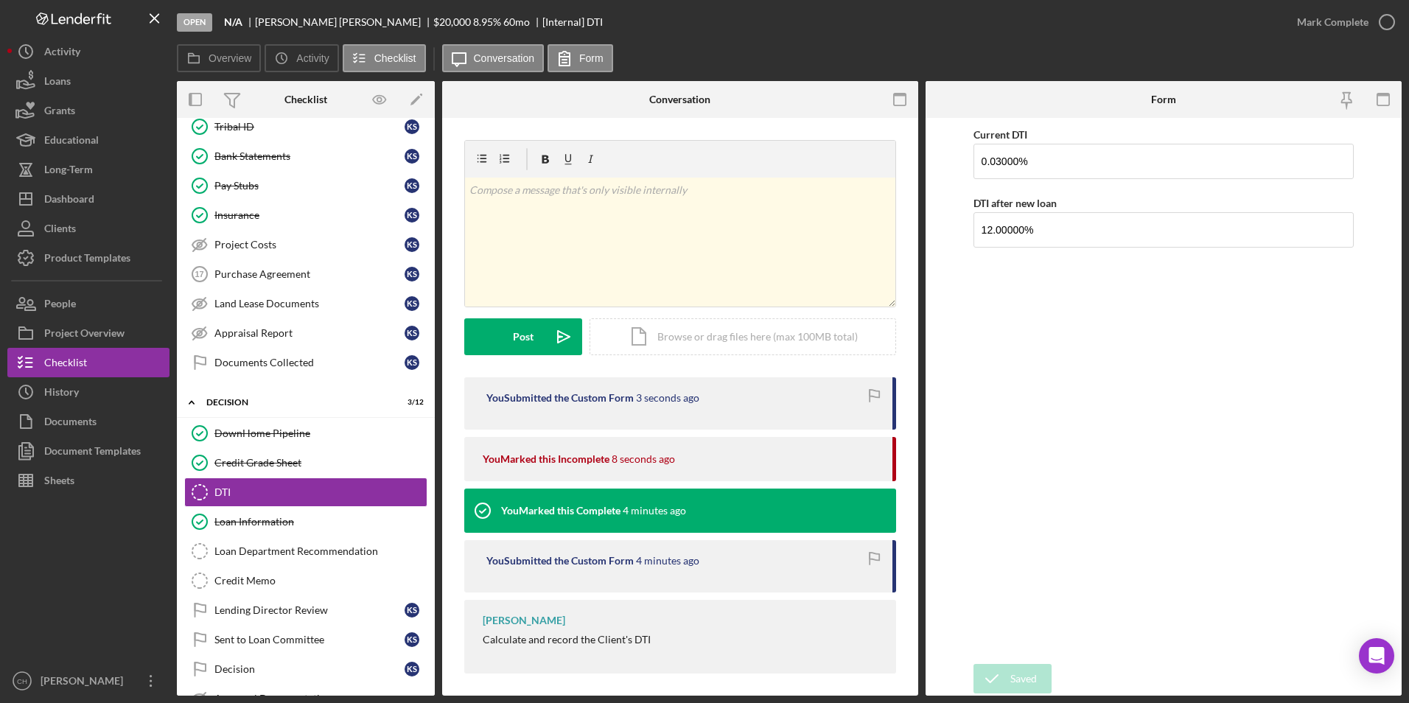
click at [1339, 18] on div "Mark Complete" at bounding box center [1333, 21] width 72 height 29
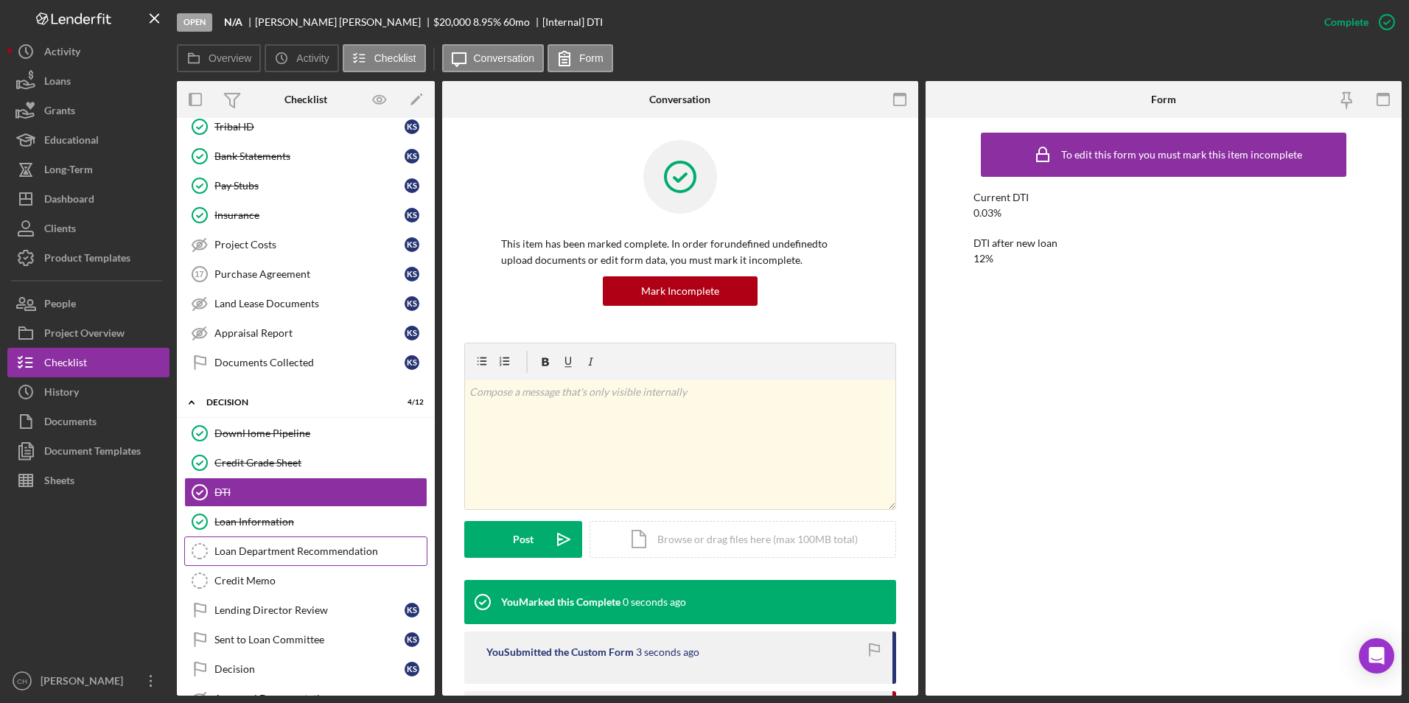
click at [246, 546] on div "Loan Department Recommendation" at bounding box center [321, 552] width 212 height 12
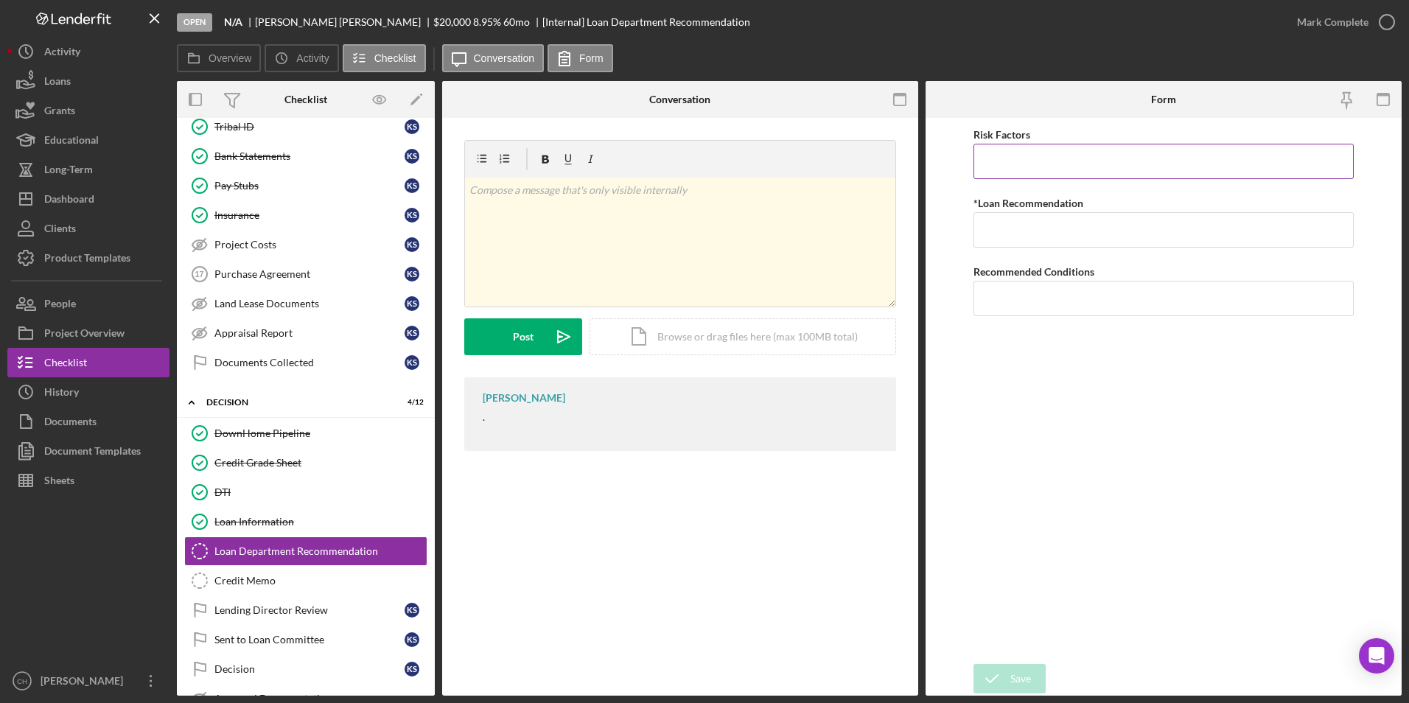
click at [1056, 169] on input "Risk Factors" at bounding box center [1164, 161] width 381 height 35
type input "None at this time"
type input "Approve"
type input "None at this time"
click at [1034, 680] on button "Save" at bounding box center [1010, 678] width 72 height 29
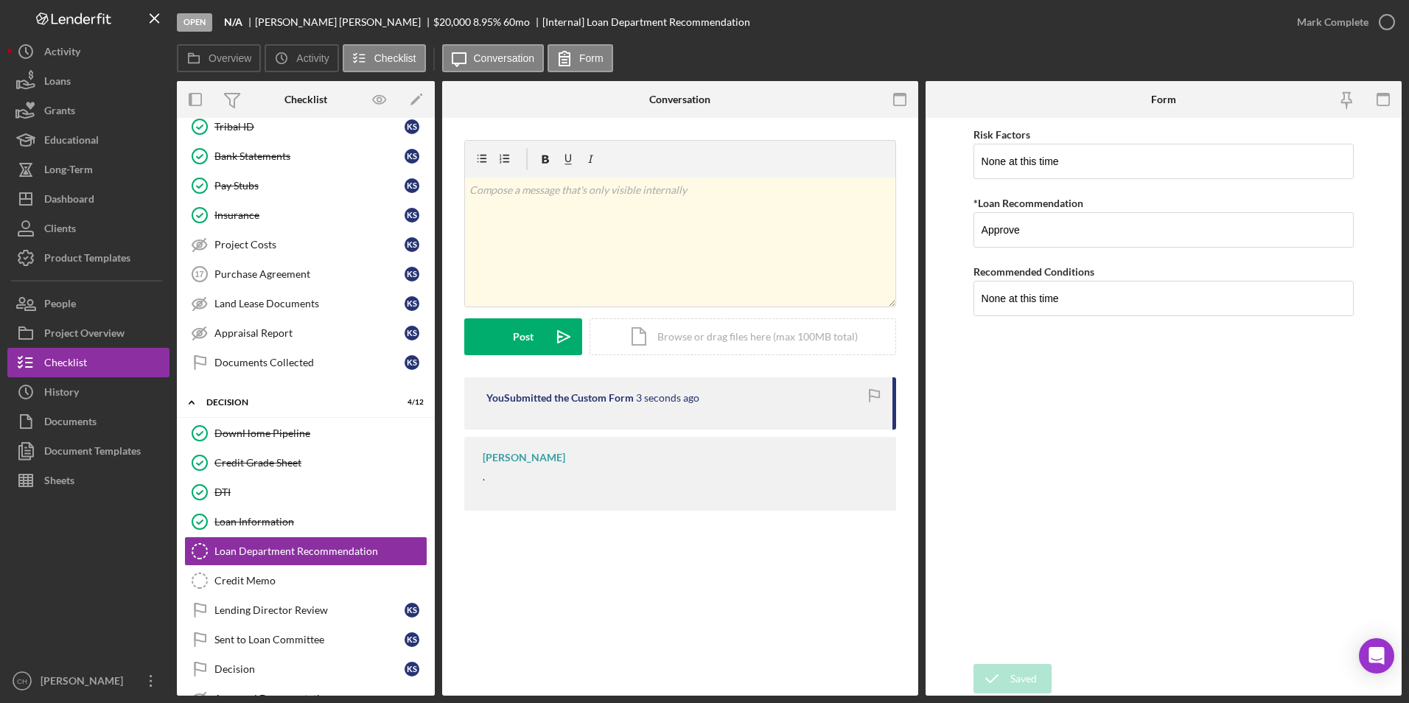
click at [1338, 21] on div "Mark Complete" at bounding box center [1333, 21] width 72 height 29
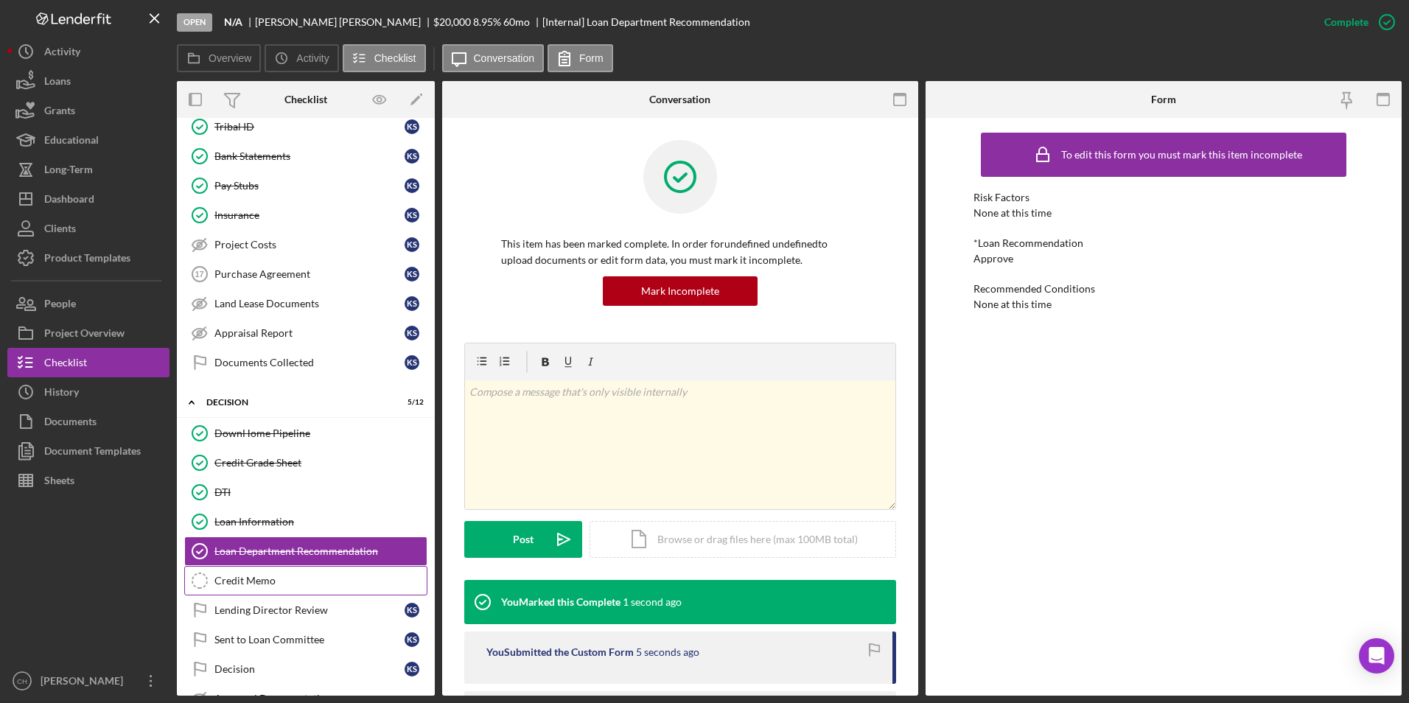
click at [231, 579] on div "Credit Memo" at bounding box center [321, 581] width 212 height 12
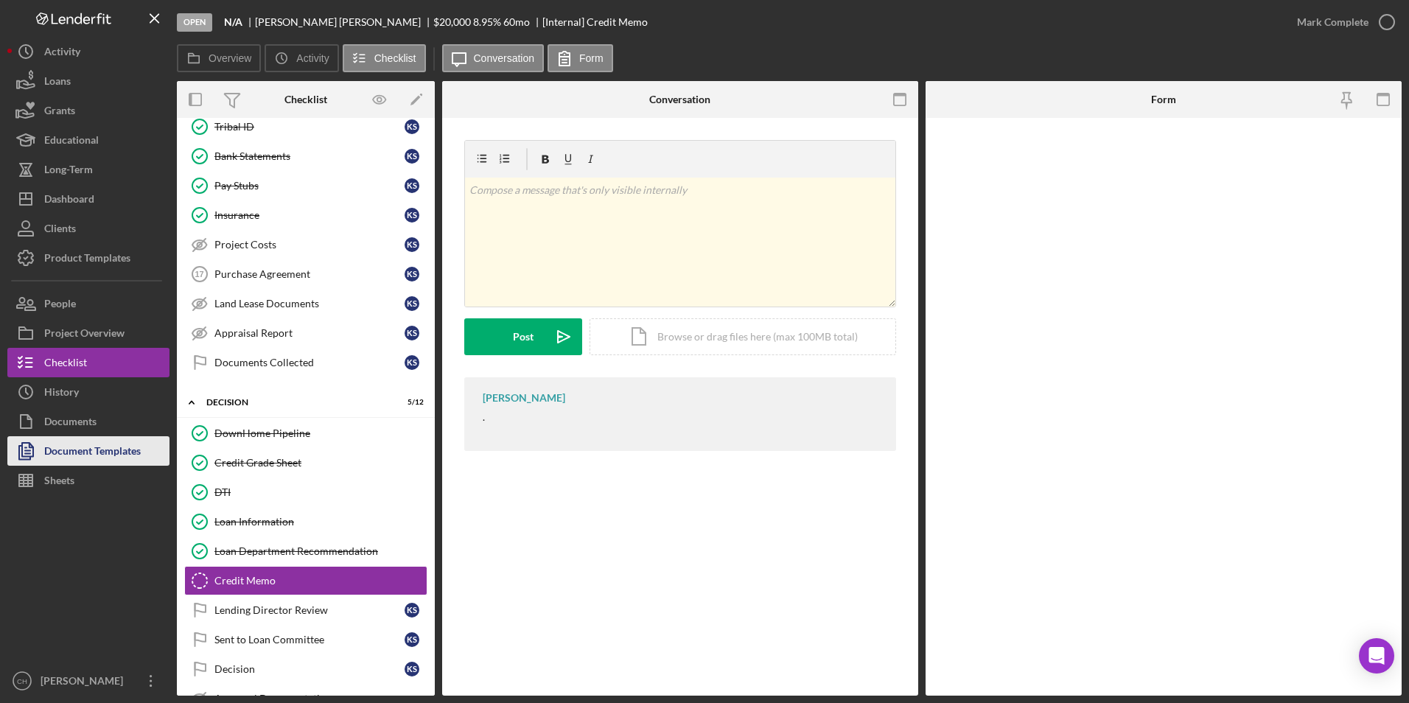
click at [126, 463] on div "Document Templates" at bounding box center [92, 452] width 97 height 33
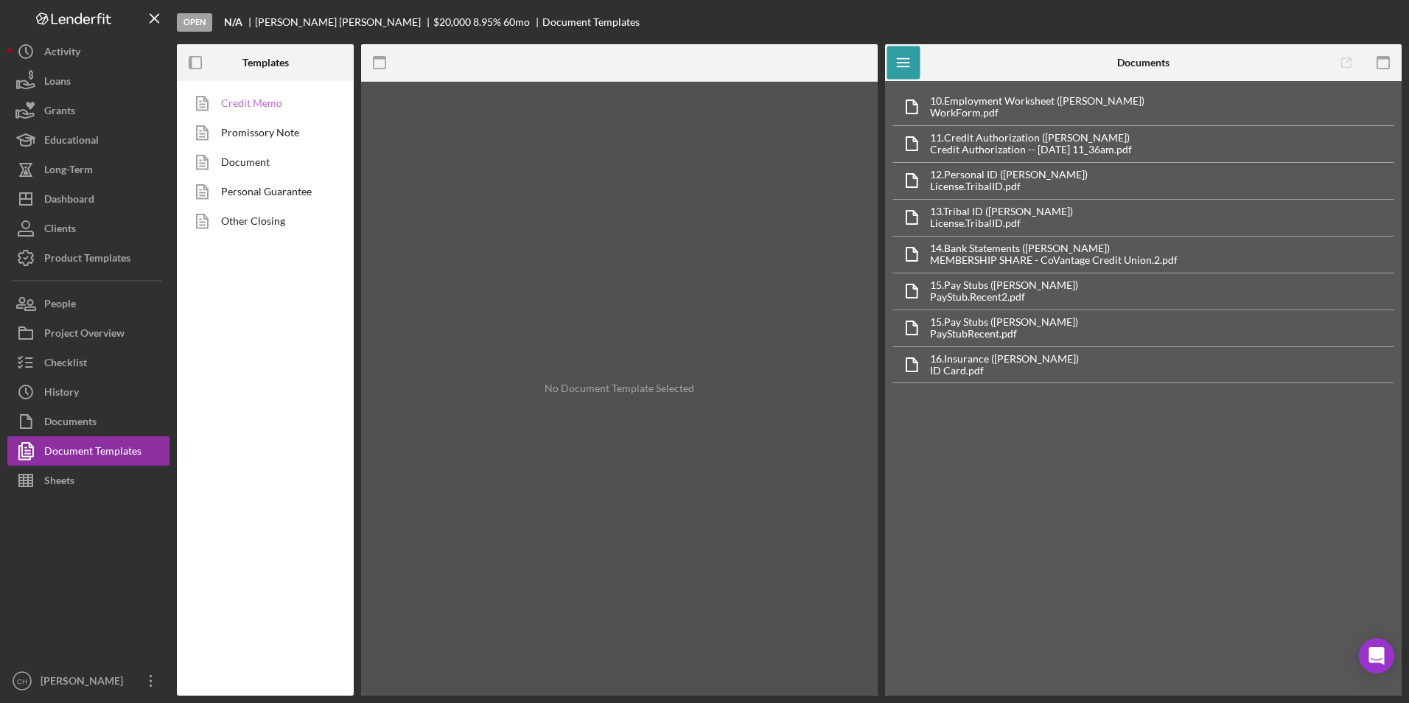
click at [265, 112] on link "Credit Memo" at bounding box center [261, 102] width 155 height 29
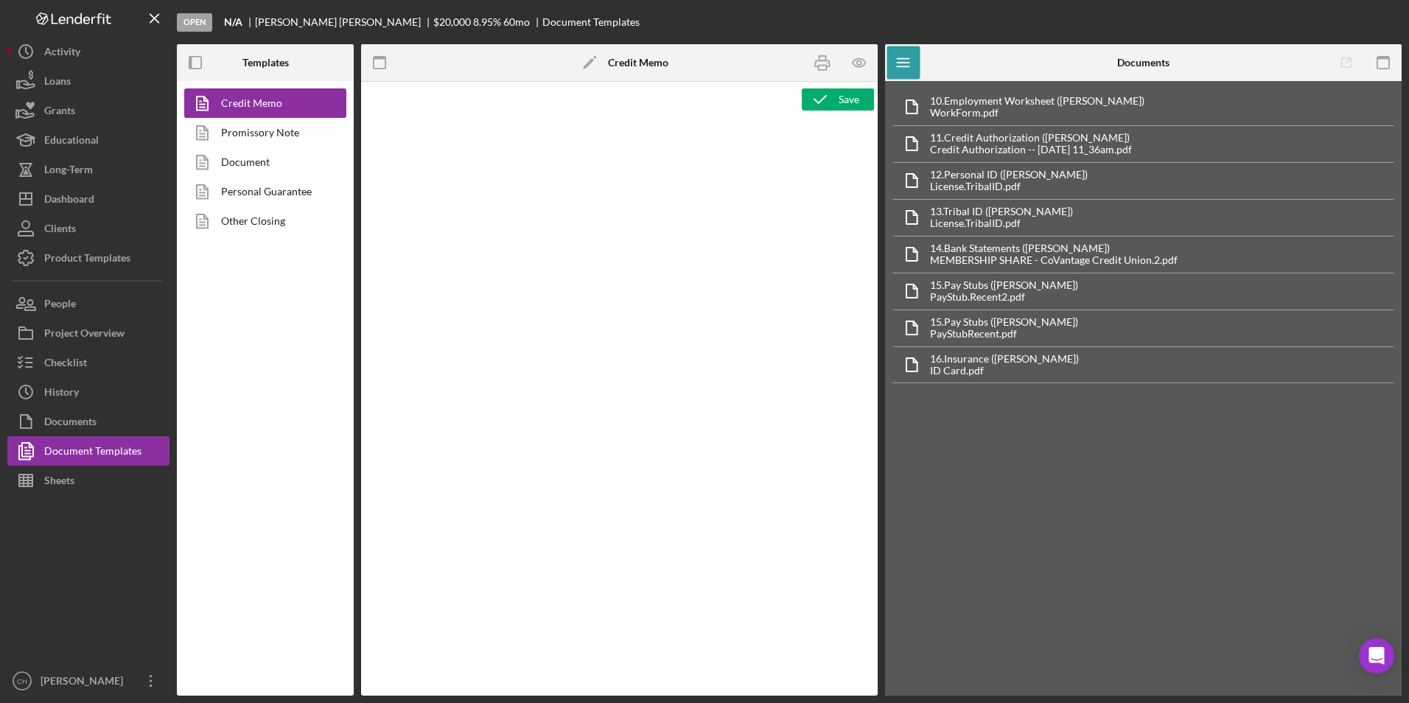
type textarea "<p style="text-align: center;"><span style="font-size: 18pt;"><strong>[US_STATE…"
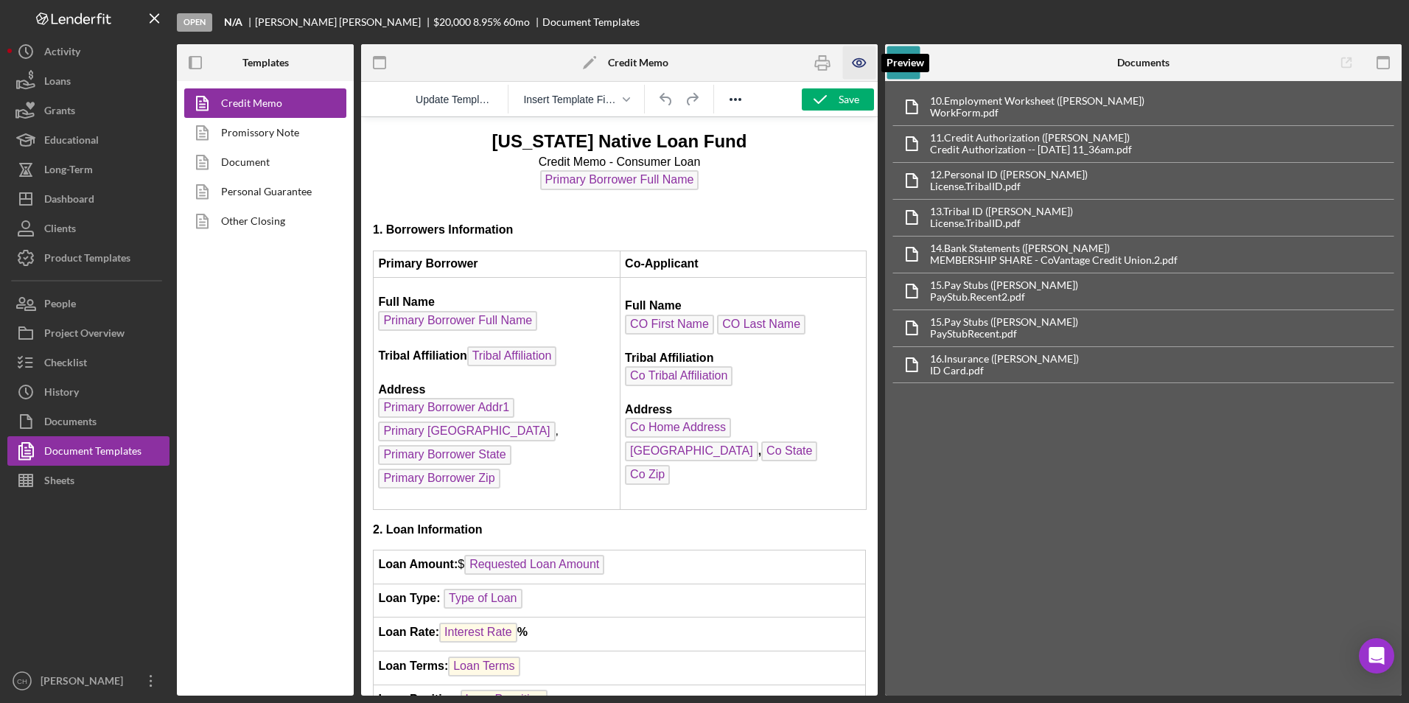
click at [860, 61] on icon "button" at bounding box center [859, 62] width 4 height 4
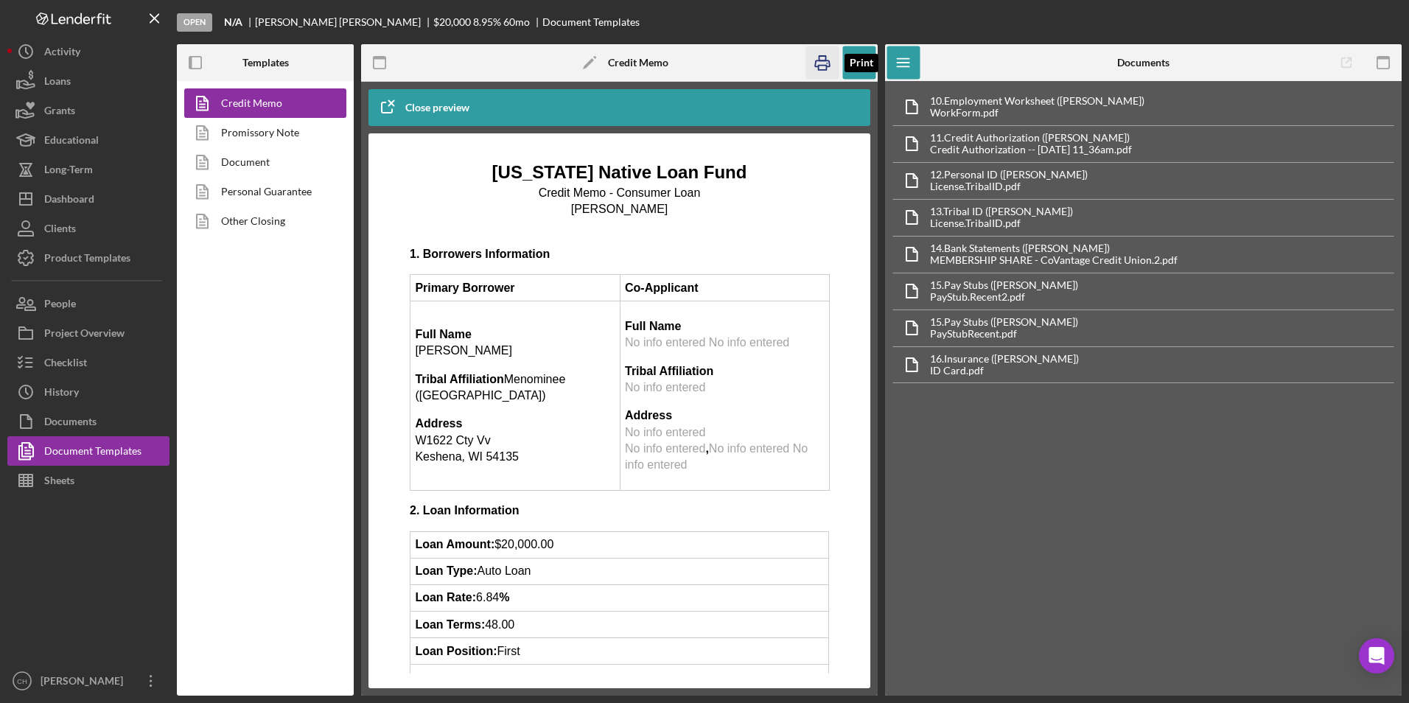
click at [820, 63] on icon "button" at bounding box center [822, 62] width 33 height 33
click at [858, 62] on icon "button" at bounding box center [859, 62] width 33 height 33
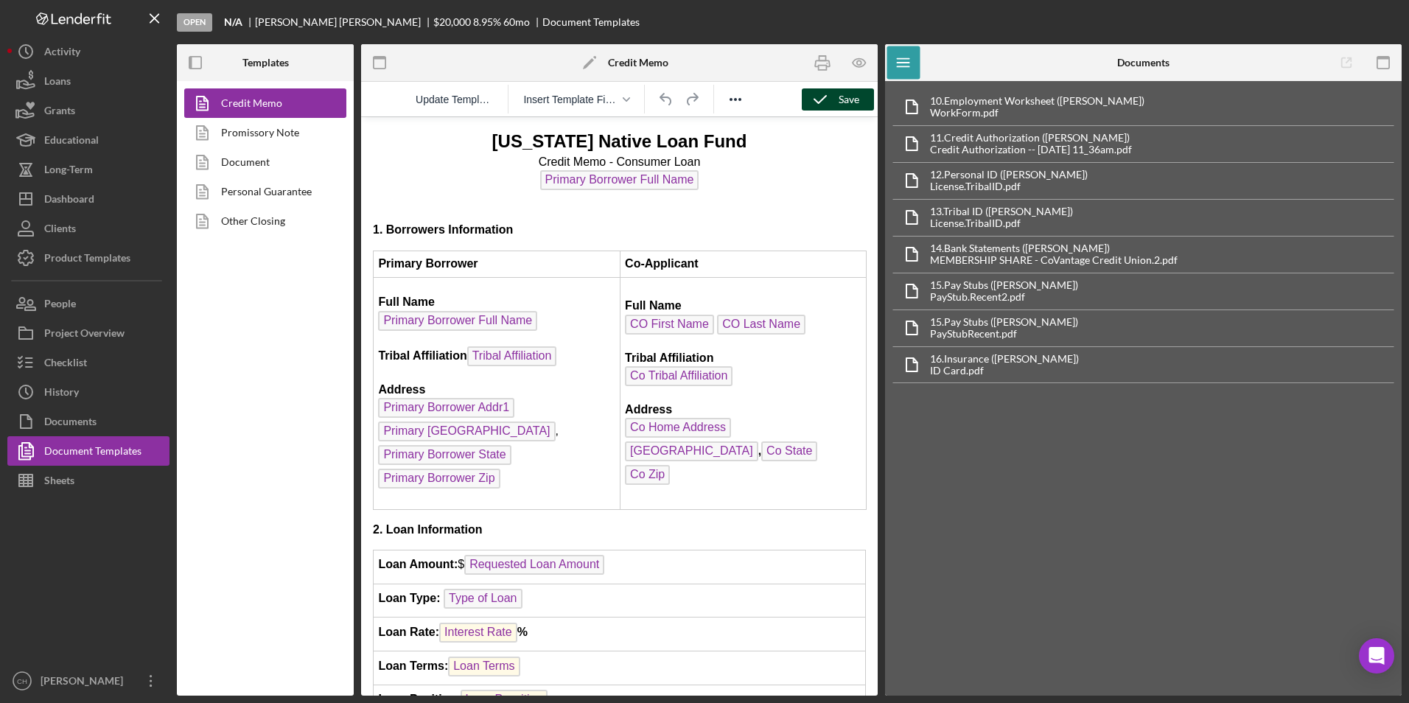
click at [849, 105] on div "Save" at bounding box center [849, 99] width 21 height 22
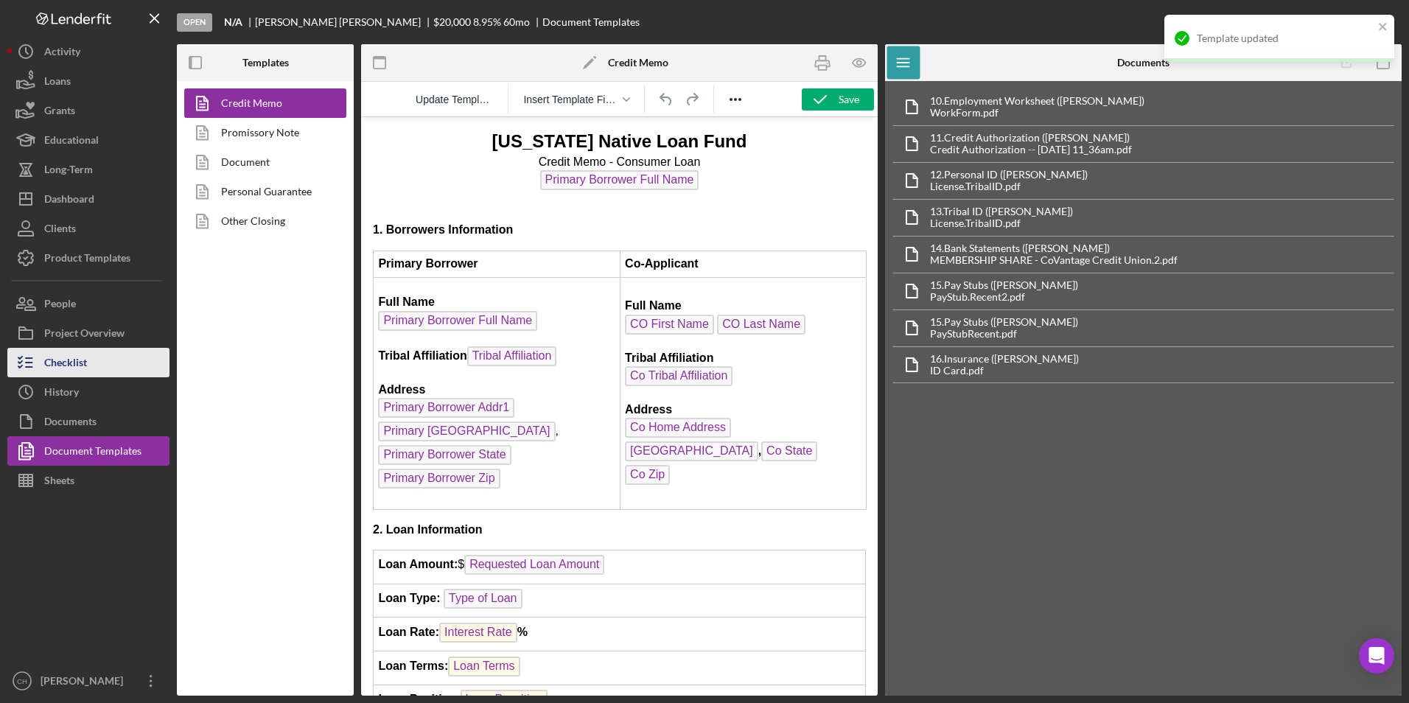
click at [77, 368] on div "Checklist" at bounding box center [65, 364] width 43 height 33
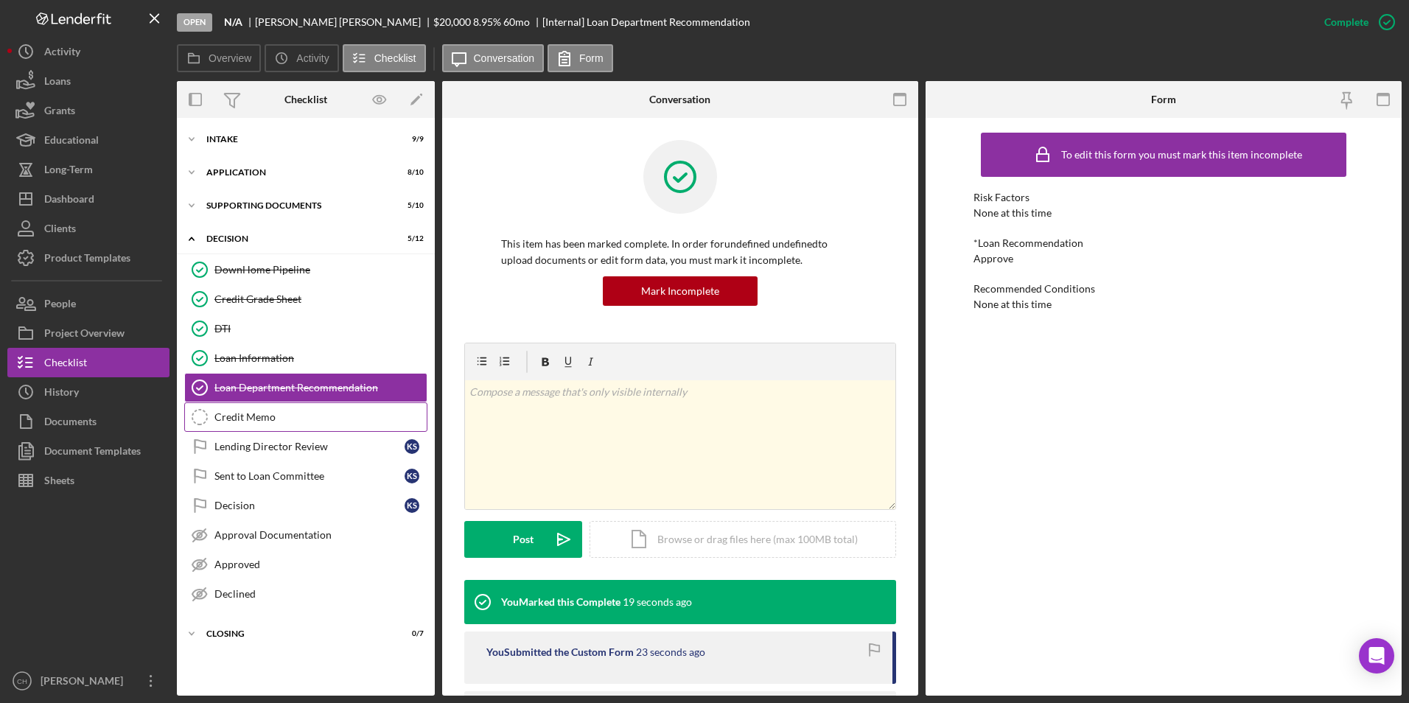
click at [227, 414] on div "Credit Memo" at bounding box center [321, 417] width 212 height 12
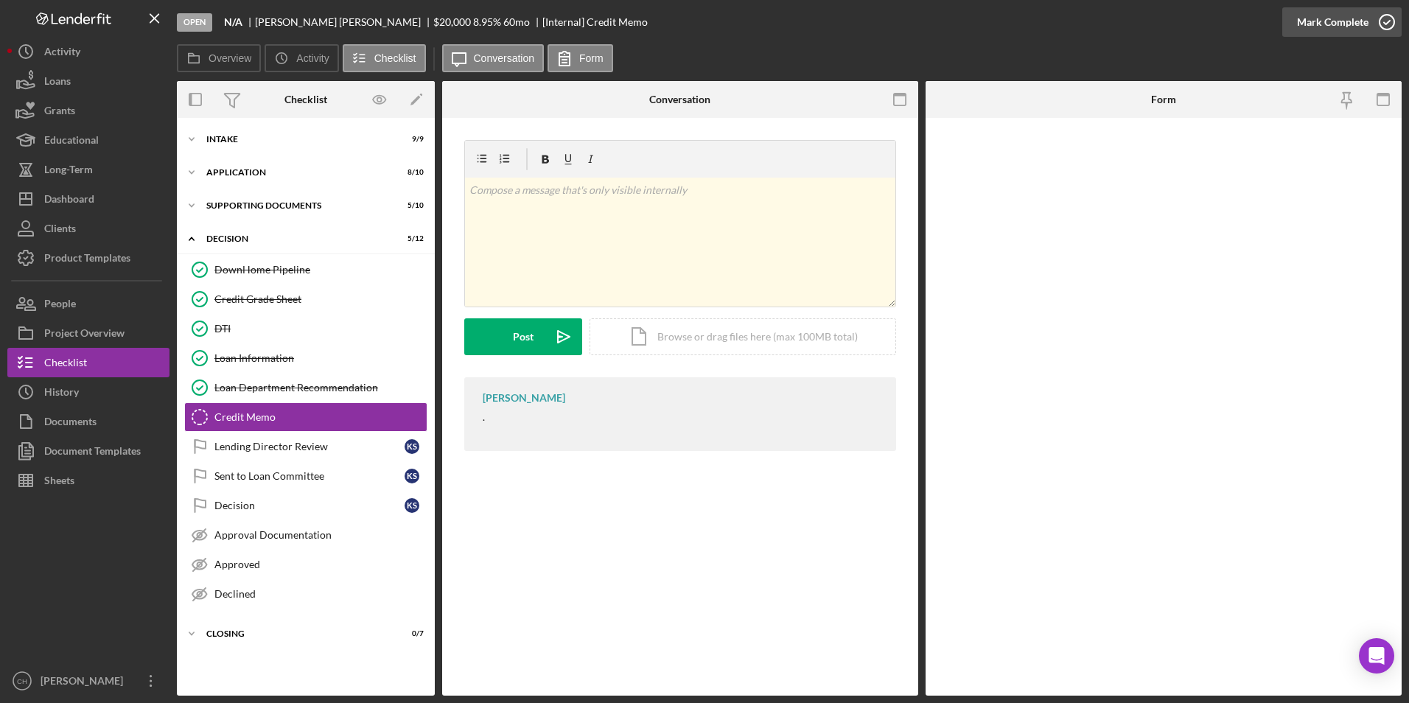
click at [1329, 21] on div "Mark Complete" at bounding box center [1333, 21] width 72 height 29
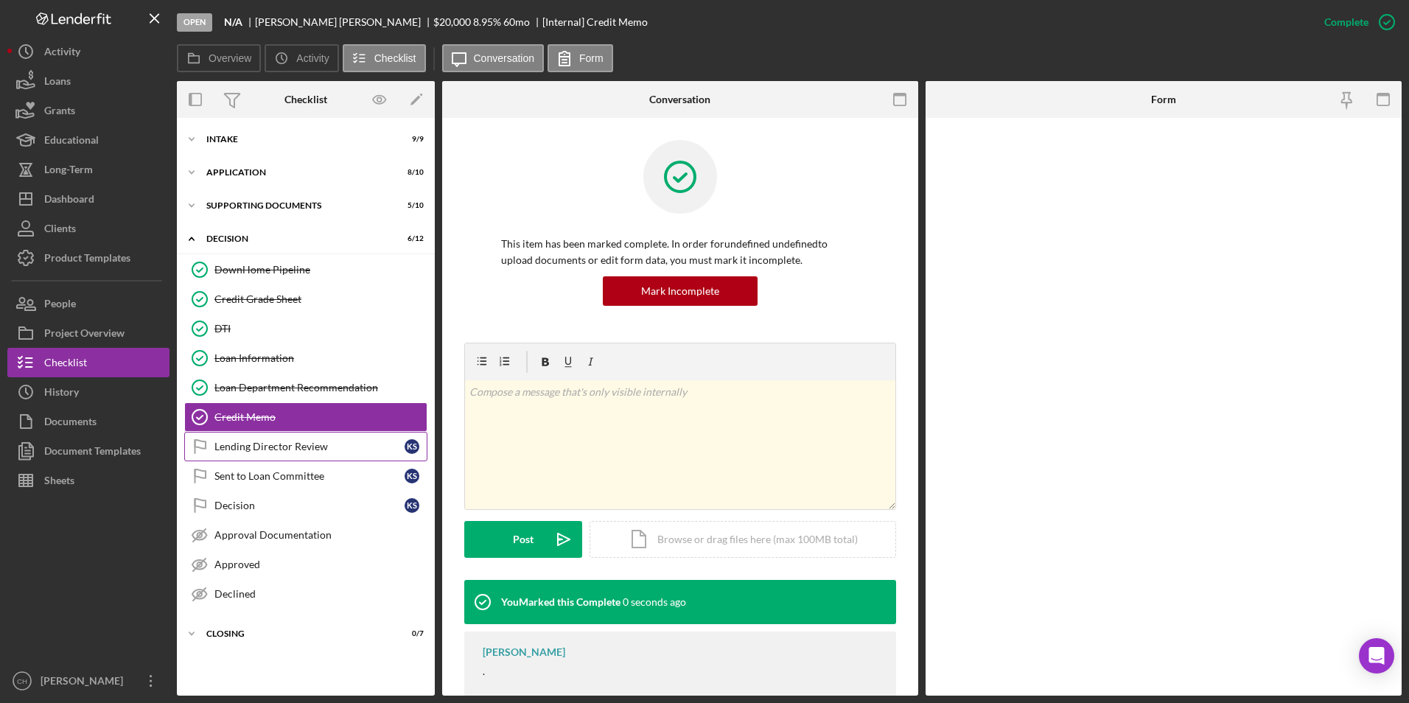
click at [256, 452] on div "Lending Director Review" at bounding box center [310, 447] width 190 height 12
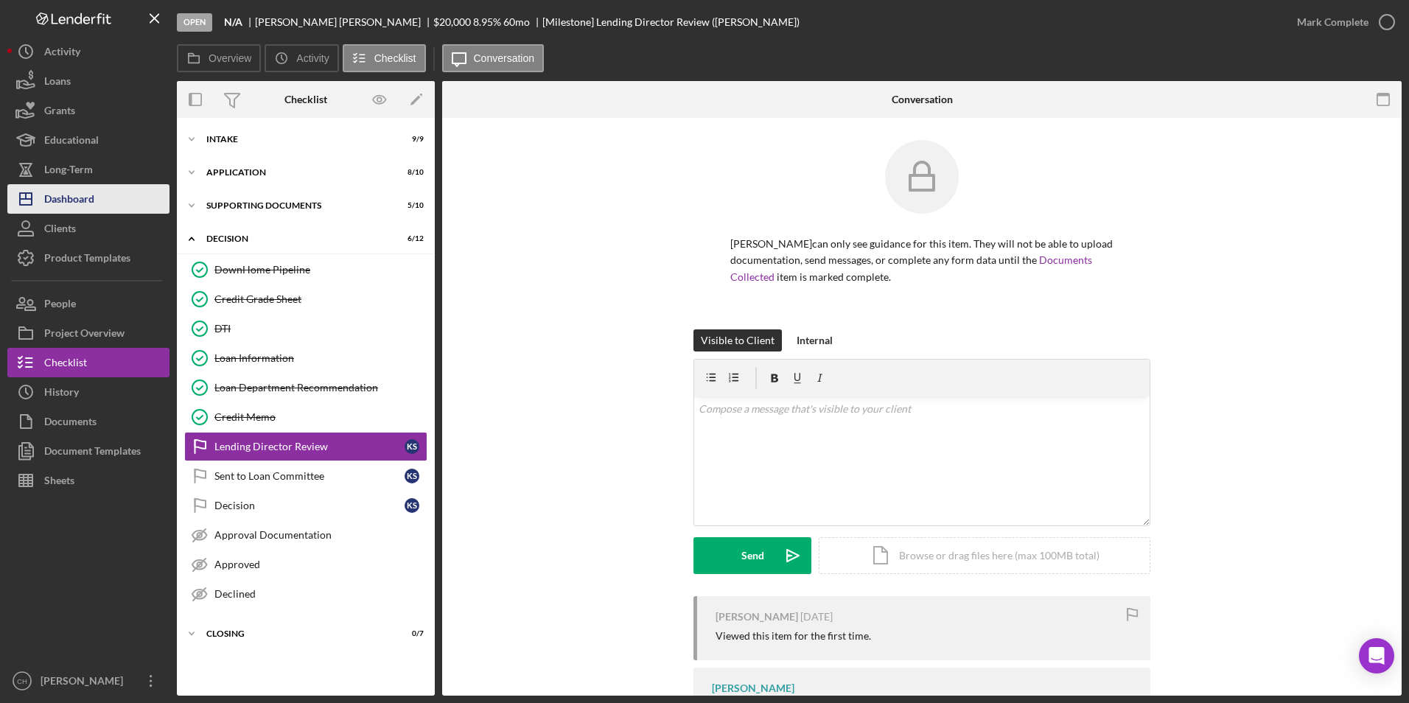
click at [87, 195] on div "Dashboard" at bounding box center [69, 200] width 50 height 33
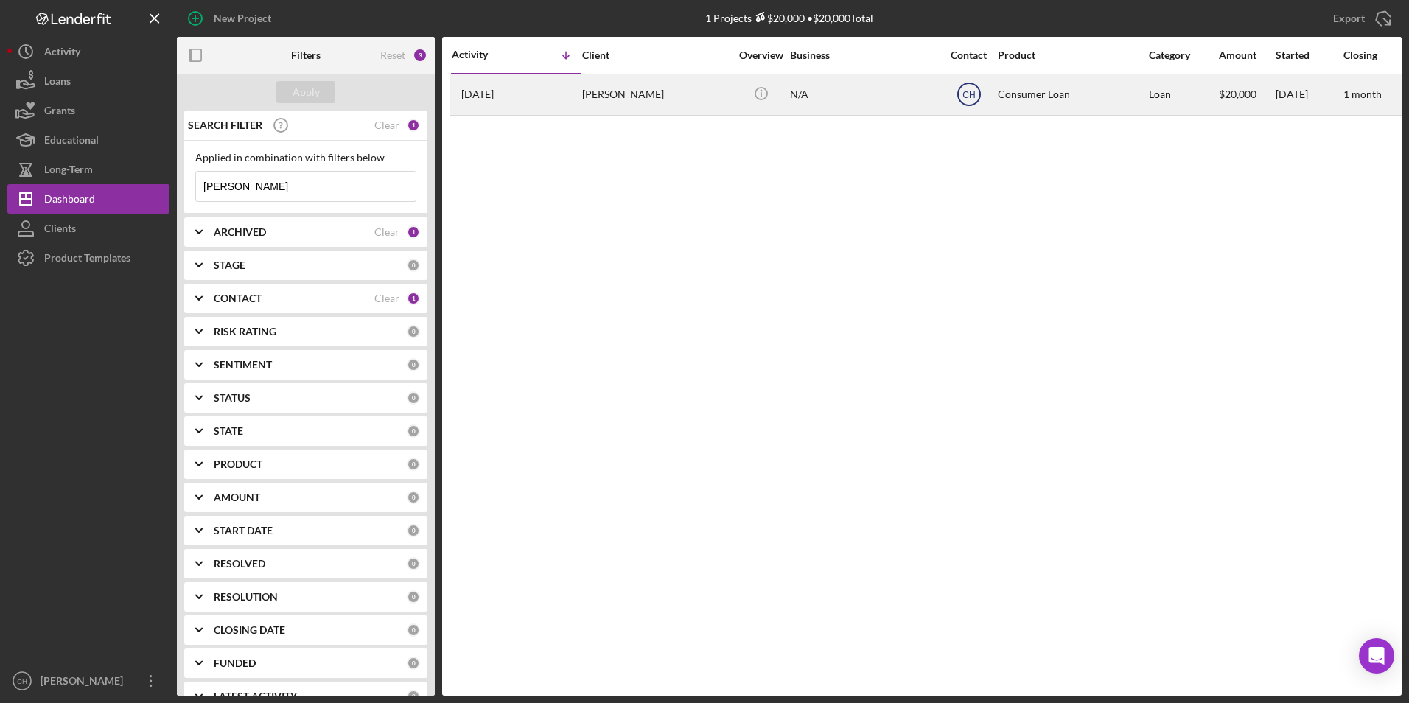
click at [966, 94] on text "CH" at bounding box center [969, 95] width 13 height 10
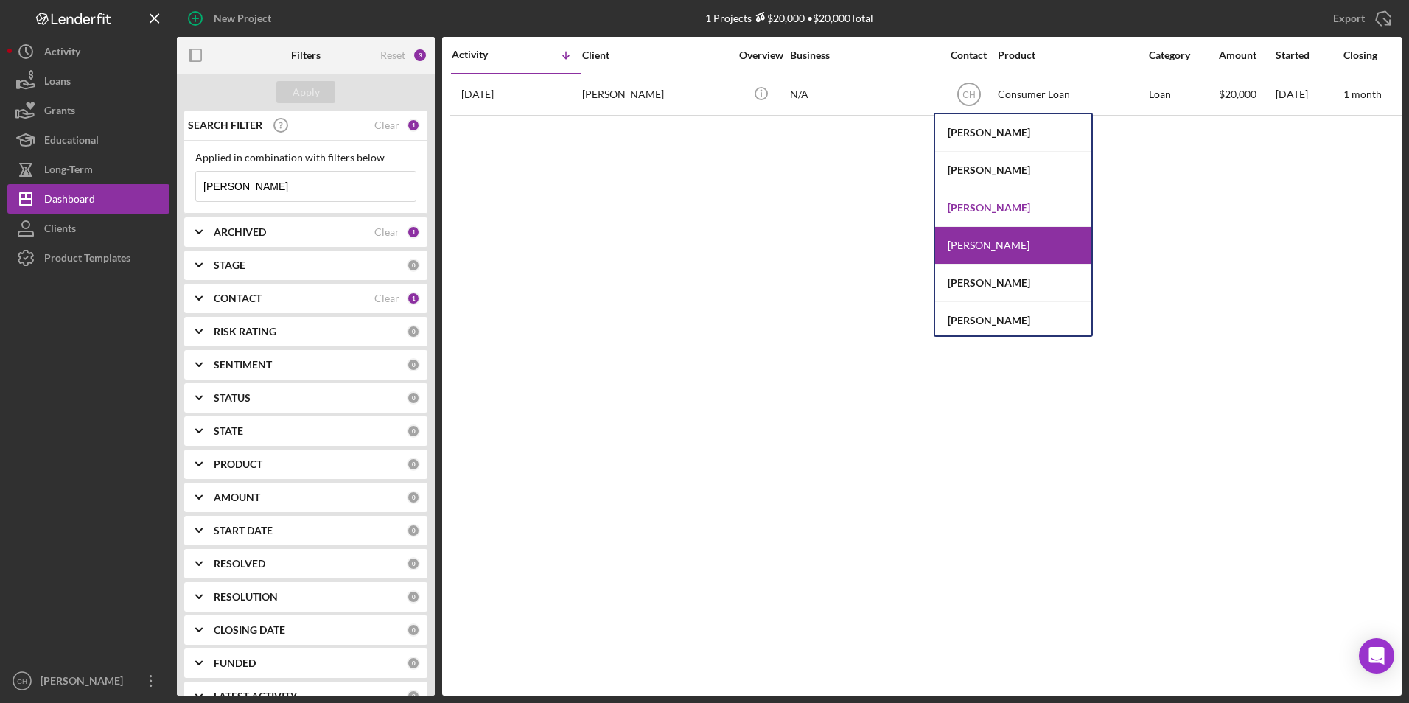
click at [960, 203] on div "[PERSON_NAME]" at bounding box center [1013, 208] width 156 height 38
